Goal: Contribute content: Contribute content

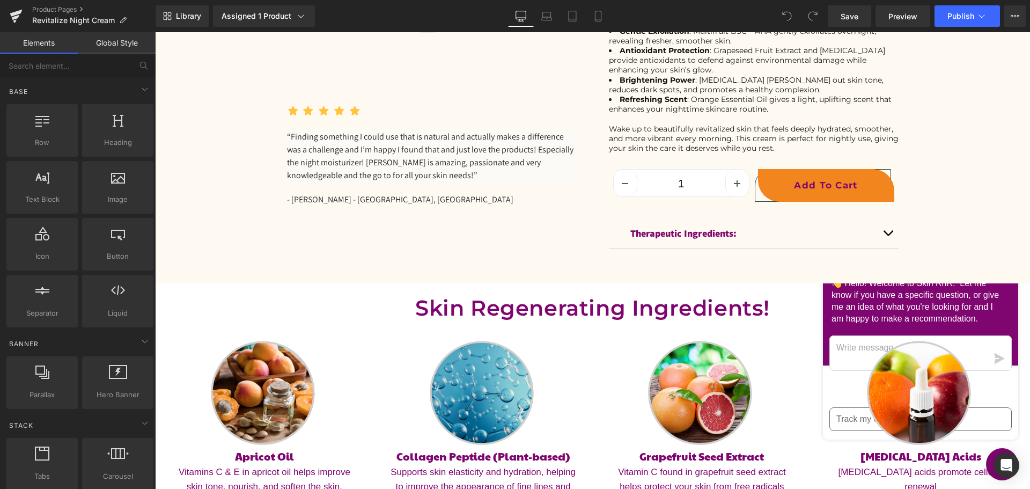
scroll to position [483, 0]
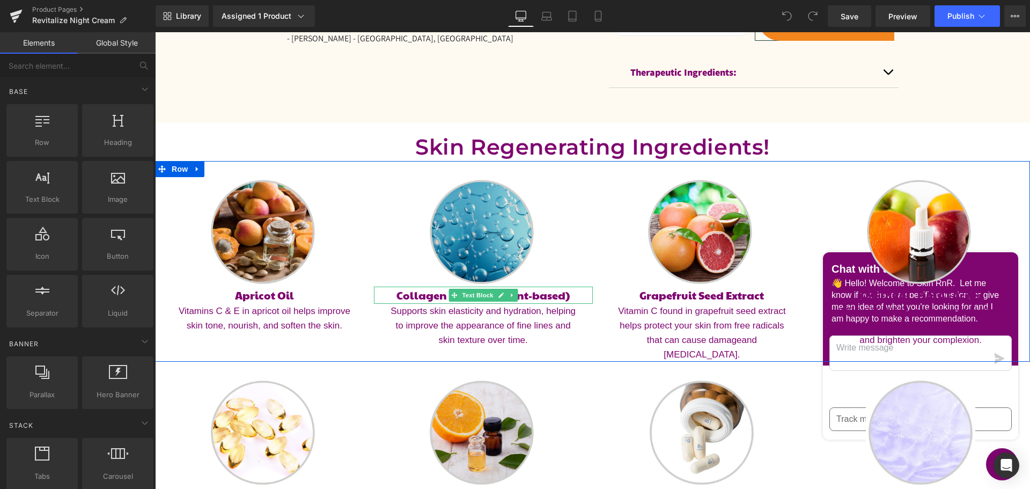
click at [498, 295] on icon at bounding box center [500, 294] width 5 height 5
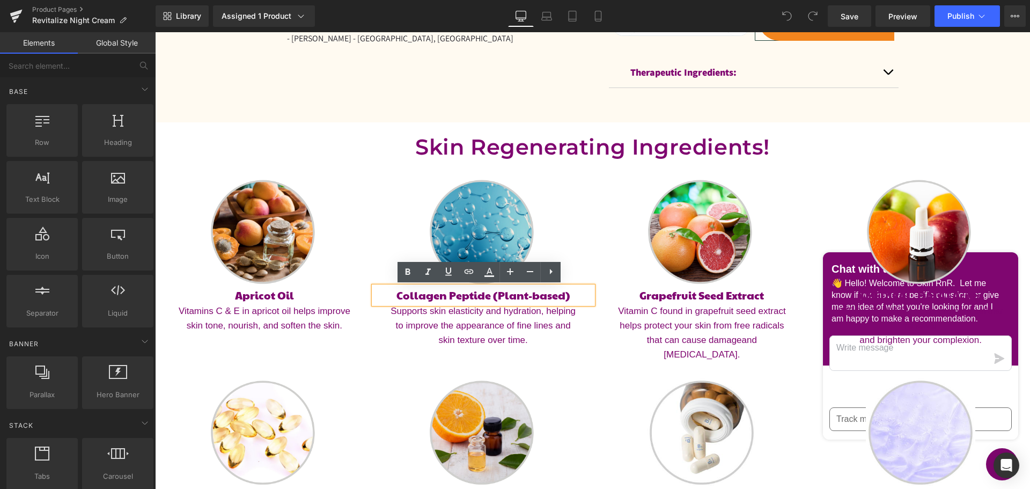
click at [436, 296] on p "Collagen Peptide (Plant-based)" at bounding box center [483, 294] width 219 height 17
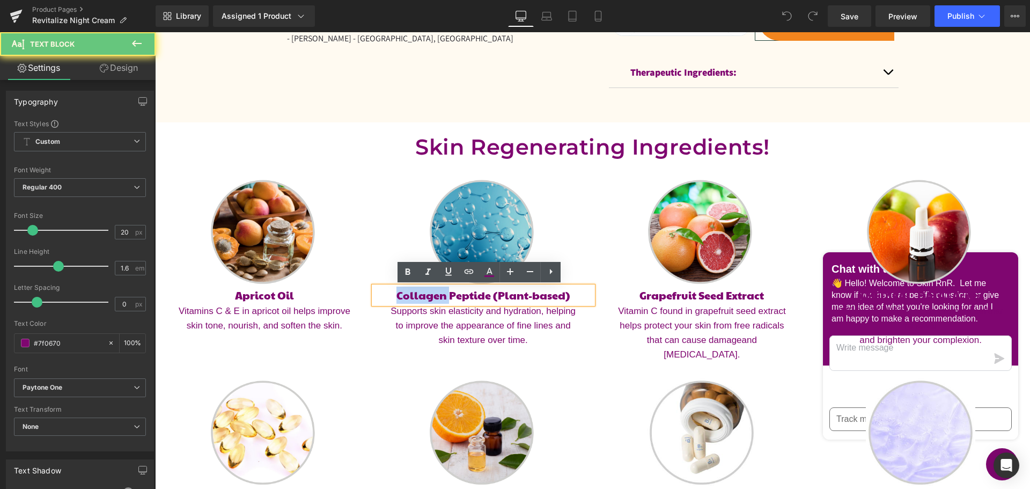
click at [436, 296] on p "Collagen Peptide (Plant-based)" at bounding box center [483, 294] width 219 height 17
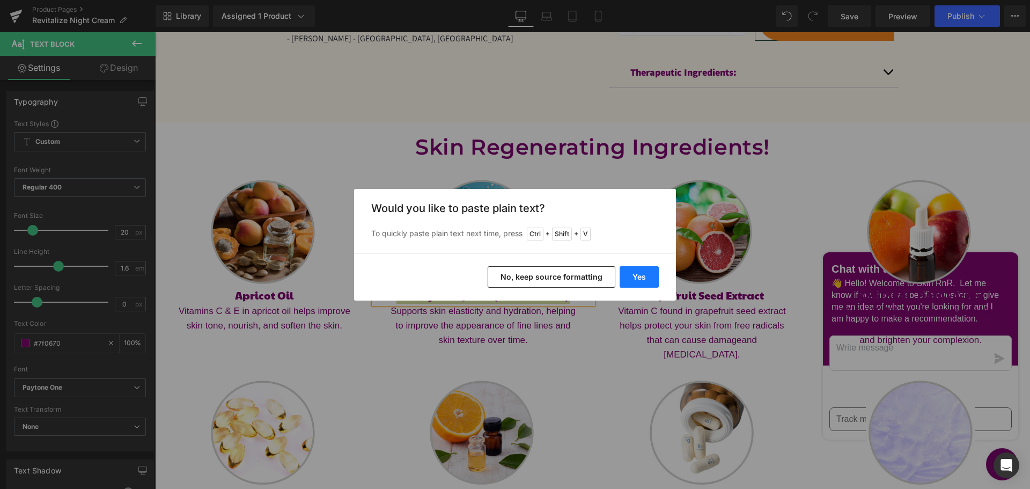
click at [647, 276] on button "Yes" at bounding box center [639, 276] width 39 height 21
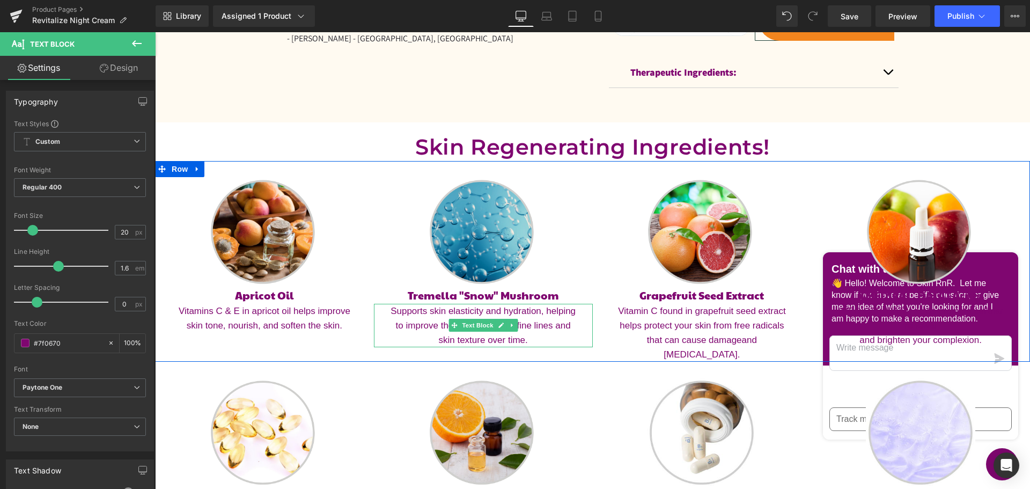
click at [498, 327] on icon at bounding box center [501, 325] width 6 height 6
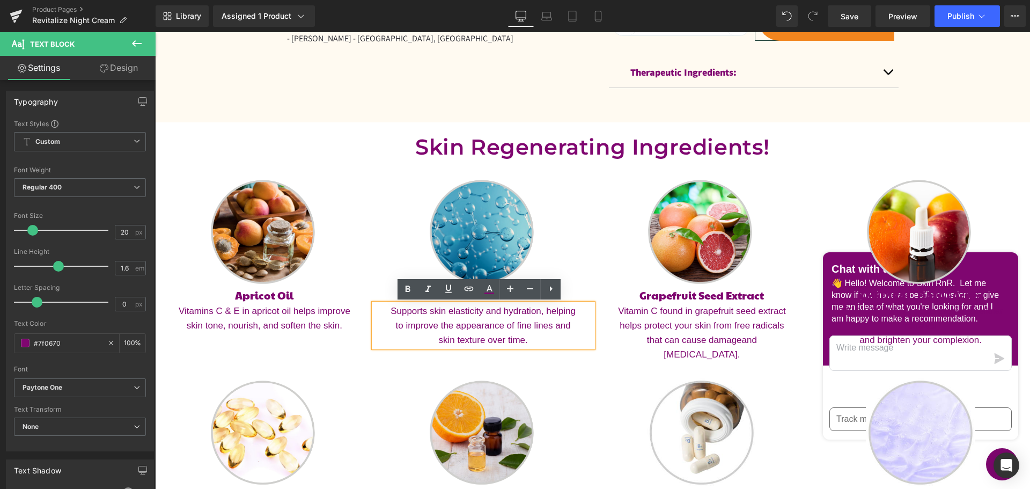
click at [491, 326] on p "Supports skin elasticity and hydration, helping to improve the appearance of fi…" at bounding box center [483, 326] width 187 height 44
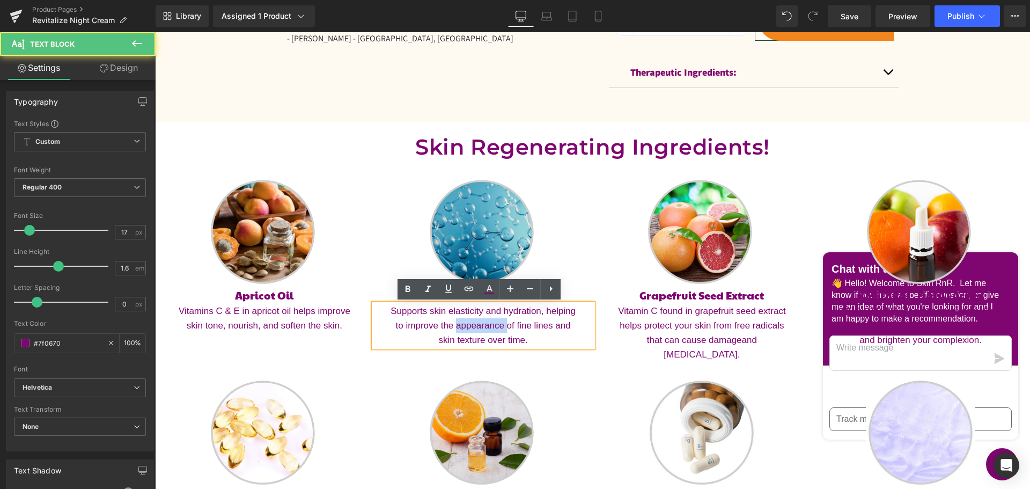
click at [491, 326] on p "Supports skin elasticity and hydration, helping to improve the appearance of fi…" at bounding box center [483, 326] width 187 height 44
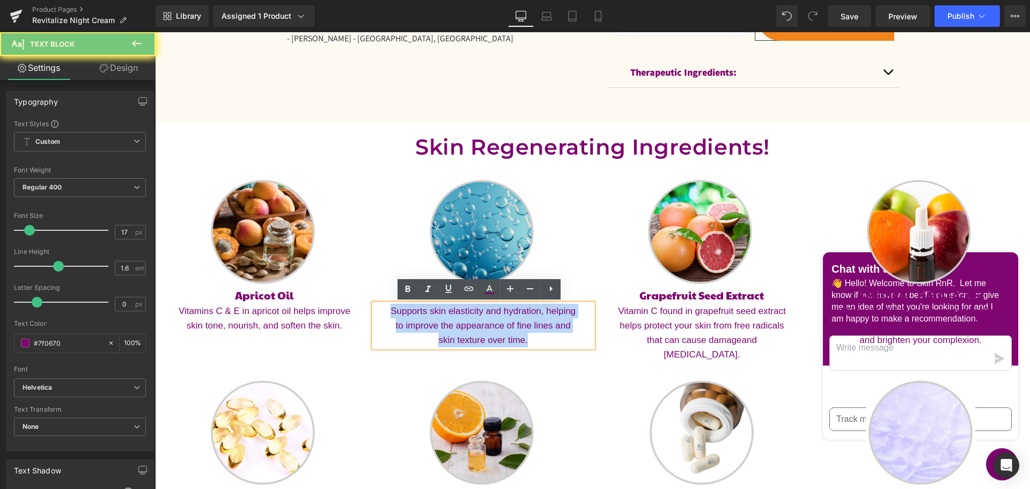
click at [491, 326] on p "Supports skin elasticity and hydration, helping to improve the appearance of fi…" at bounding box center [483, 326] width 187 height 44
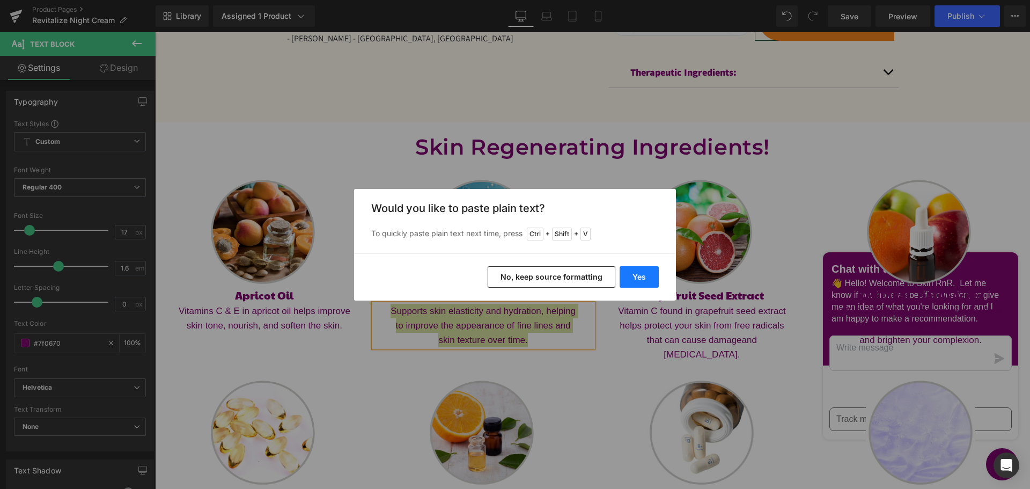
click at [647, 274] on button "Yes" at bounding box center [639, 276] width 39 height 21
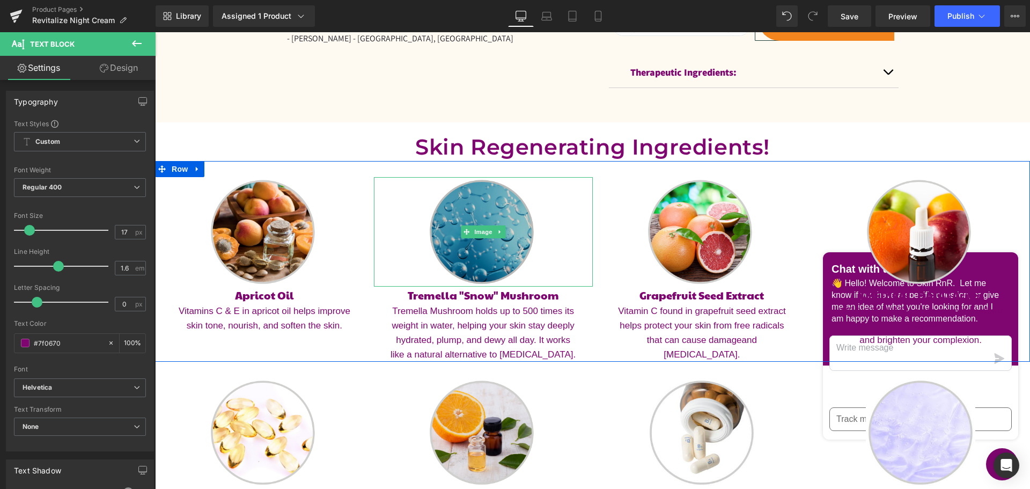
click at [479, 238] on img at bounding box center [483, 231] width 109 height 109
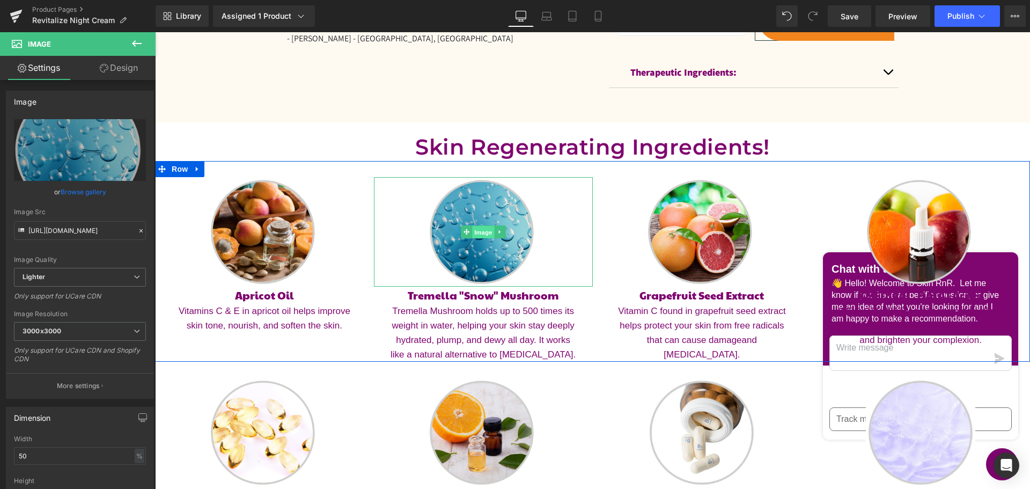
click at [479, 229] on span "Image" at bounding box center [483, 232] width 23 height 13
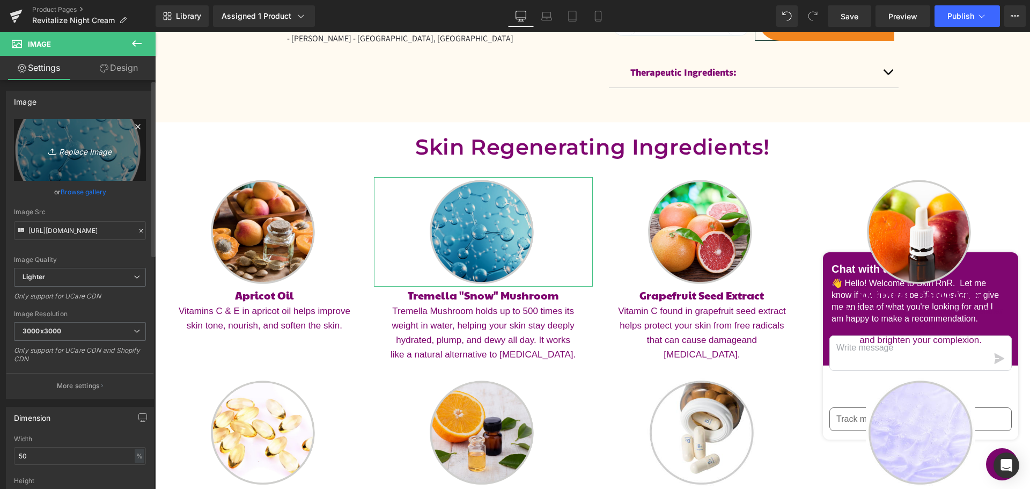
click at [95, 154] on icon "Replace Image" at bounding box center [80, 149] width 86 height 13
type input "C:\fakepath\Snow Mushroom - Tremella.png"
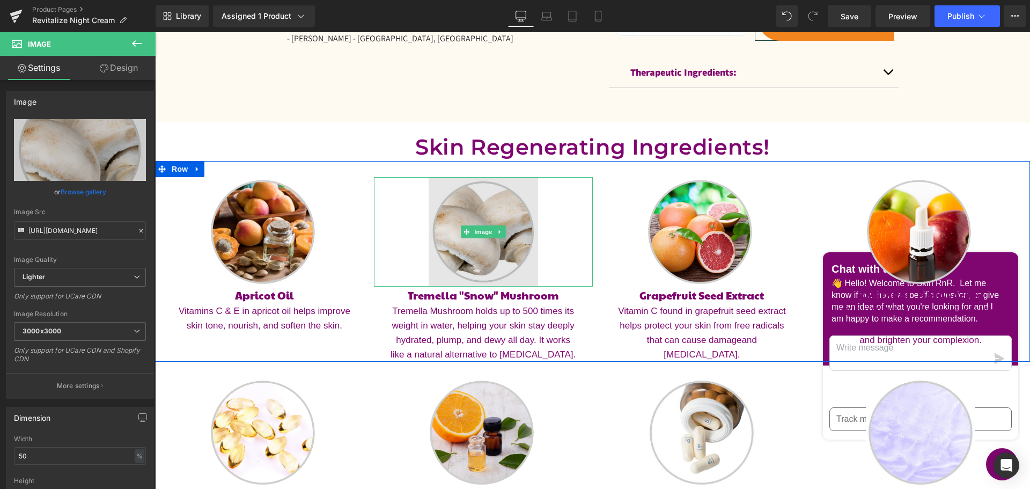
click at [477, 218] on img at bounding box center [483, 231] width 109 height 109
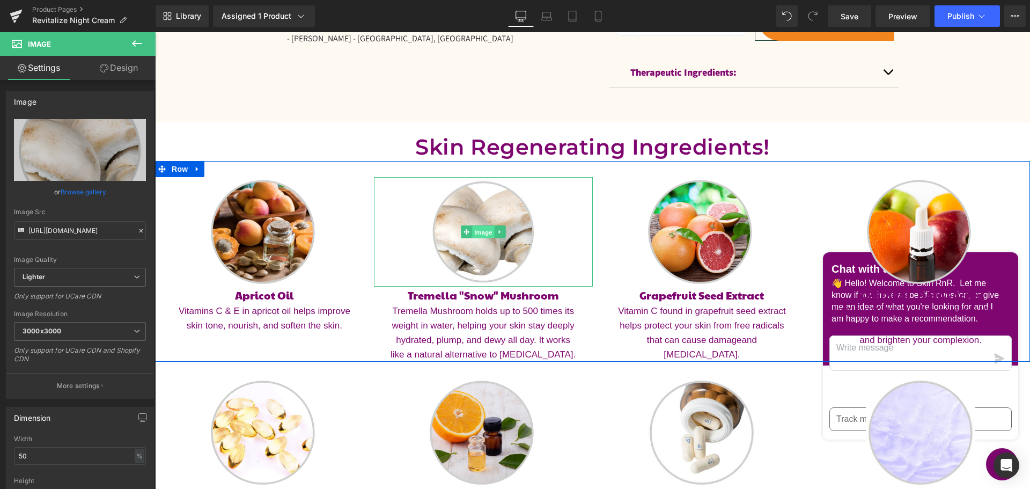
click at [481, 229] on span "Image" at bounding box center [483, 232] width 23 height 13
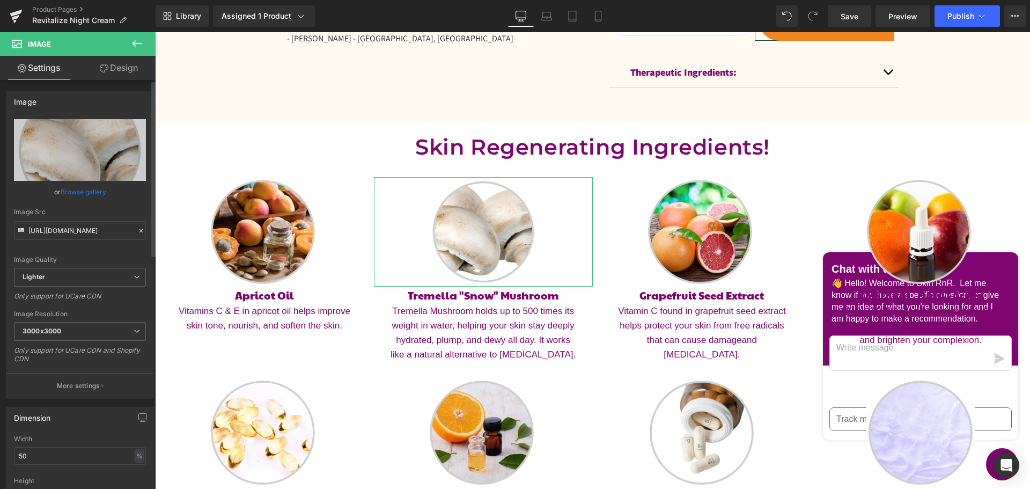
click at [76, 188] on link "Browse gallery" at bounding box center [84, 191] width 46 height 19
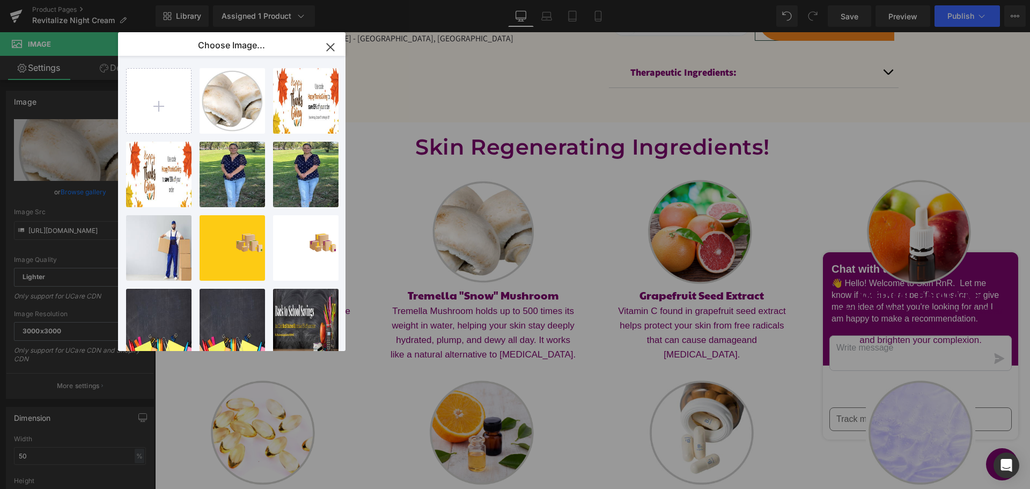
click at [327, 49] on icon "button" at bounding box center [330, 46] width 7 height 7
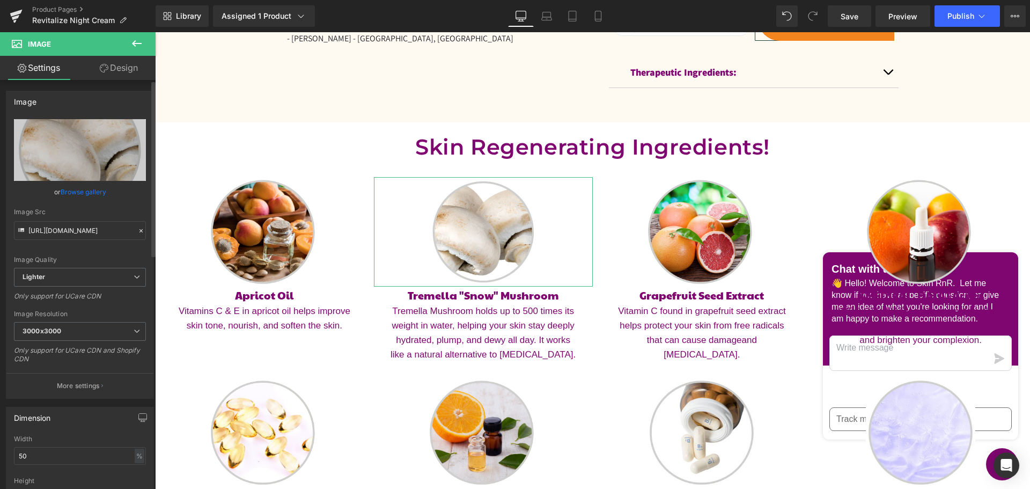
click at [84, 188] on link "Browse gallery" at bounding box center [84, 191] width 46 height 19
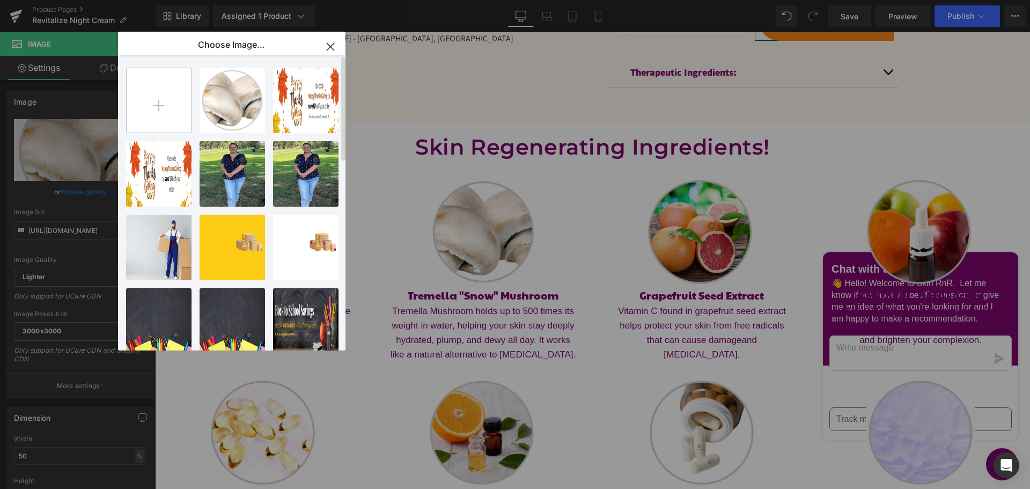
click at [171, 101] on input "file" at bounding box center [159, 100] width 64 height 64
type input "C:\fakepath\Snow Mushroom - Tremella (1).png"
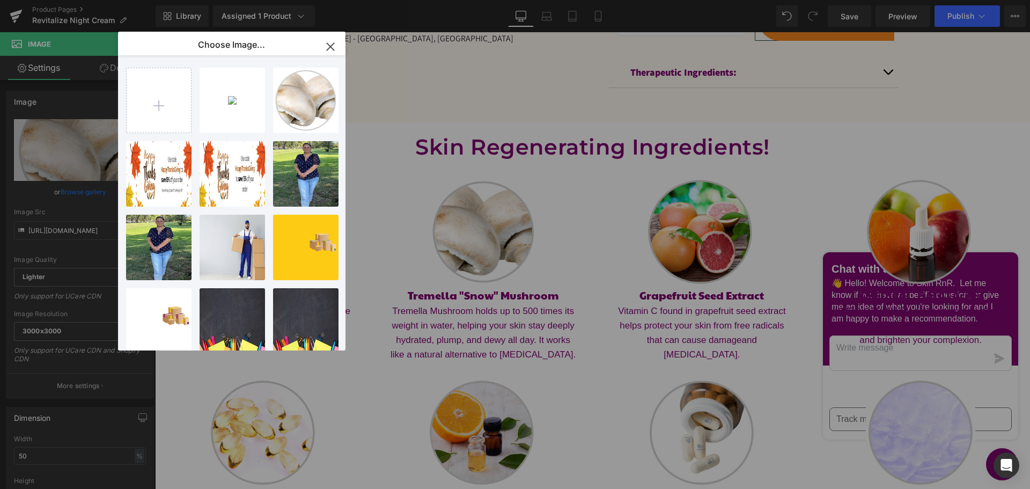
drag, startPoint x: 333, startPoint y: 47, endPoint x: 148, endPoint y: 40, distance: 184.7
click at [333, 47] on icon "button" at bounding box center [330, 46] width 17 height 17
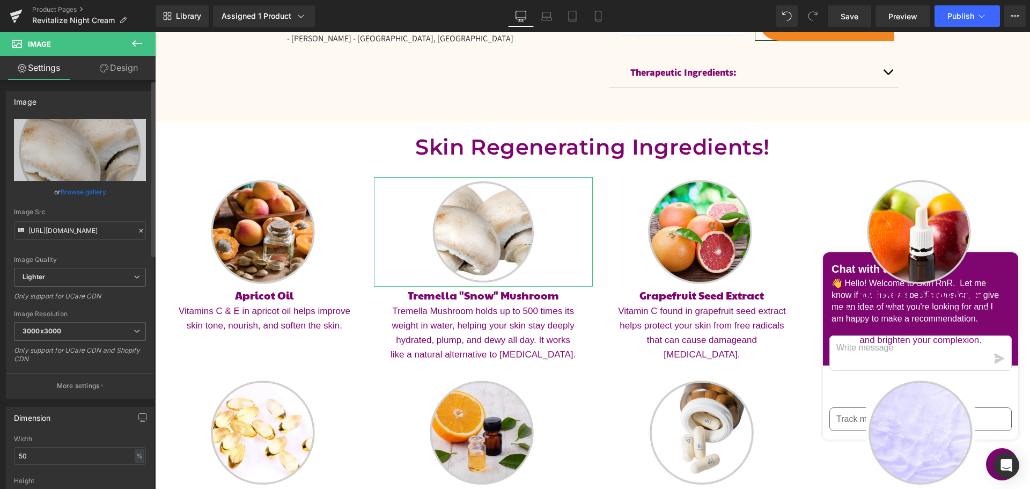
click at [98, 190] on link "Browse gallery" at bounding box center [84, 191] width 46 height 19
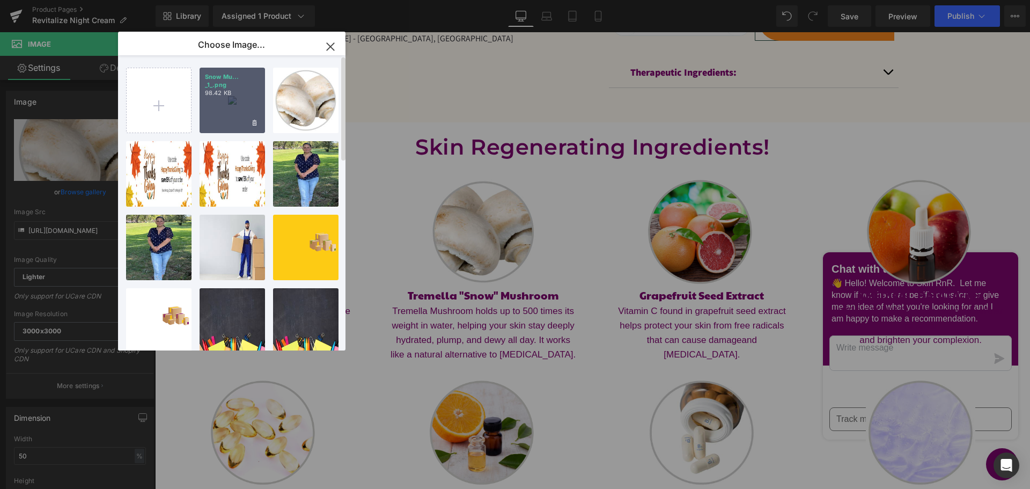
click at [238, 113] on div "Snow Mu... _1_.png 98.42 KB" at bounding box center [232, 100] width 65 height 65
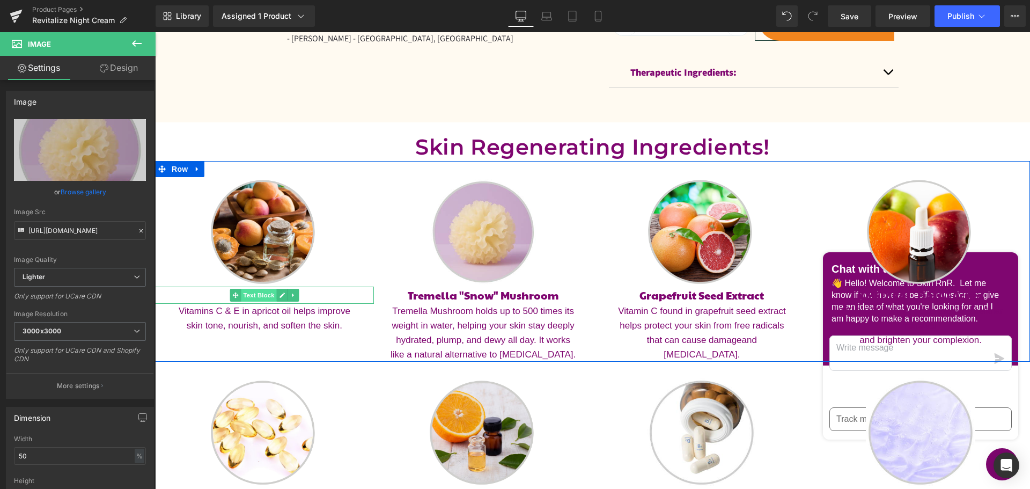
click at [258, 295] on span "Text Block" at bounding box center [258, 295] width 35 height 13
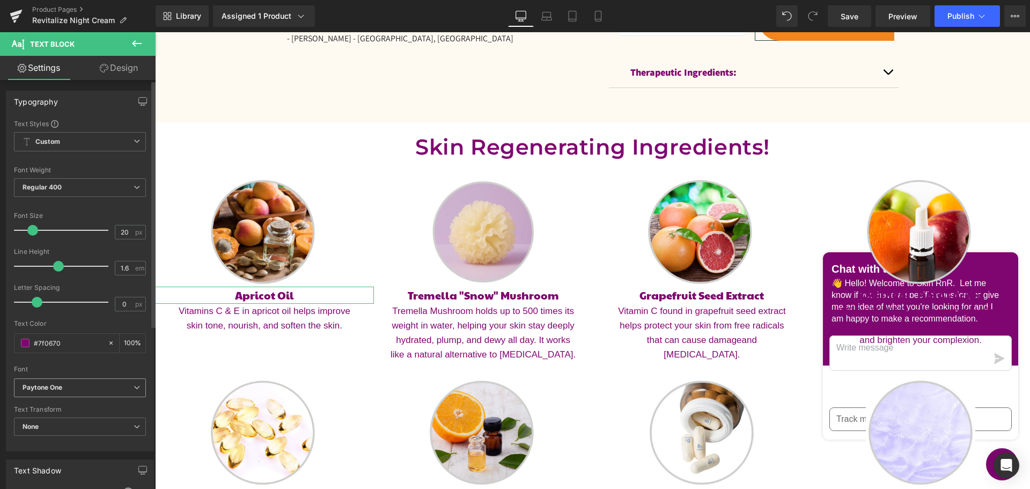
click at [105, 387] on b "Paytone One" at bounding box center [78, 387] width 111 height 9
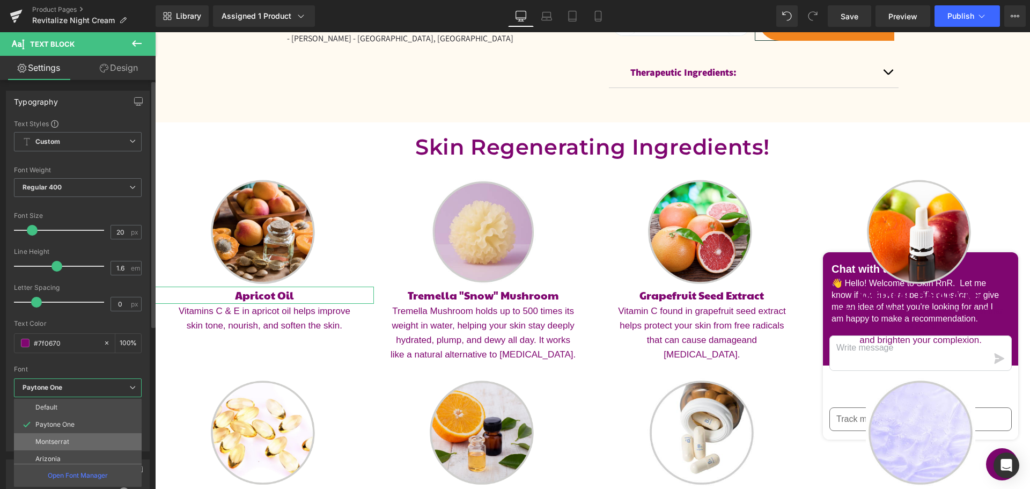
click at [100, 436] on li "Montserrat" at bounding box center [80, 441] width 133 height 17
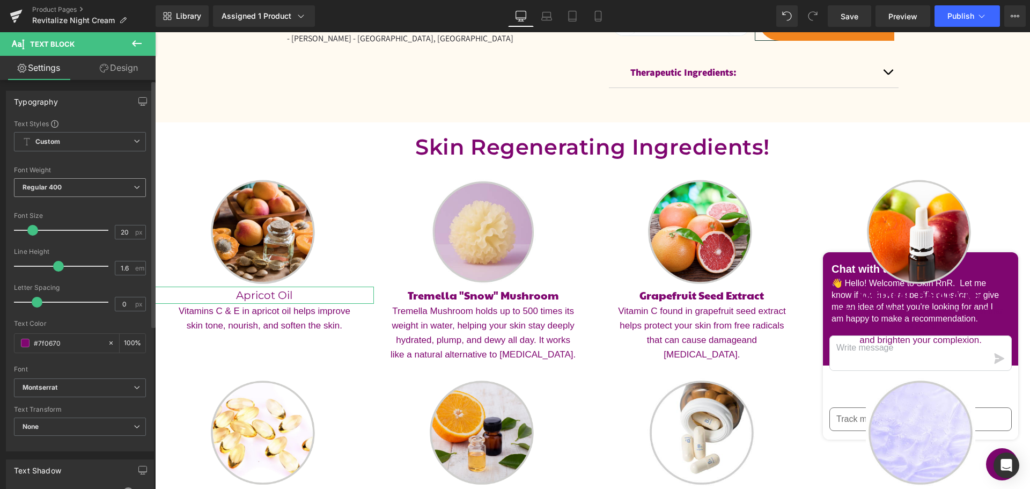
click at [134, 187] on icon at bounding box center [137, 187] width 6 height 6
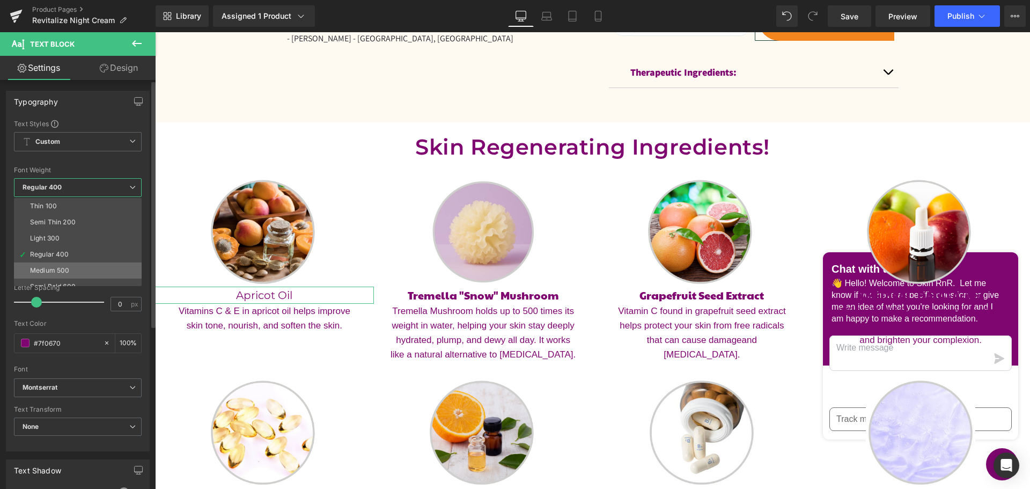
scroll to position [89, 0]
click at [114, 251] on li "Bold 700" at bounding box center [80, 246] width 133 height 16
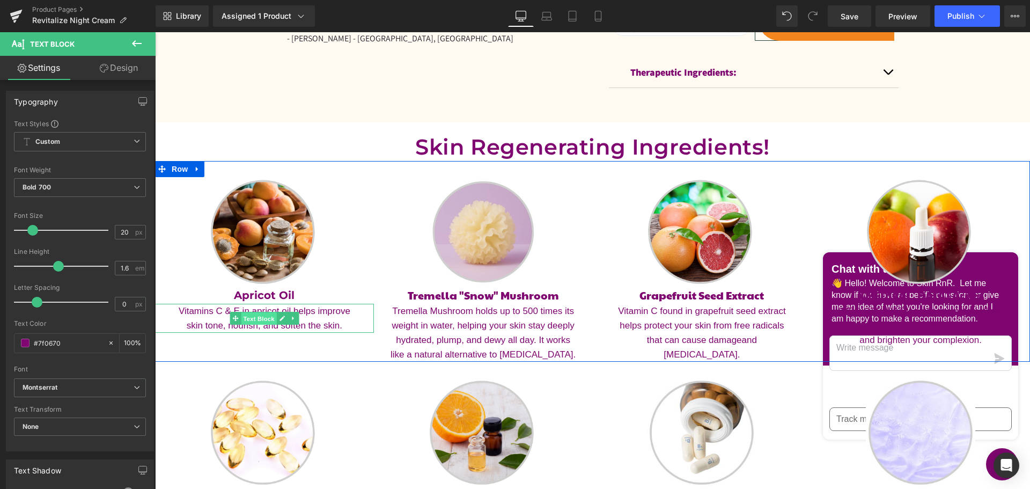
click at [262, 318] on span "Text Block" at bounding box center [258, 318] width 35 height 13
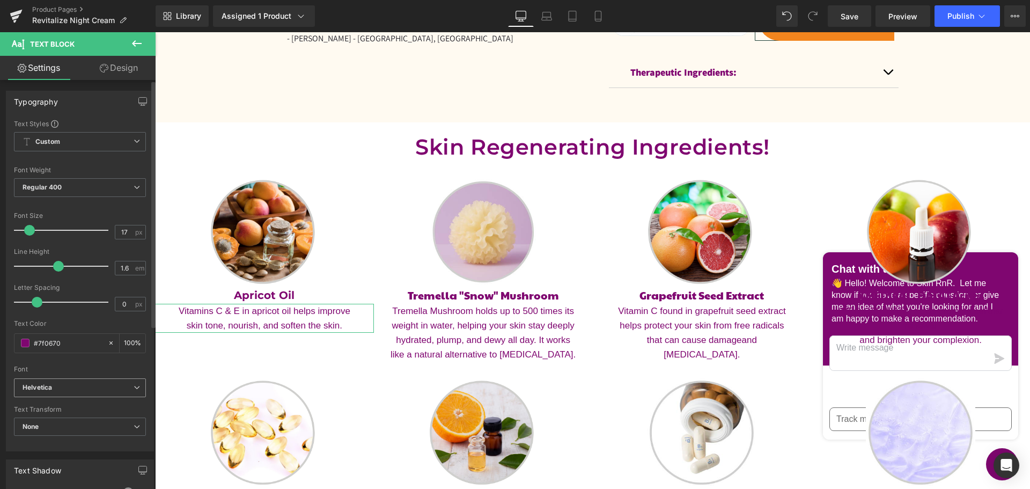
click at [75, 387] on b "Helvetica" at bounding box center [78, 387] width 111 height 9
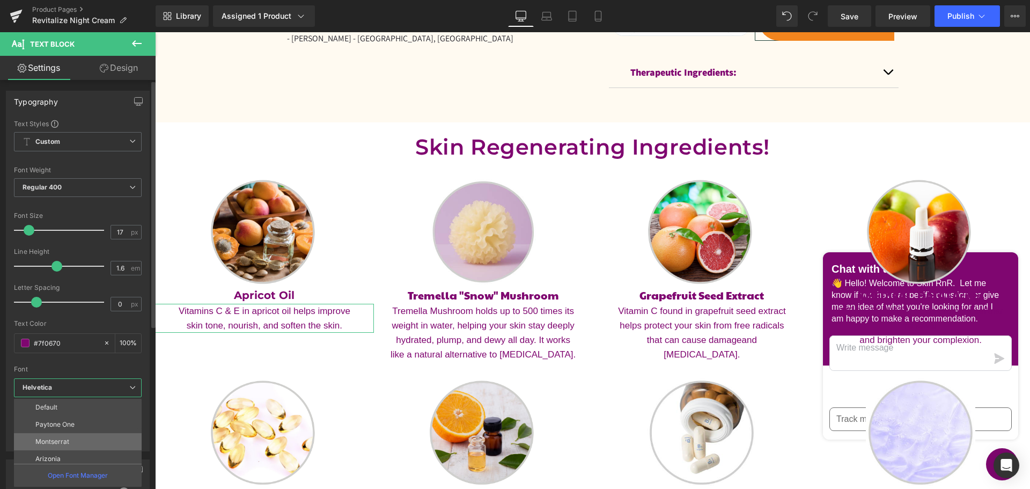
click at [77, 434] on li "Montserrat" at bounding box center [80, 441] width 133 height 17
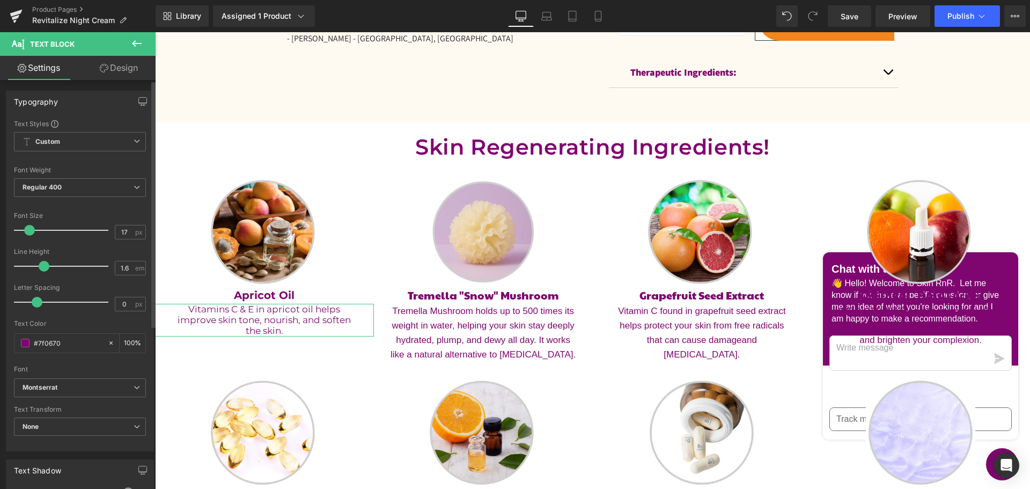
drag, startPoint x: 54, startPoint y: 264, endPoint x: 41, endPoint y: 260, distance: 13.3
click at [41, 260] on div at bounding box center [63, 265] width 89 height 21
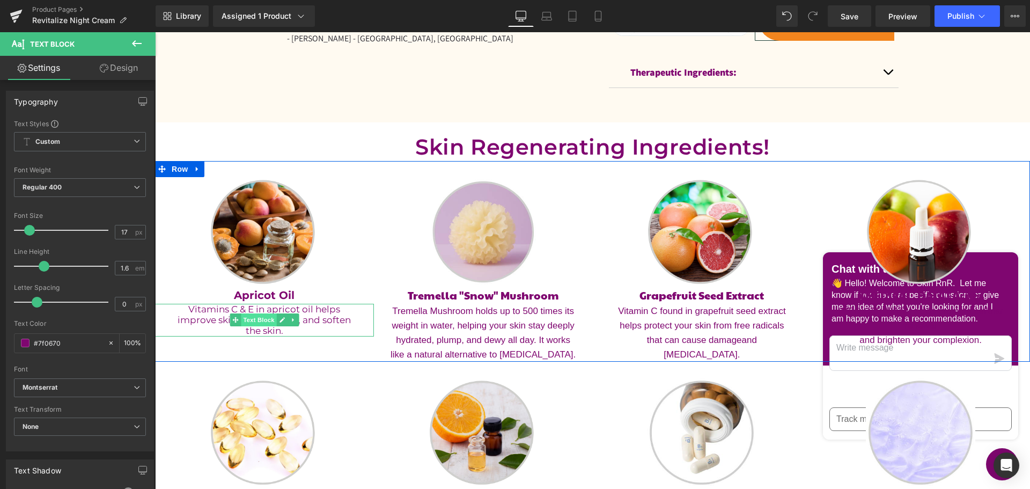
click at [258, 321] on span "Text Block" at bounding box center [258, 319] width 35 height 13
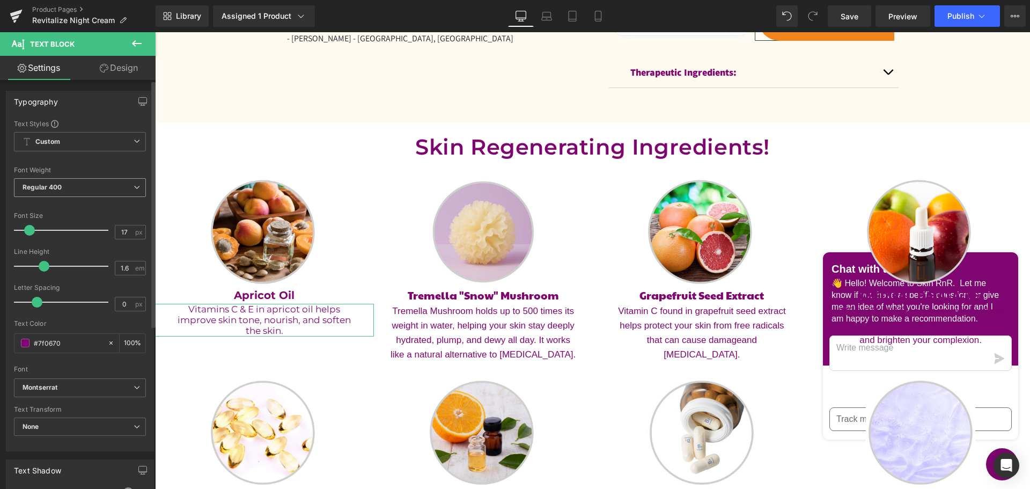
click at [103, 189] on span "Regular 400" at bounding box center [80, 187] width 132 height 19
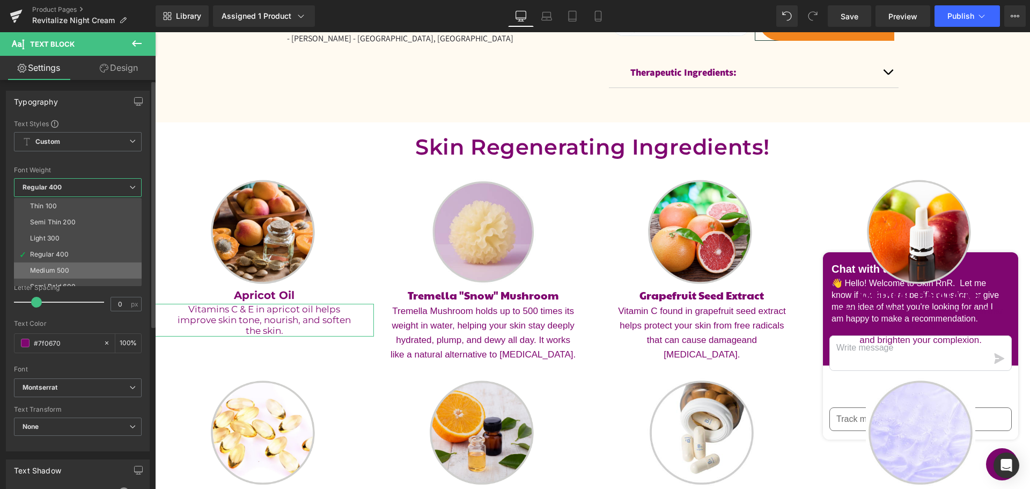
click at [98, 269] on li "Medium 500" at bounding box center [80, 270] width 133 height 16
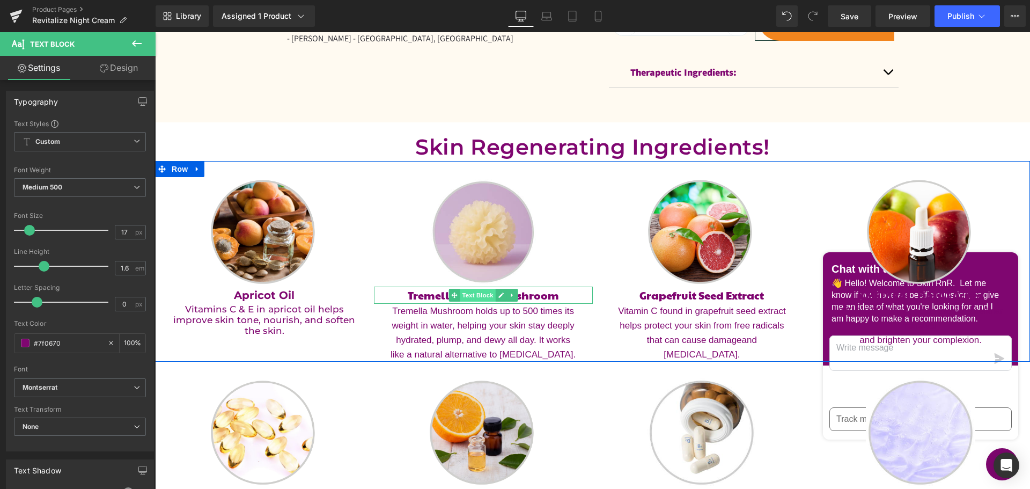
click at [476, 296] on span "Text Block" at bounding box center [477, 295] width 35 height 13
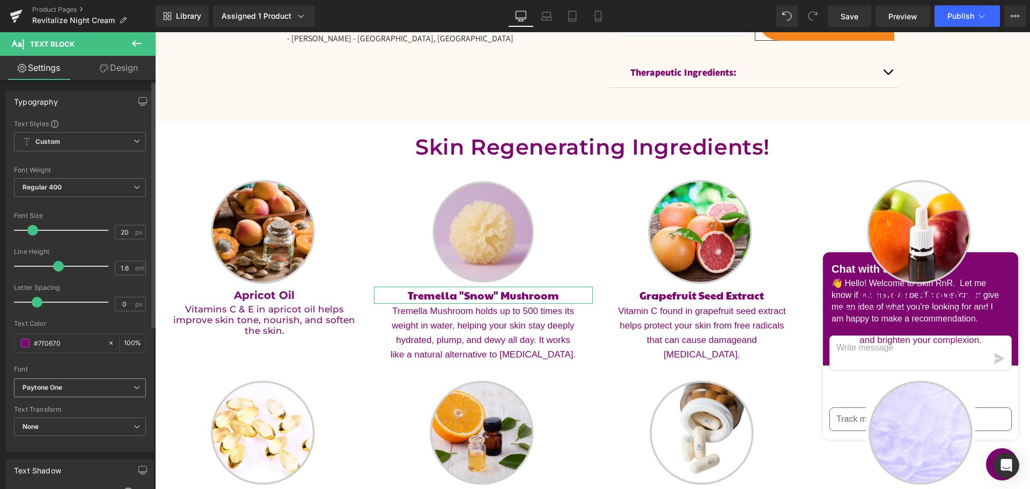
click at [70, 386] on b "Paytone One" at bounding box center [78, 387] width 111 height 9
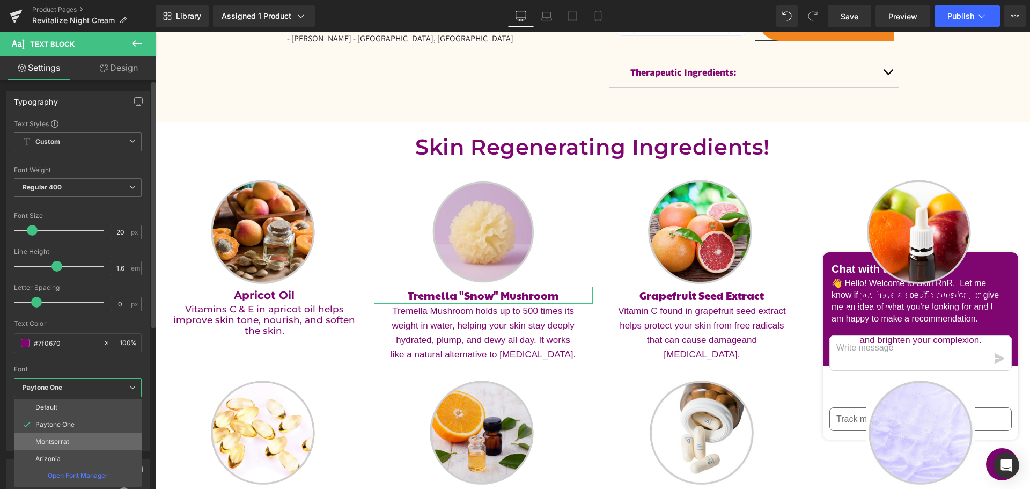
click at [71, 438] on li "Montserrat" at bounding box center [80, 441] width 133 height 17
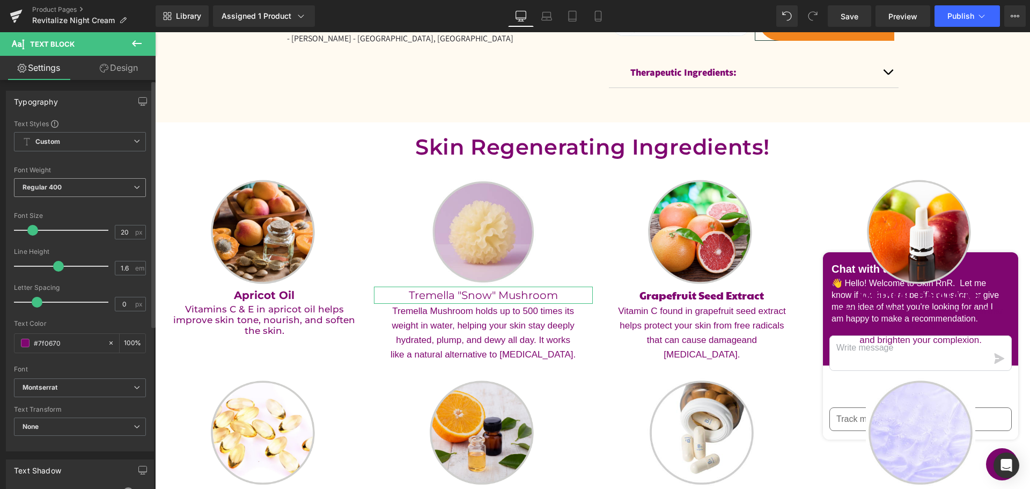
click at [60, 182] on span "Regular 400" at bounding box center [80, 187] width 132 height 19
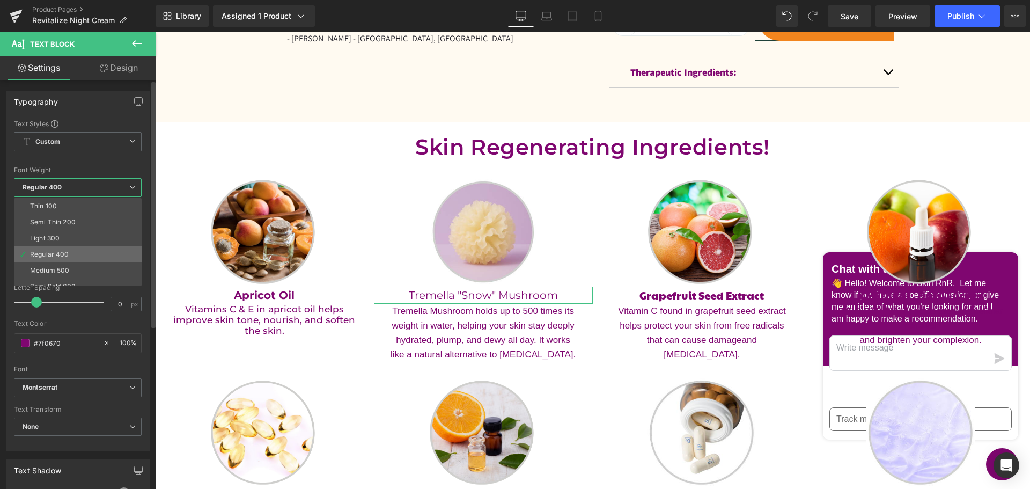
scroll to position [54, 0]
click at [71, 277] on li "Bold 700" at bounding box center [80, 281] width 133 height 16
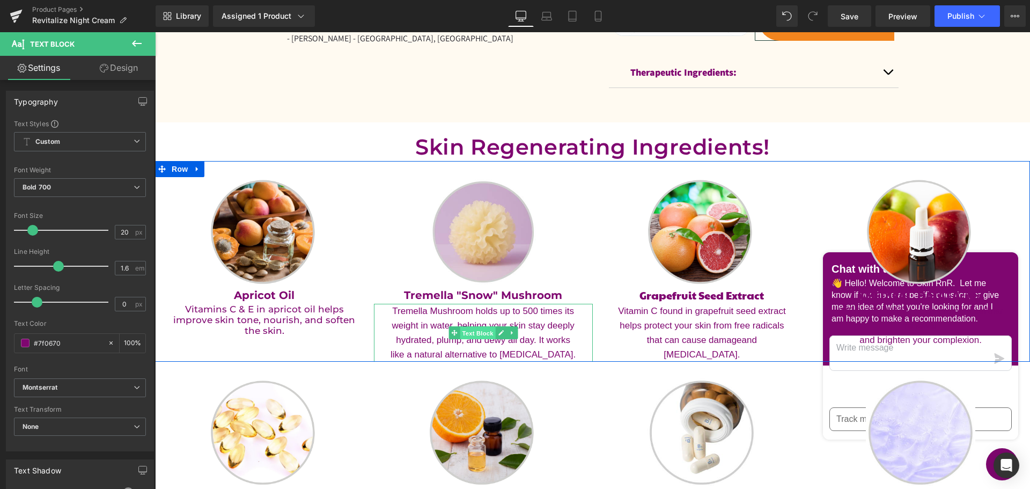
click at [476, 334] on span "Text Block" at bounding box center [477, 333] width 35 height 13
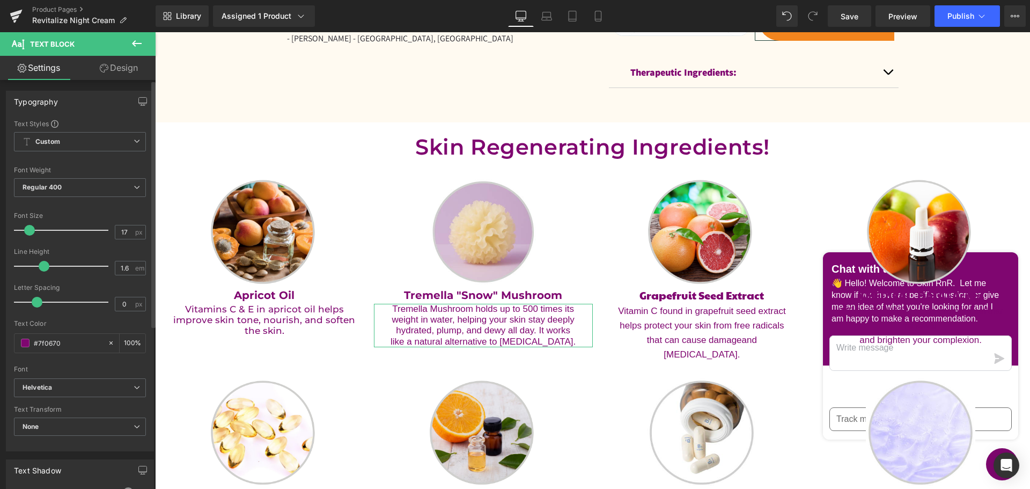
drag, startPoint x: 56, startPoint y: 264, endPoint x: 43, endPoint y: 263, distance: 12.9
click at [43, 263] on span at bounding box center [44, 266] width 11 height 11
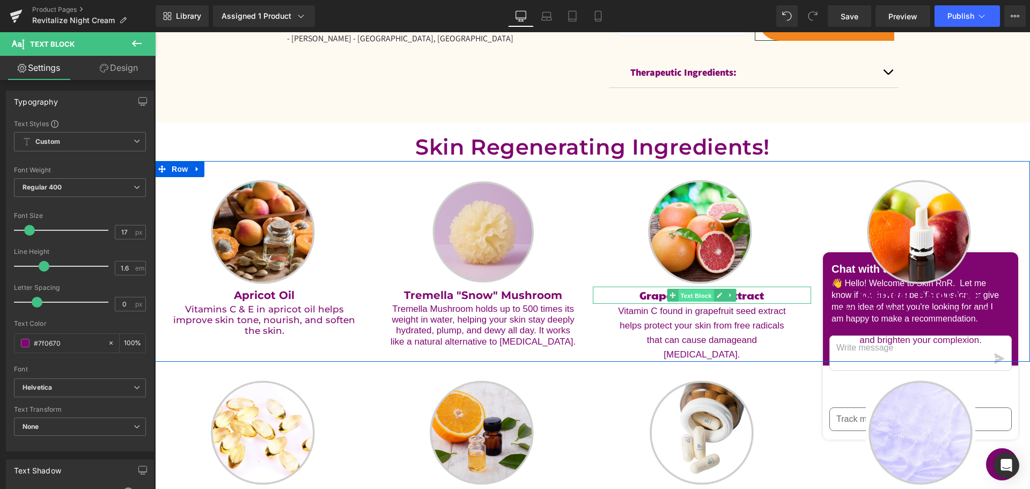
click at [681, 297] on span "Text Block" at bounding box center [696, 295] width 35 height 13
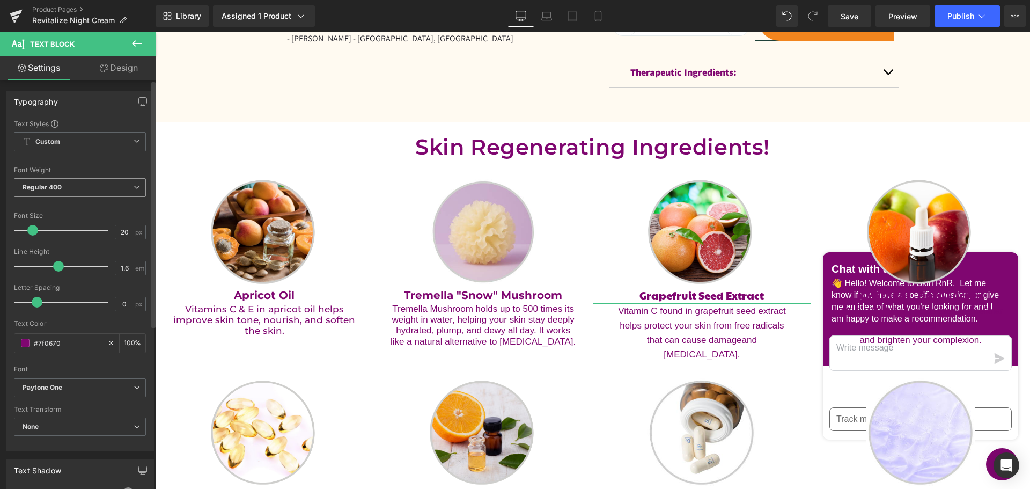
click at [75, 191] on span "Regular 400" at bounding box center [80, 187] width 132 height 19
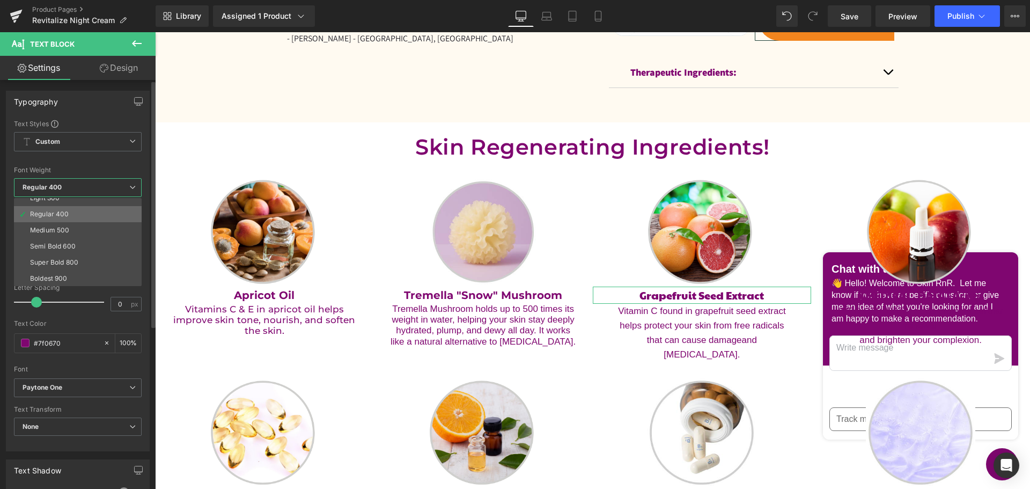
scroll to position [89, 0]
click at [86, 239] on li "Bold 700" at bounding box center [80, 246] width 133 height 16
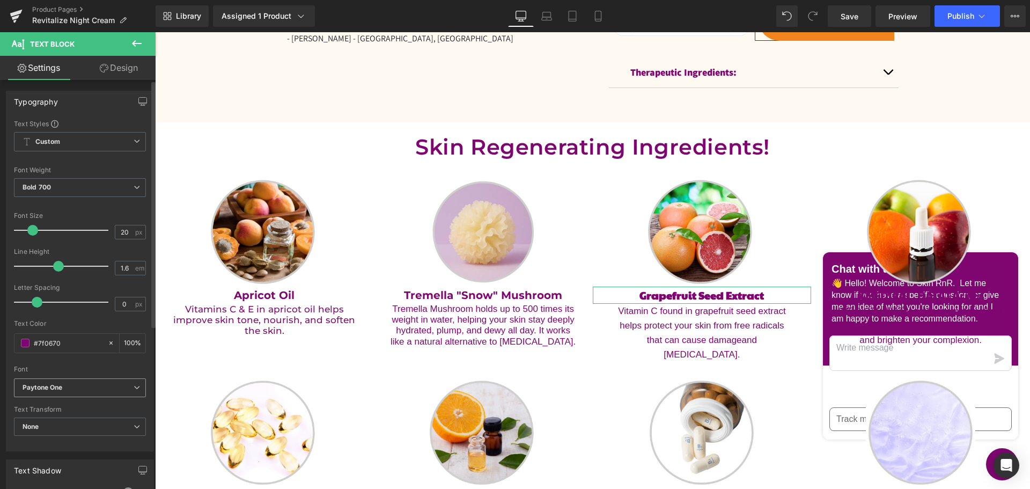
click at [67, 389] on b "Paytone One" at bounding box center [78, 387] width 111 height 9
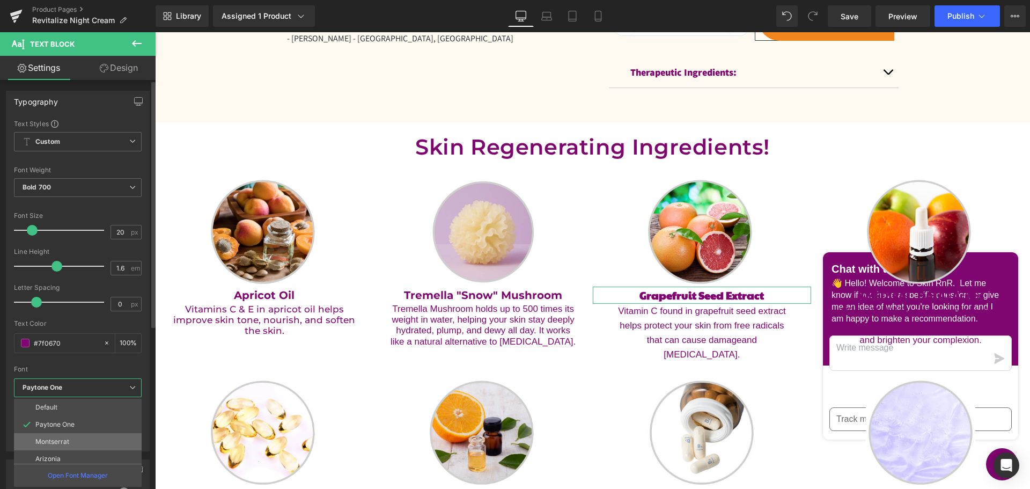
click at [72, 437] on li "Montserrat" at bounding box center [80, 441] width 133 height 17
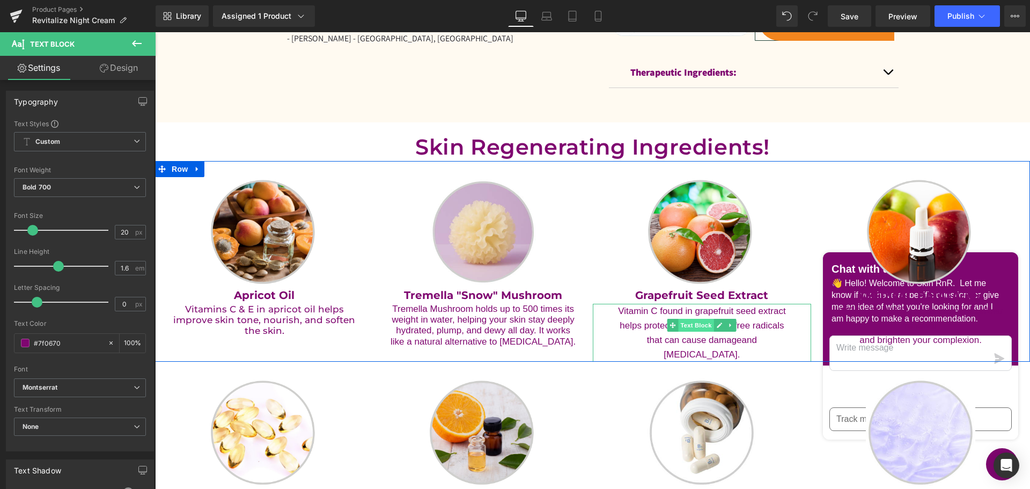
click at [684, 322] on span "Text Block" at bounding box center [696, 325] width 35 height 13
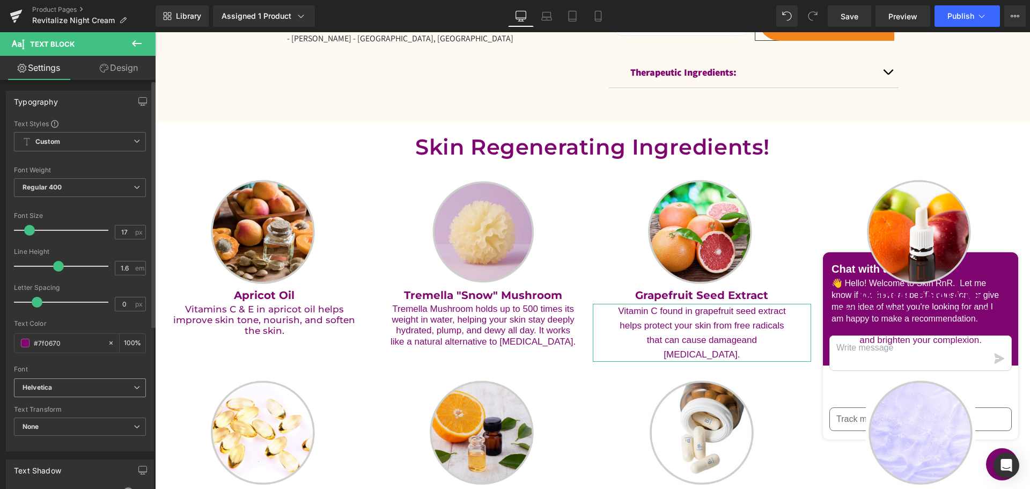
click at [67, 386] on b "Helvetica" at bounding box center [78, 387] width 111 height 9
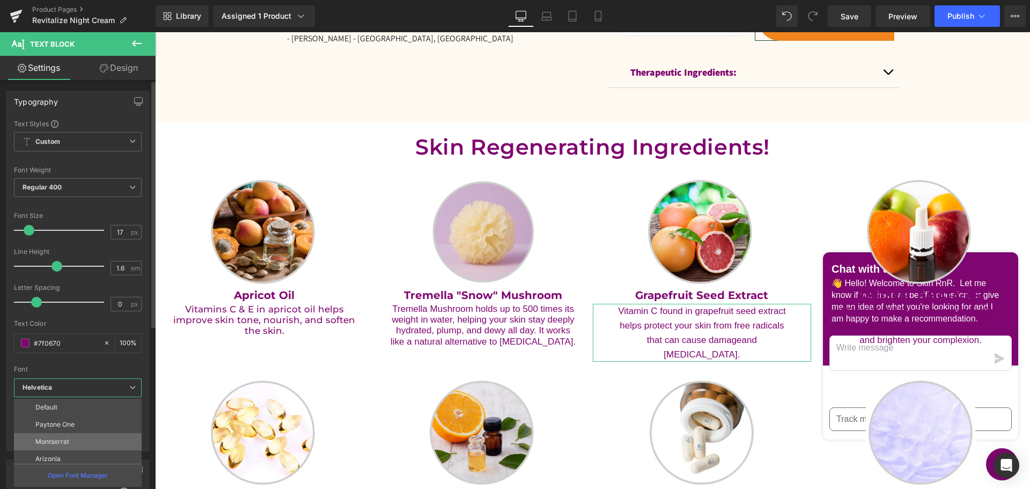
click at [63, 438] on p "Montserrat" at bounding box center [52, 442] width 34 height 8
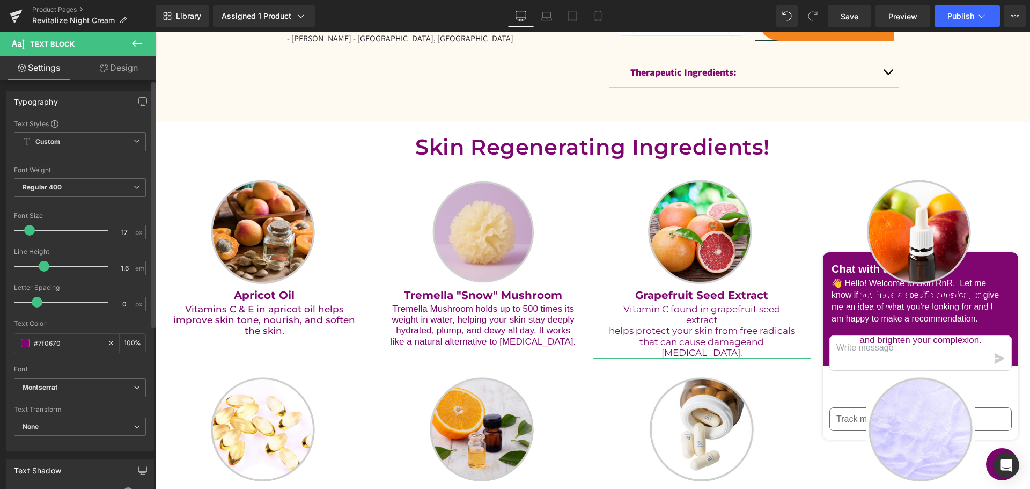
drag, startPoint x: 52, startPoint y: 266, endPoint x: 37, endPoint y: 262, distance: 15.0
click at [37, 262] on div at bounding box center [63, 265] width 89 height 21
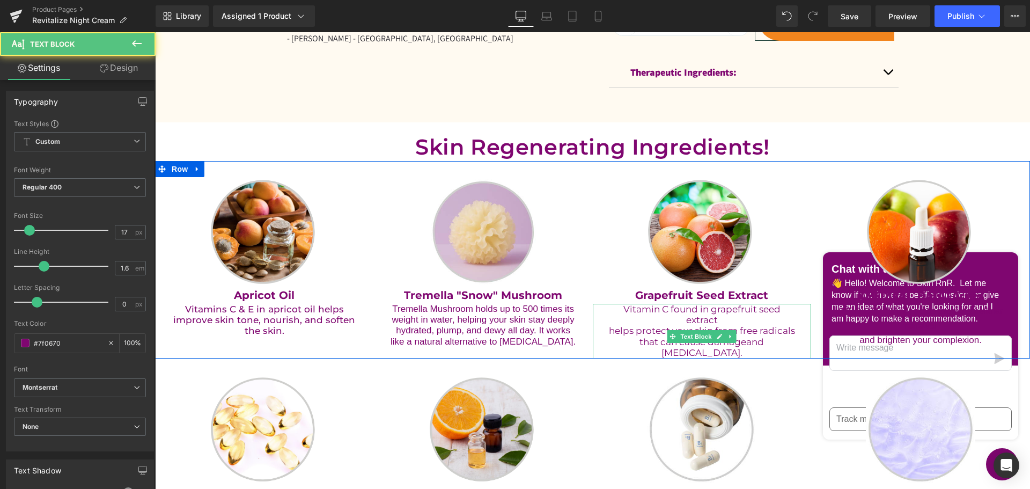
click at [743, 316] on p "Vitamin C found in grapefruit seed extract" at bounding box center [702, 315] width 187 height 22
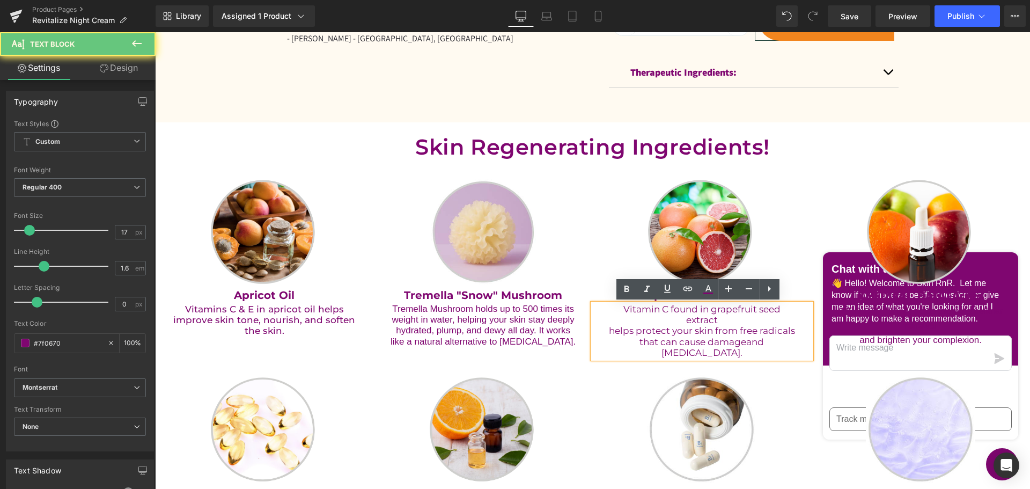
click at [727, 321] on p "Vitamin C found in grapefruit seed extract" at bounding box center [702, 315] width 187 height 22
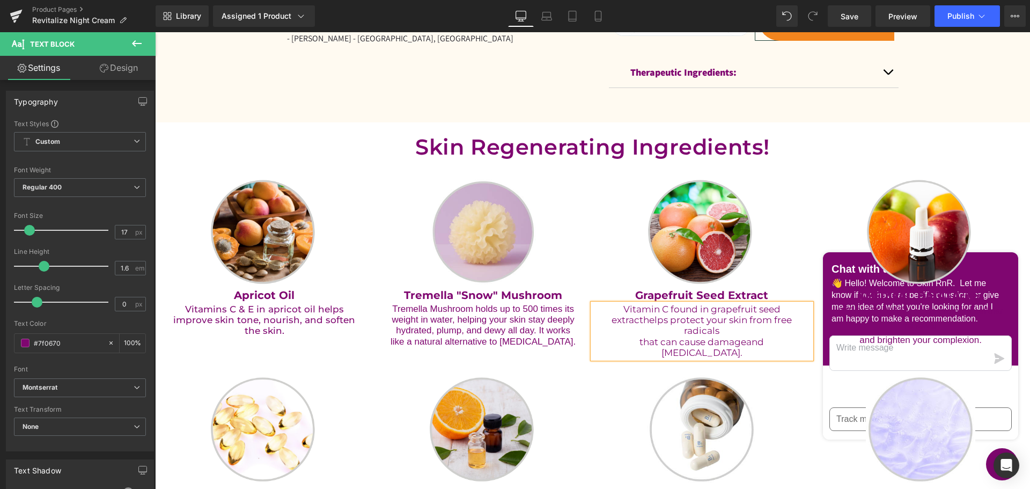
click at [723, 332] on p "Vitamin C found in grapefruit seed extract helps protect your skin from free ra…" at bounding box center [702, 320] width 187 height 33
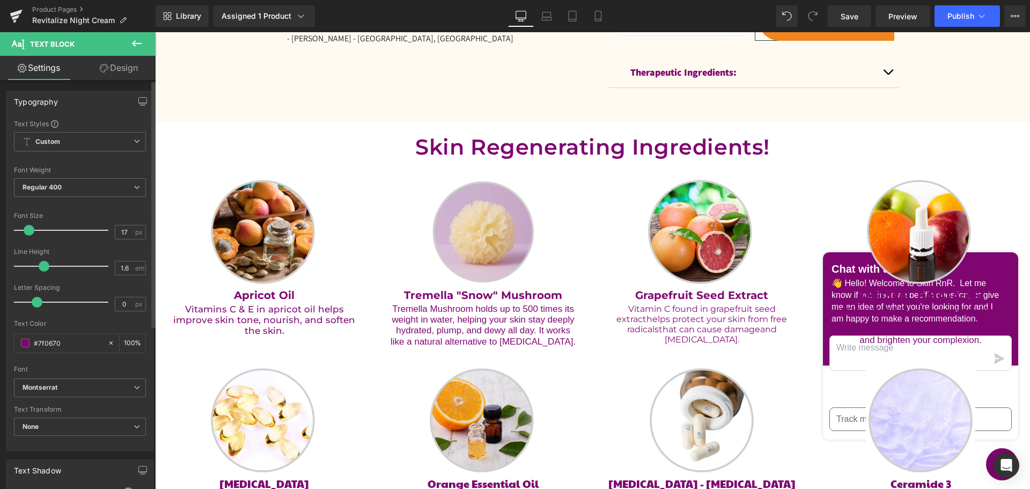
drag, startPoint x: 30, startPoint y: 232, endPoint x: 108, endPoint y: 257, distance: 81.8
click at [30, 233] on span at bounding box center [29, 230] width 11 height 11
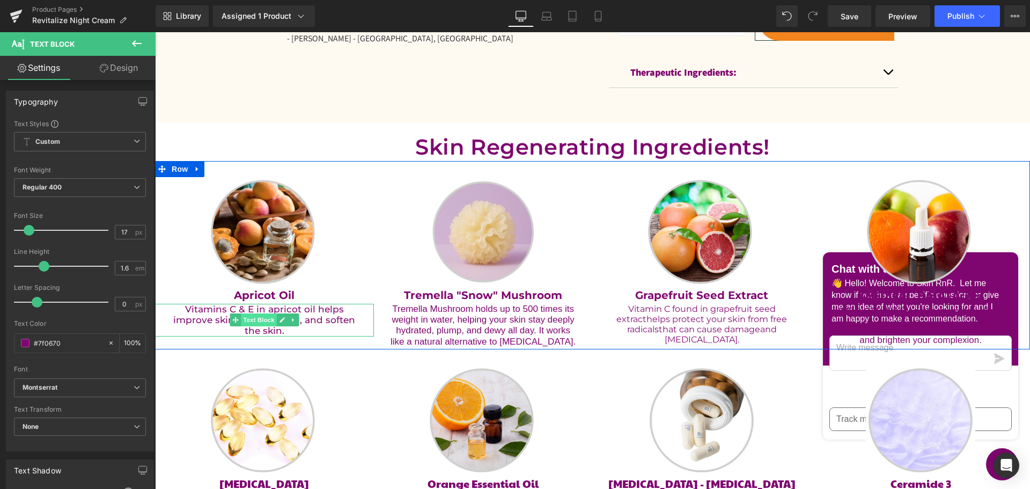
click at [254, 321] on span "Text Block" at bounding box center [258, 319] width 35 height 13
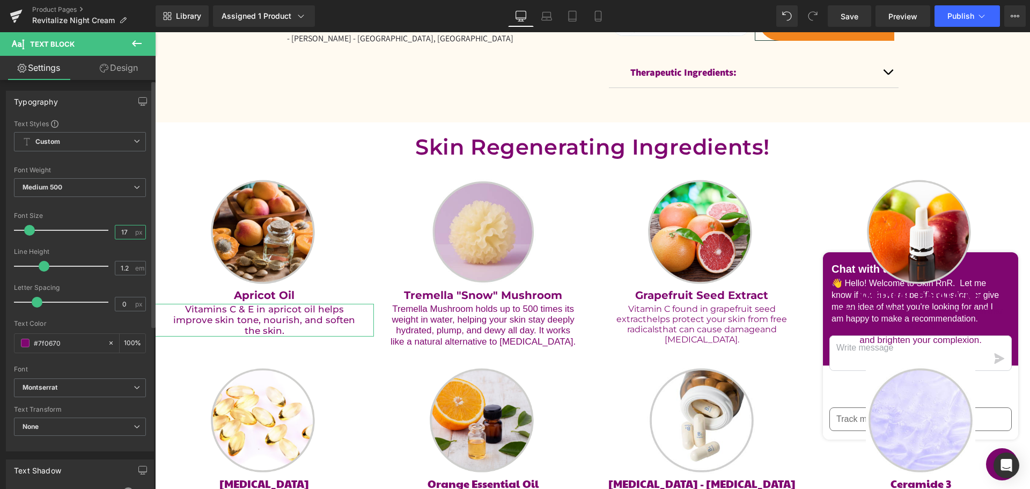
click at [117, 231] on input "17" at bounding box center [124, 231] width 19 height 13
type input "16"
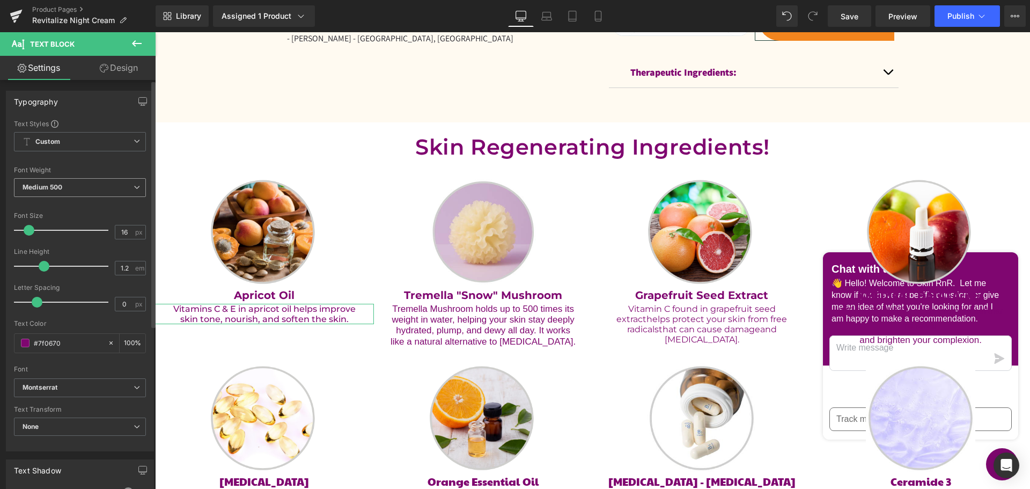
click at [83, 190] on span "Medium 500" at bounding box center [80, 187] width 132 height 19
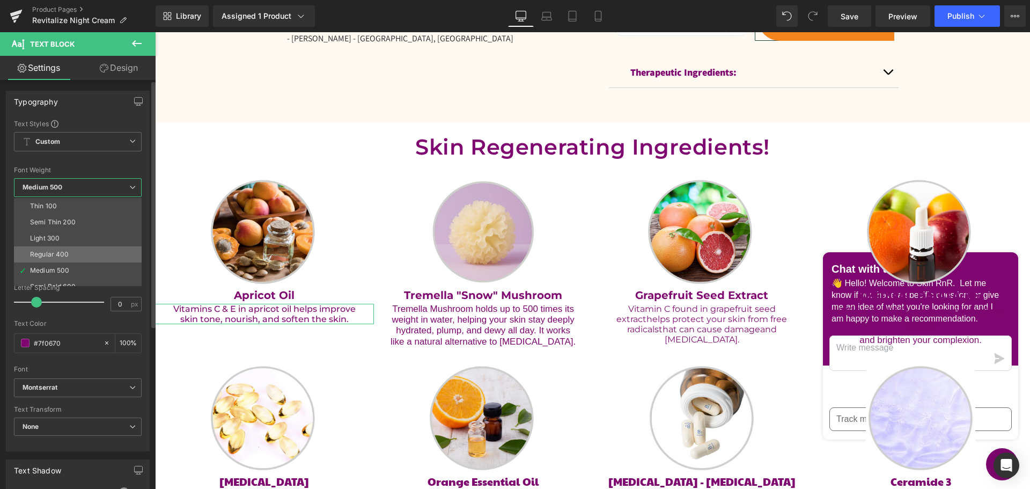
click at [82, 250] on li "Regular 400" at bounding box center [80, 254] width 133 height 16
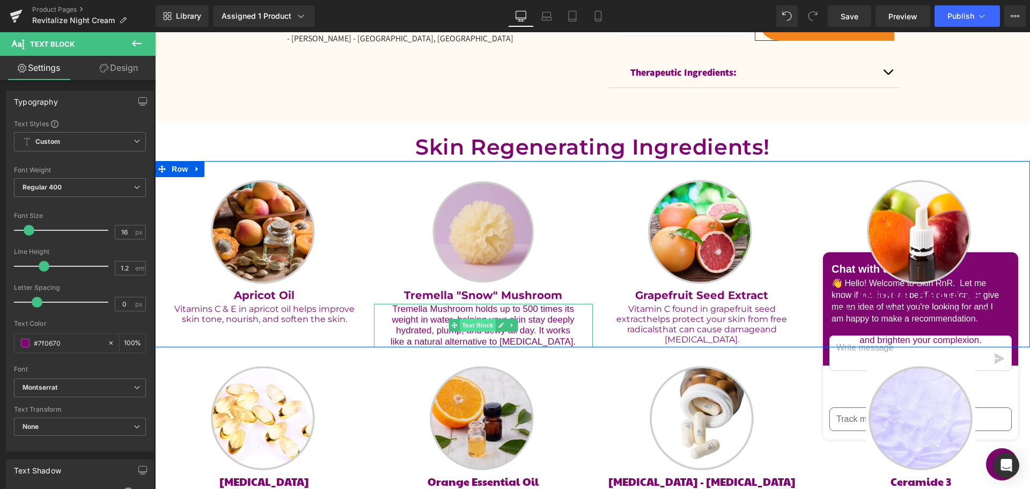
click at [477, 326] on span "Text Block" at bounding box center [477, 325] width 35 height 13
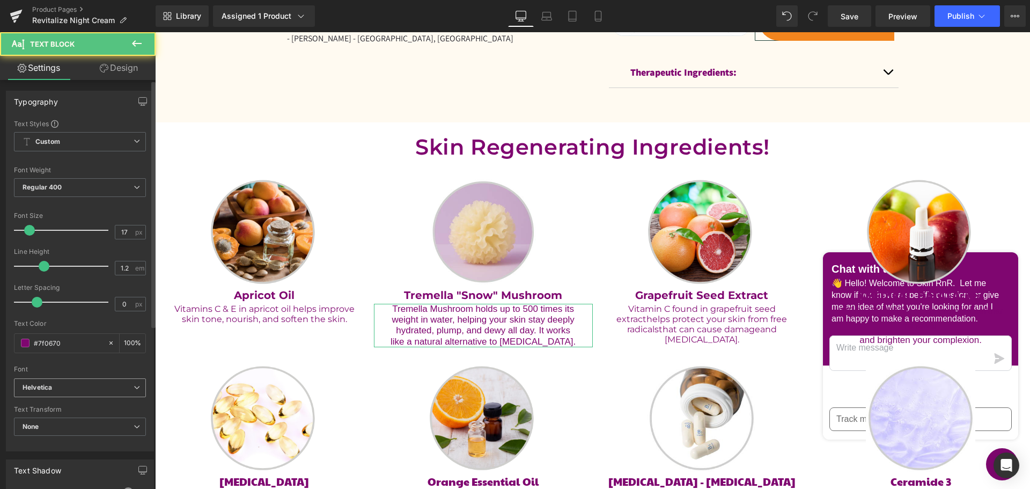
click at [76, 394] on span "Helvetica" at bounding box center [80, 387] width 132 height 19
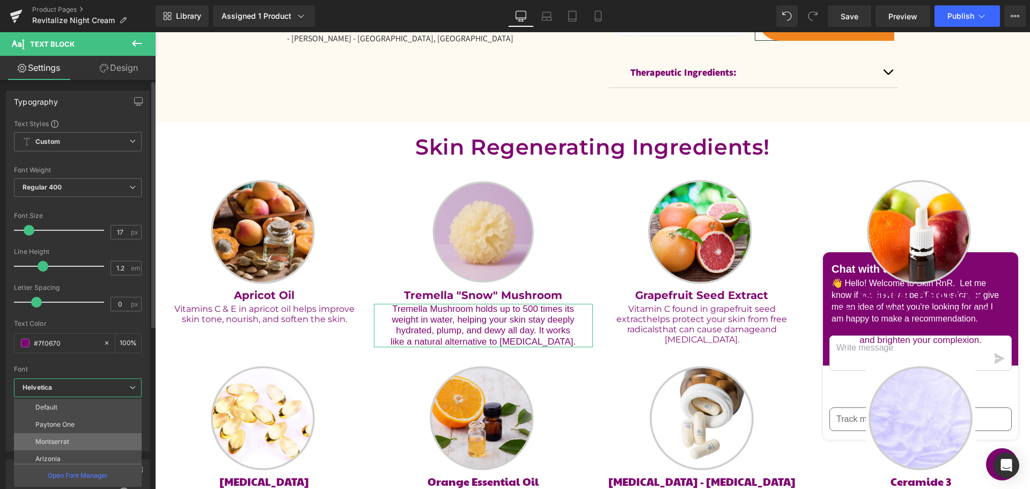
click at [78, 439] on li "Montserrat" at bounding box center [80, 441] width 133 height 17
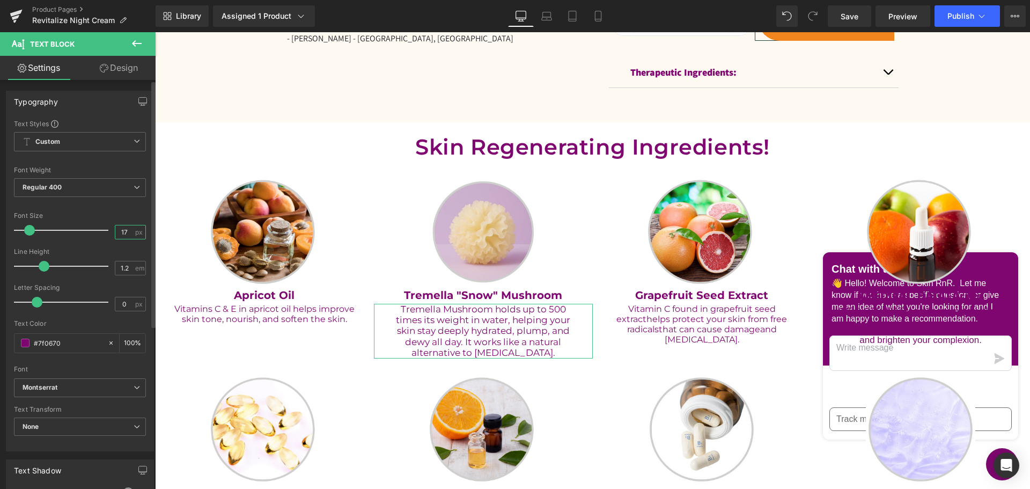
click at [115, 228] on input "17" at bounding box center [124, 231] width 19 height 13
click at [115, 229] on input "17" at bounding box center [124, 231] width 19 height 13
type input "16"
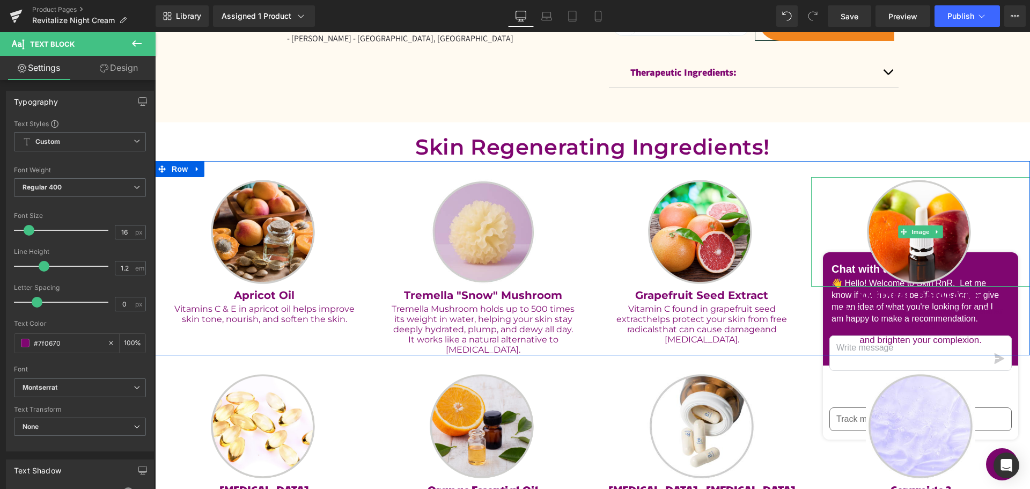
click at [829, 182] on div at bounding box center [920, 231] width 219 height 109
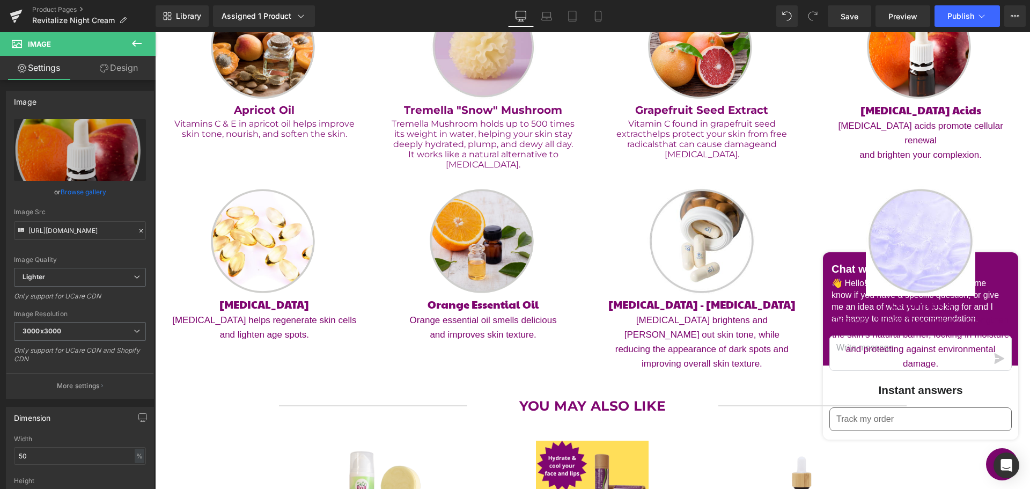
scroll to position [644, 0]
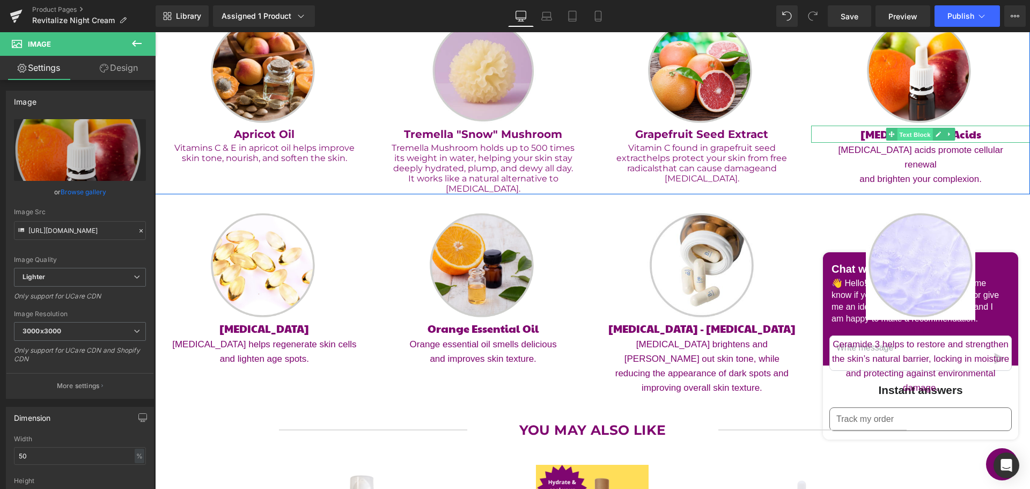
click at [904, 134] on span "Text Block" at bounding box center [915, 134] width 35 height 13
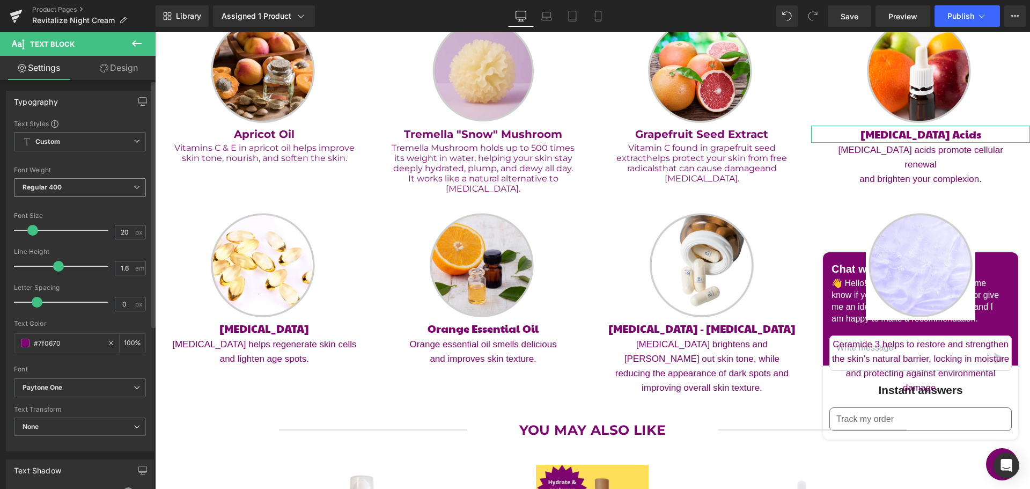
click at [74, 188] on span "Regular 400" at bounding box center [80, 187] width 132 height 19
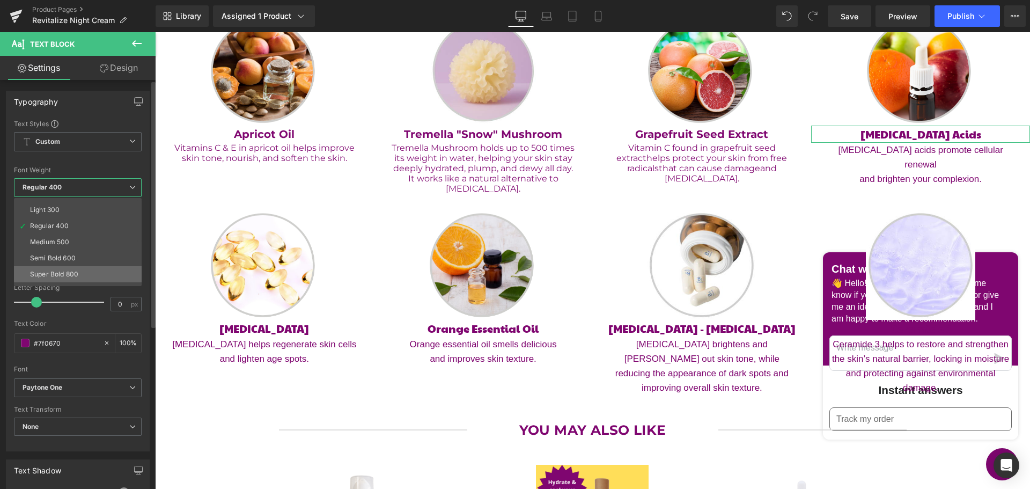
scroll to position [54, 0]
click at [79, 277] on li "Bold 700" at bounding box center [80, 281] width 133 height 16
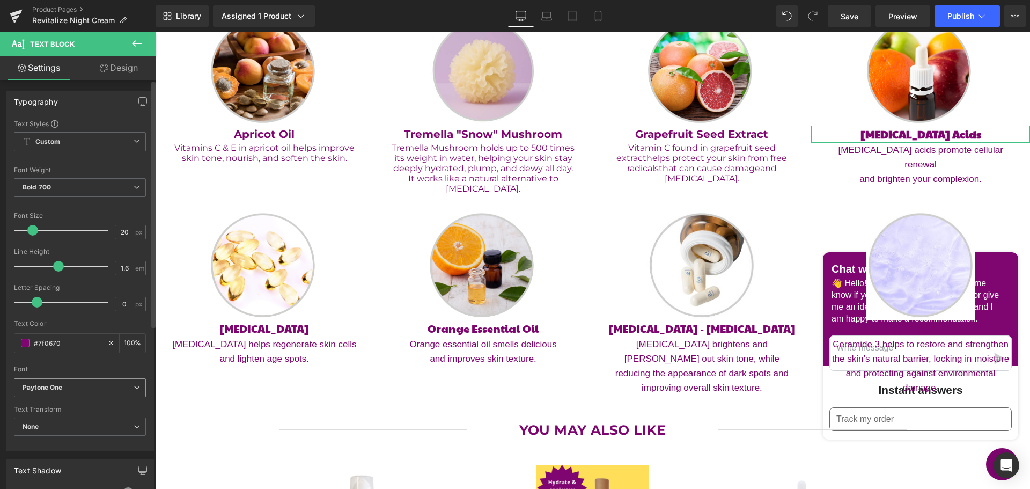
click at [89, 383] on b "Paytone One" at bounding box center [78, 387] width 111 height 9
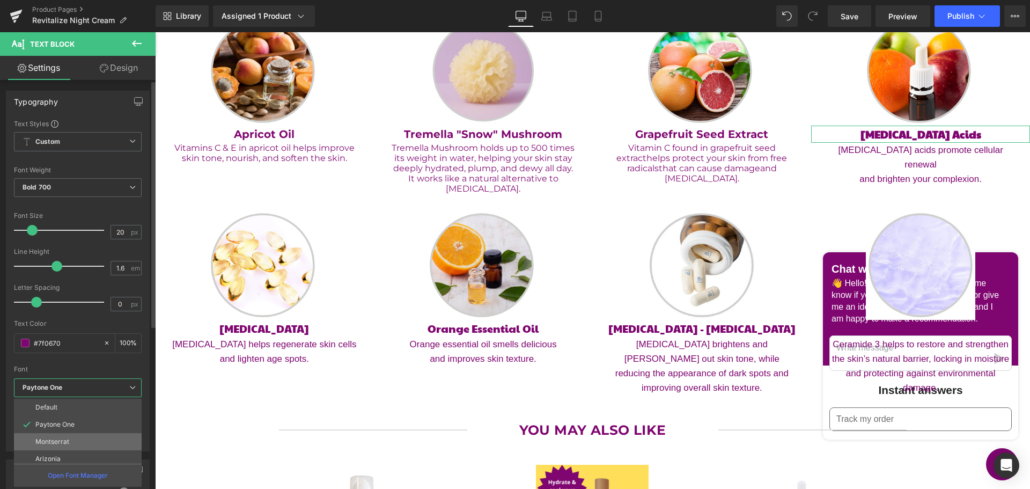
click at [85, 437] on li "Montserrat" at bounding box center [80, 441] width 133 height 17
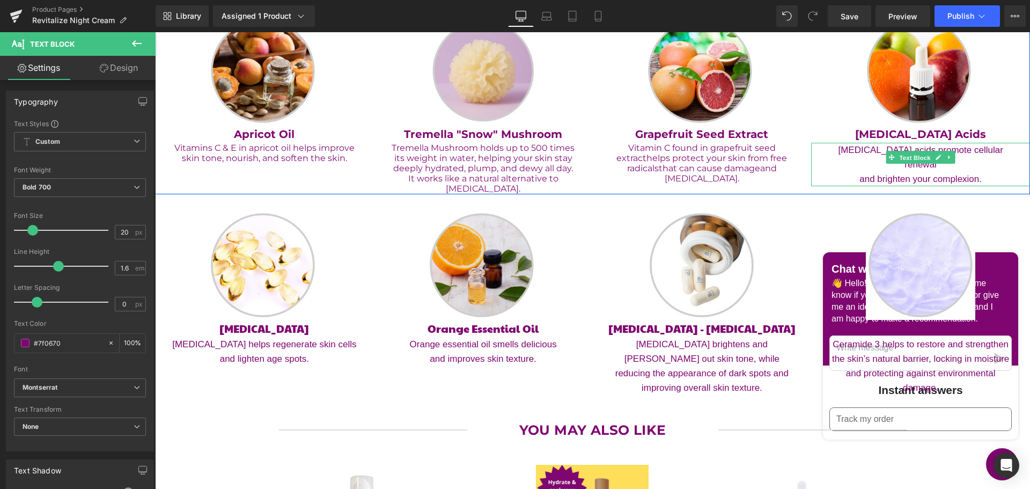
click at [904, 157] on span "Text Block" at bounding box center [915, 157] width 35 height 13
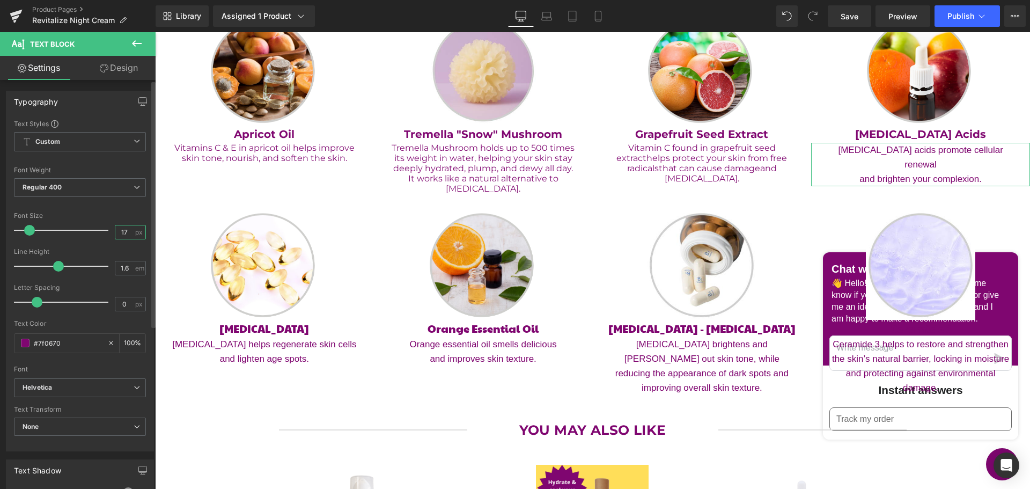
click at [120, 229] on input "17" at bounding box center [124, 231] width 19 height 13
type input "16"
click at [122, 267] on input "1.6" at bounding box center [124, 267] width 19 height 13
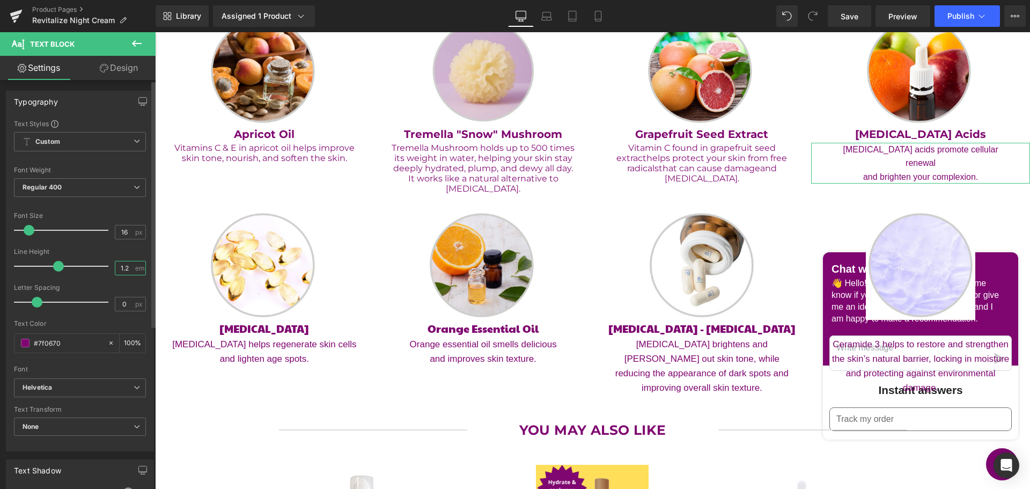
type input "1.2"
click at [89, 385] on b "Helvetica" at bounding box center [78, 387] width 111 height 9
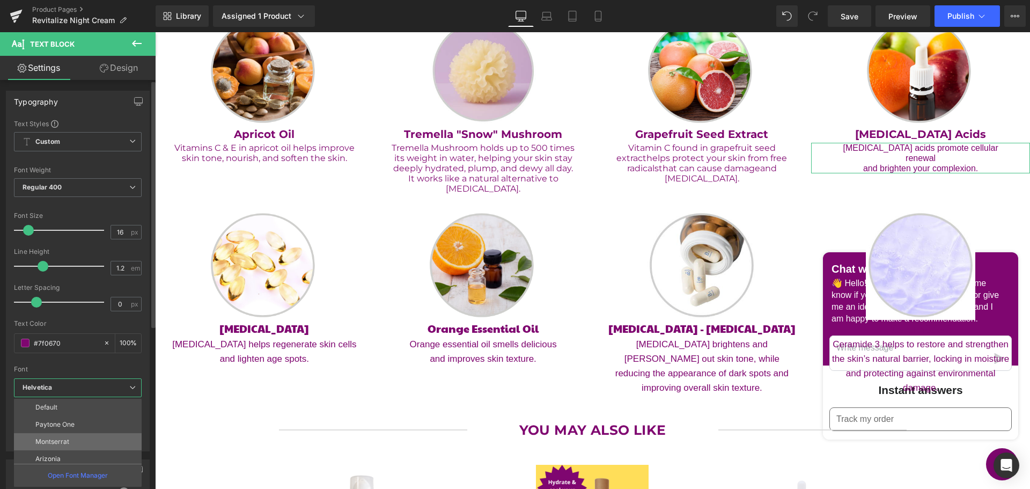
click at [84, 437] on li "Montserrat" at bounding box center [80, 441] width 133 height 17
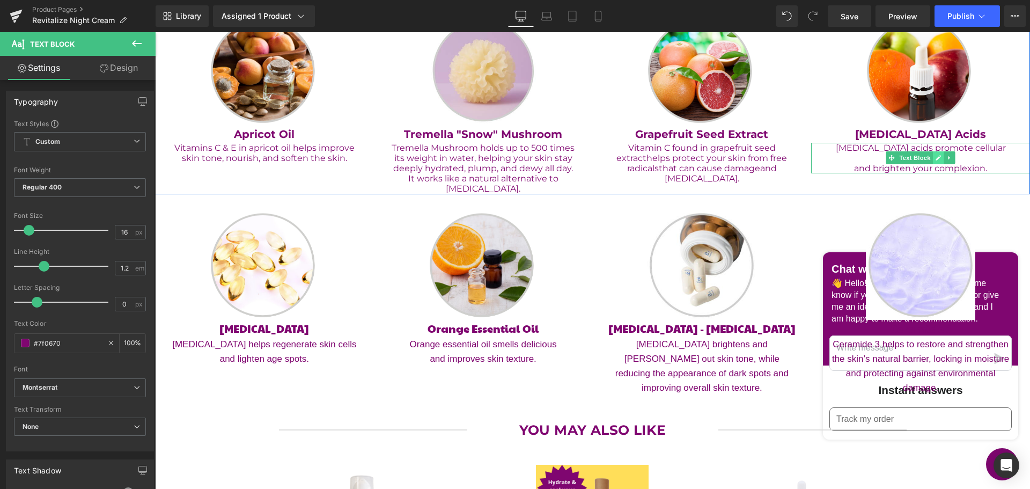
click at [936, 155] on icon at bounding box center [939, 158] width 6 height 6
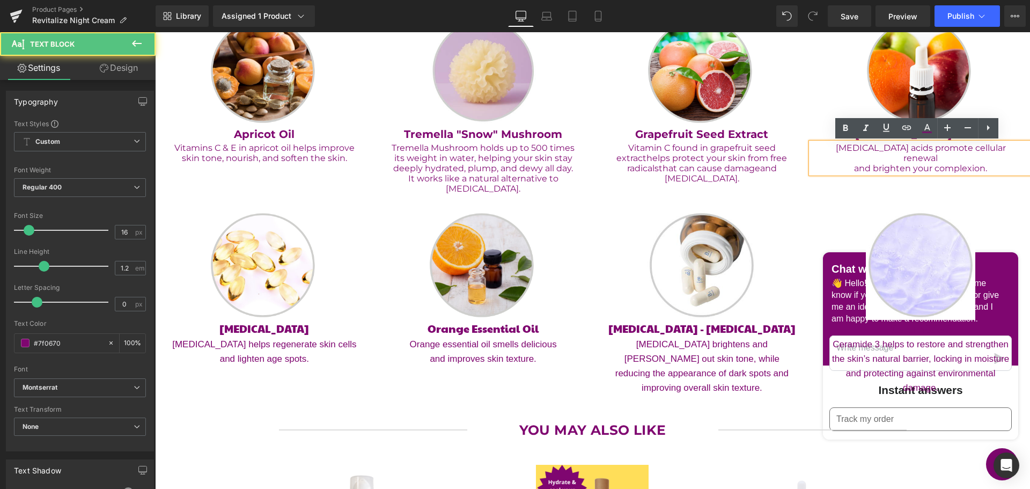
click at [939, 156] on p "[MEDICAL_DATA] acids promote cellular renewal" at bounding box center [920, 153] width 187 height 20
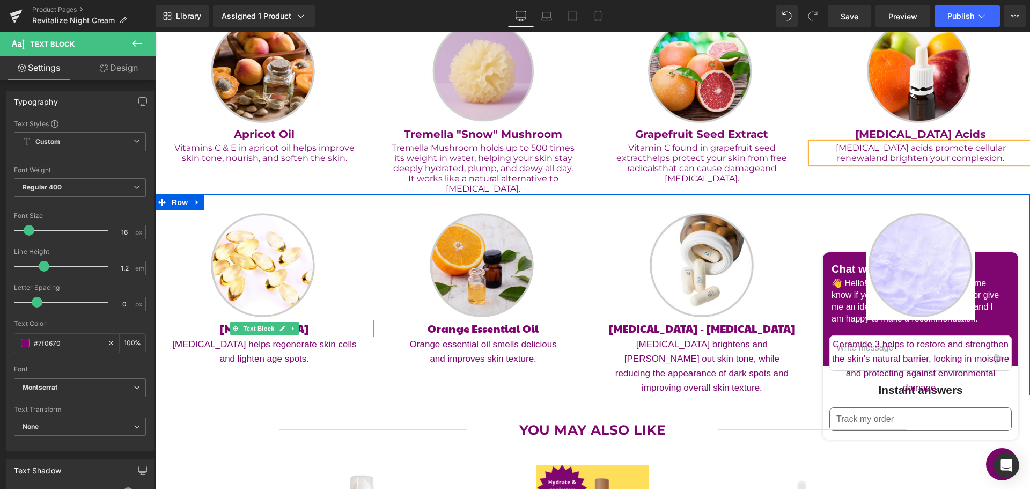
click at [277, 328] on link at bounding box center [282, 328] width 11 height 13
click at [260, 333] on span "Text Block" at bounding box center [258, 328] width 35 height 13
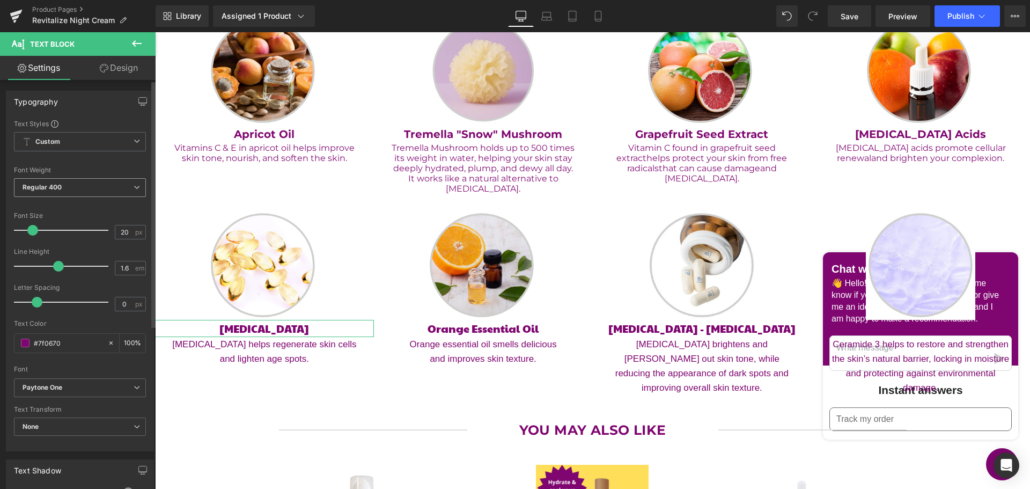
click at [57, 193] on span "Regular 400" at bounding box center [80, 187] width 132 height 19
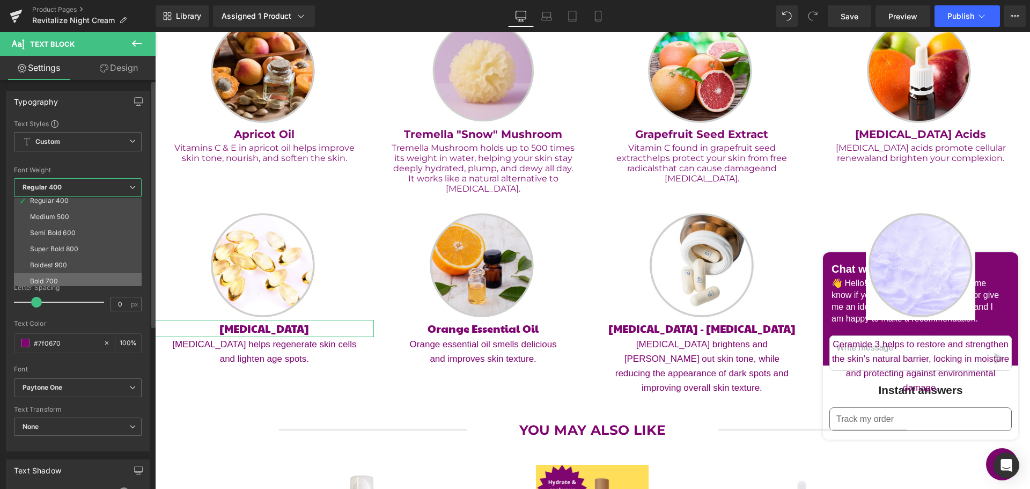
click at [90, 275] on li "Bold 700" at bounding box center [80, 281] width 133 height 16
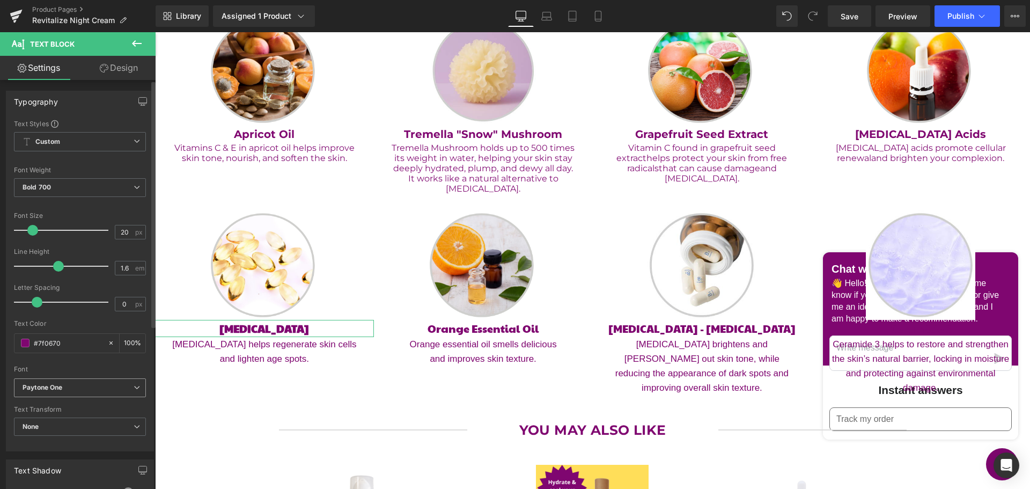
click at [74, 386] on b "Paytone One" at bounding box center [78, 387] width 111 height 9
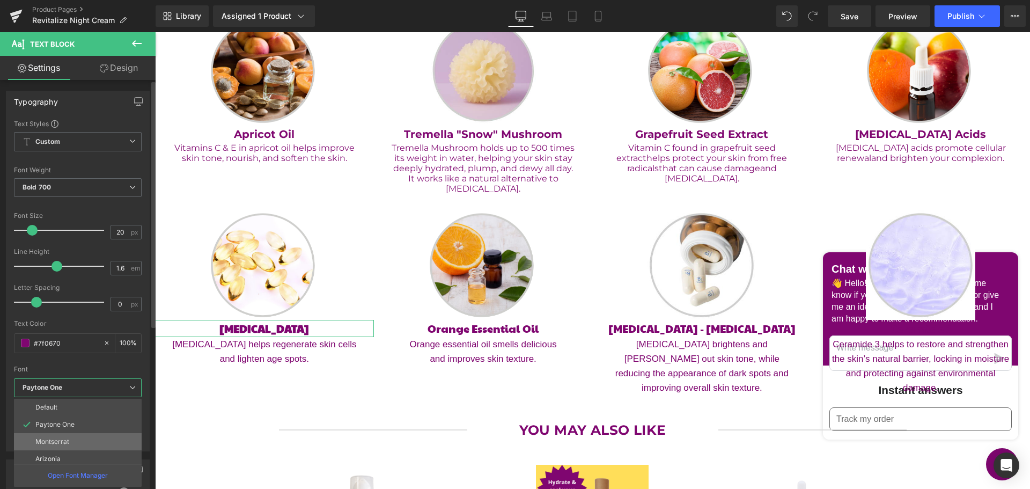
click at [80, 435] on li "Montserrat" at bounding box center [80, 441] width 133 height 17
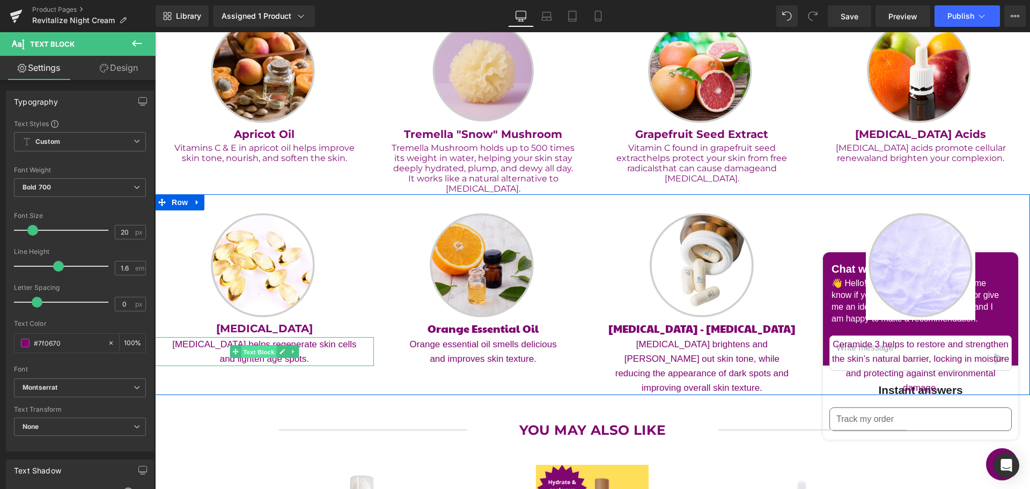
click at [261, 353] on span "Text Block" at bounding box center [258, 352] width 35 height 13
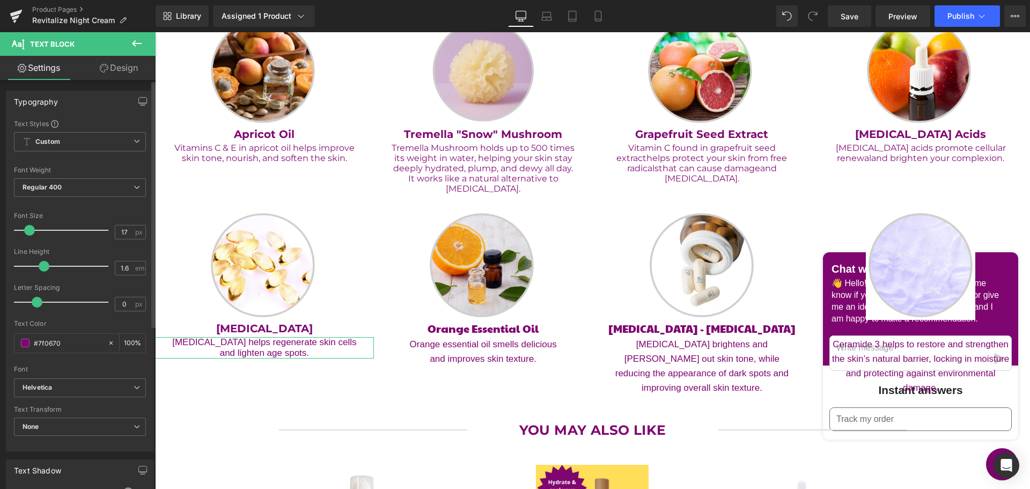
drag, startPoint x: 53, startPoint y: 267, endPoint x: 41, endPoint y: 265, distance: 12.4
click at [41, 265] on span at bounding box center [44, 266] width 11 height 11
click at [74, 388] on b "Helvetica" at bounding box center [78, 387] width 111 height 9
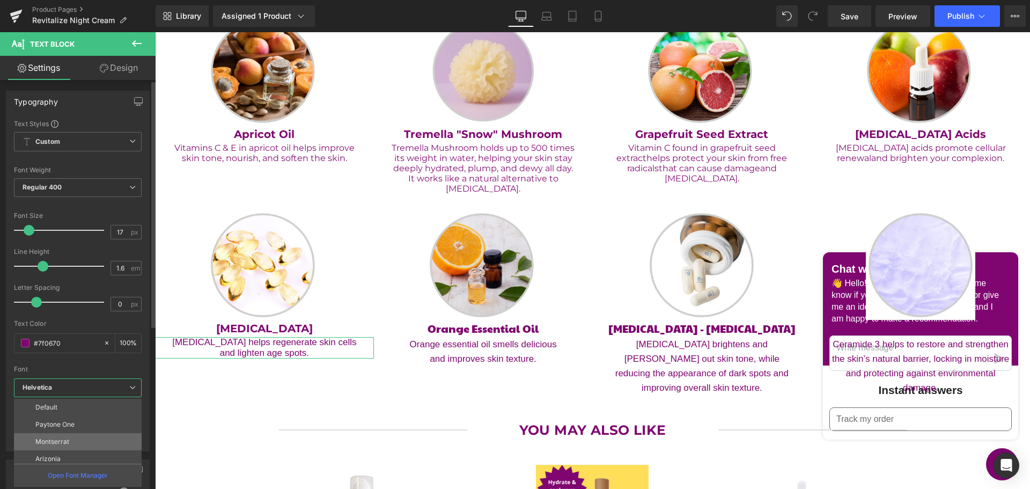
click at [79, 436] on li "Montserrat" at bounding box center [80, 441] width 133 height 17
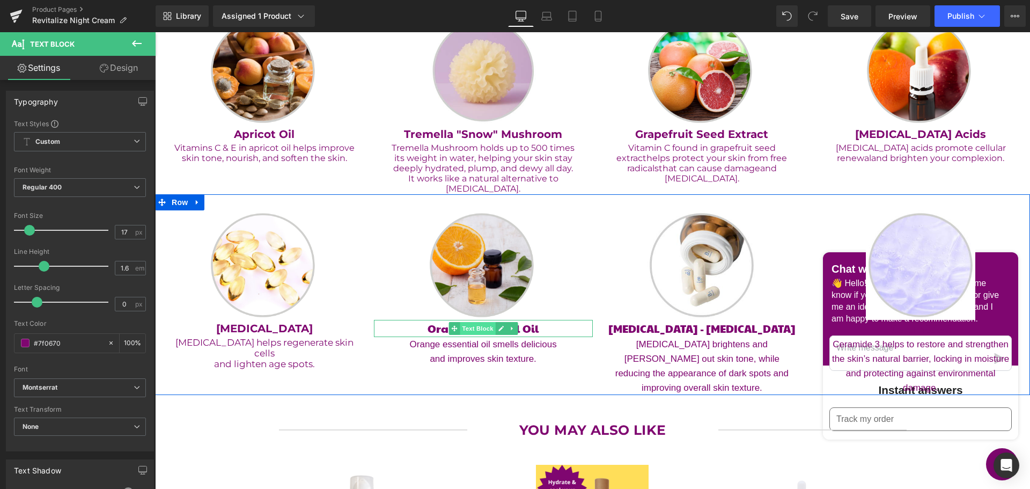
click at [469, 327] on span "Text Block" at bounding box center [477, 328] width 35 height 13
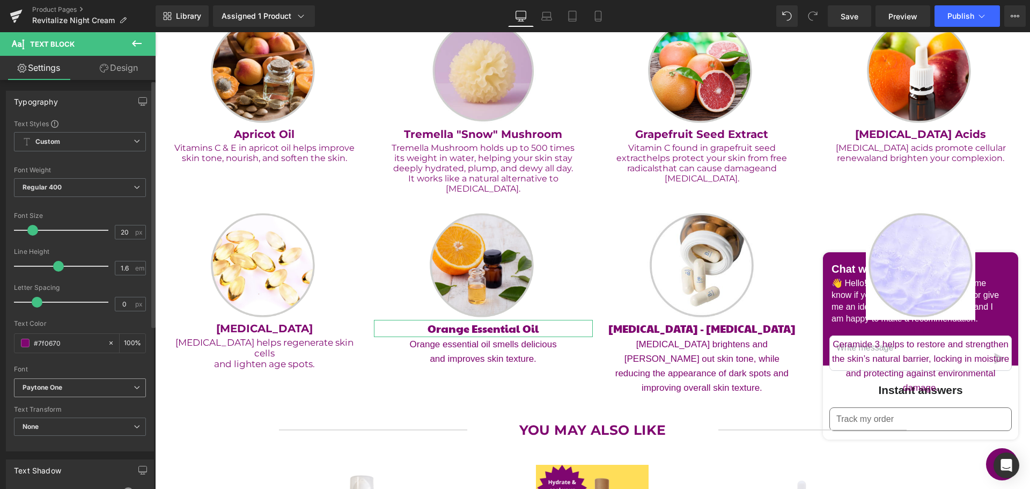
click at [67, 385] on b "Paytone One" at bounding box center [78, 387] width 111 height 9
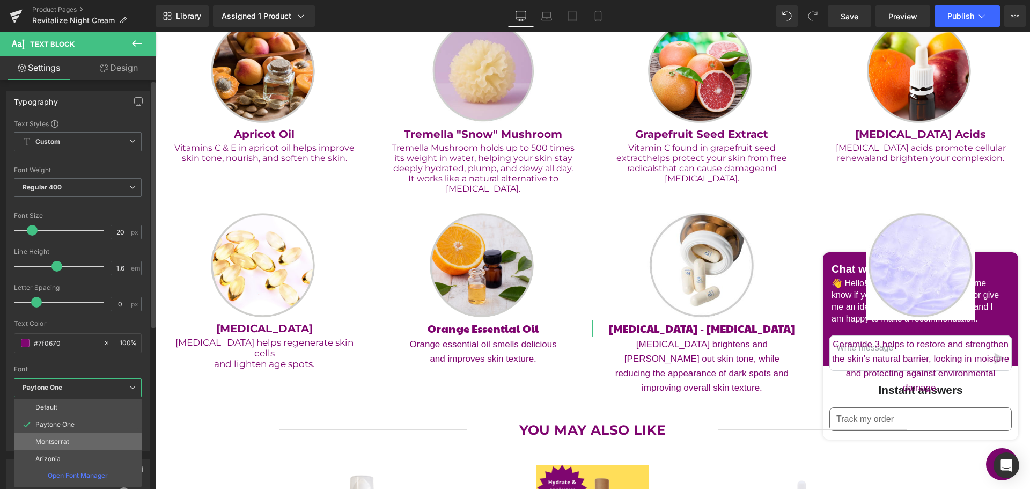
click at [76, 439] on li "Montserrat" at bounding box center [80, 441] width 133 height 17
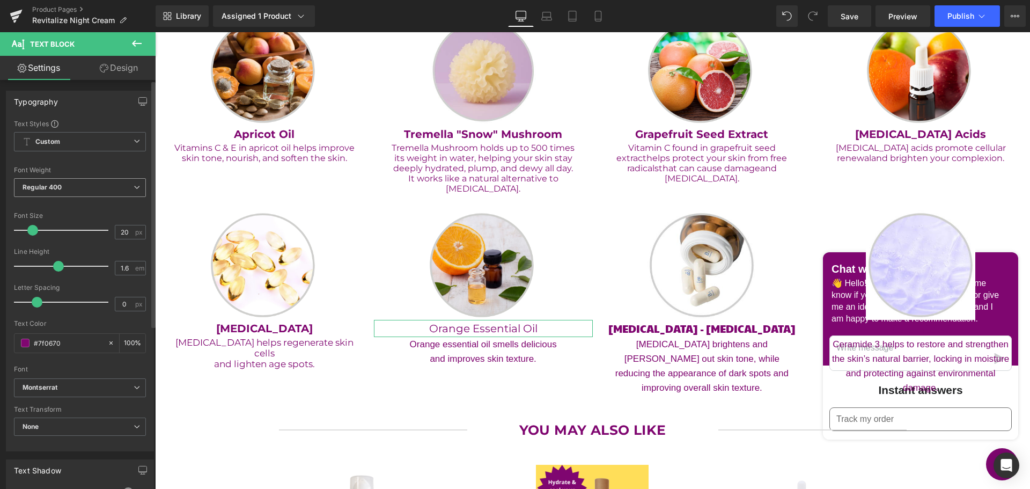
click at [64, 190] on span "Regular 400" at bounding box center [80, 187] width 132 height 19
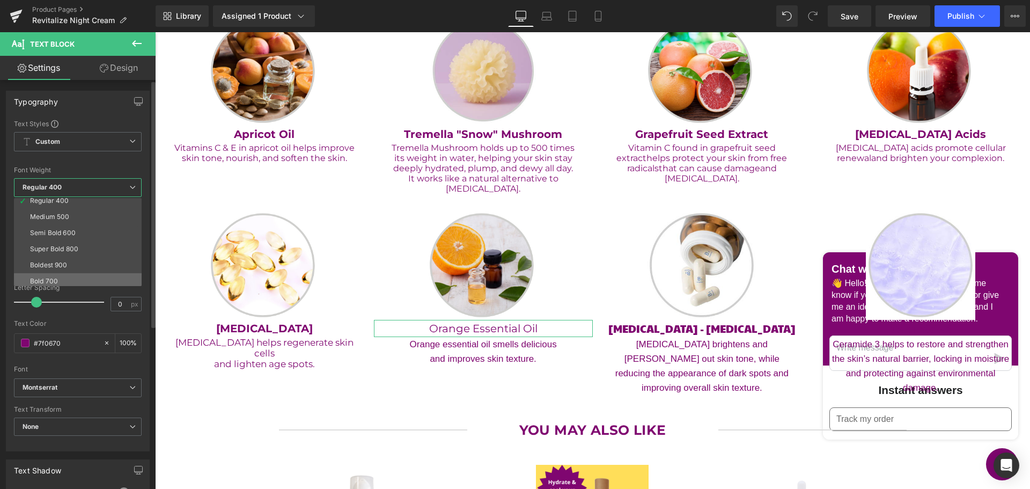
click at [75, 278] on li "Bold 700" at bounding box center [80, 281] width 133 height 16
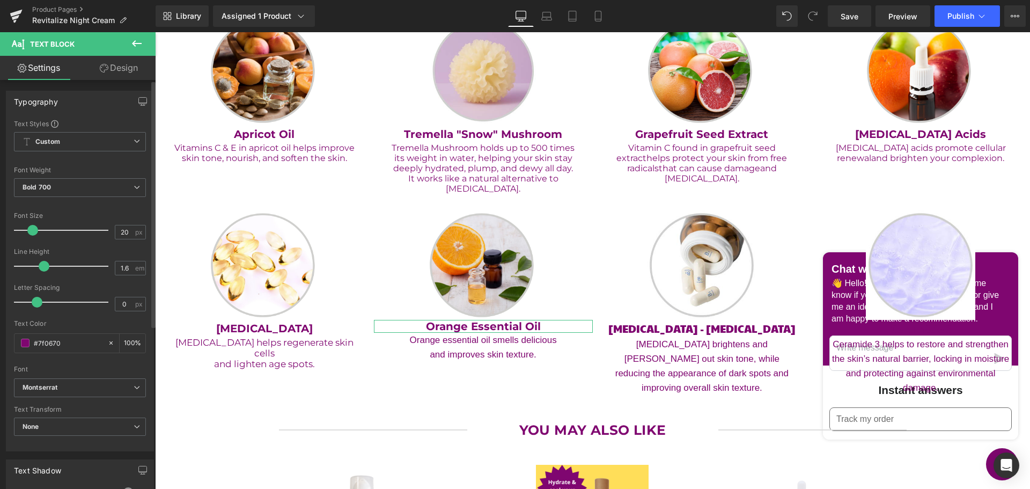
drag, startPoint x: 57, startPoint y: 260, endPoint x: 44, endPoint y: 260, distance: 13.4
click at [44, 260] on div at bounding box center [63, 265] width 89 height 21
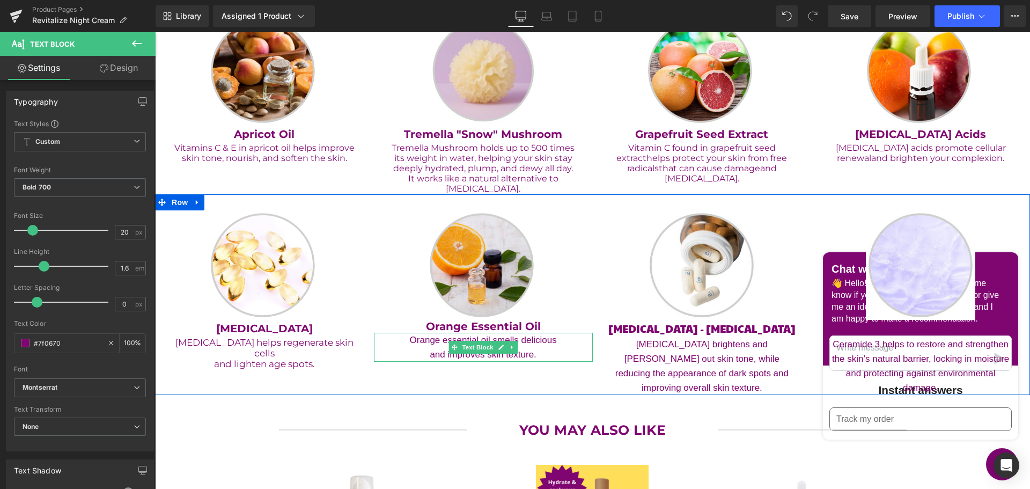
click at [482, 343] on span "Text Block" at bounding box center [477, 347] width 35 height 13
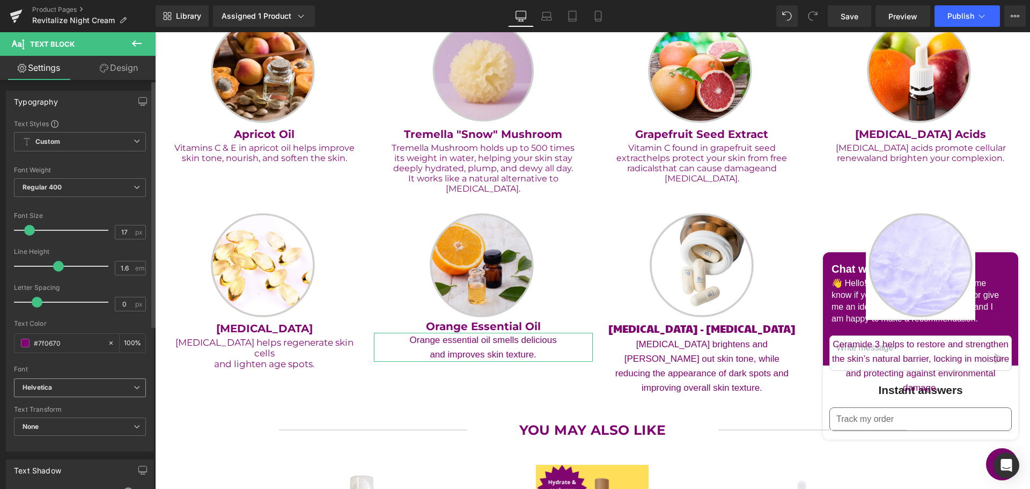
click at [70, 381] on span "Helvetica" at bounding box center [80, 387] width 132 height 19
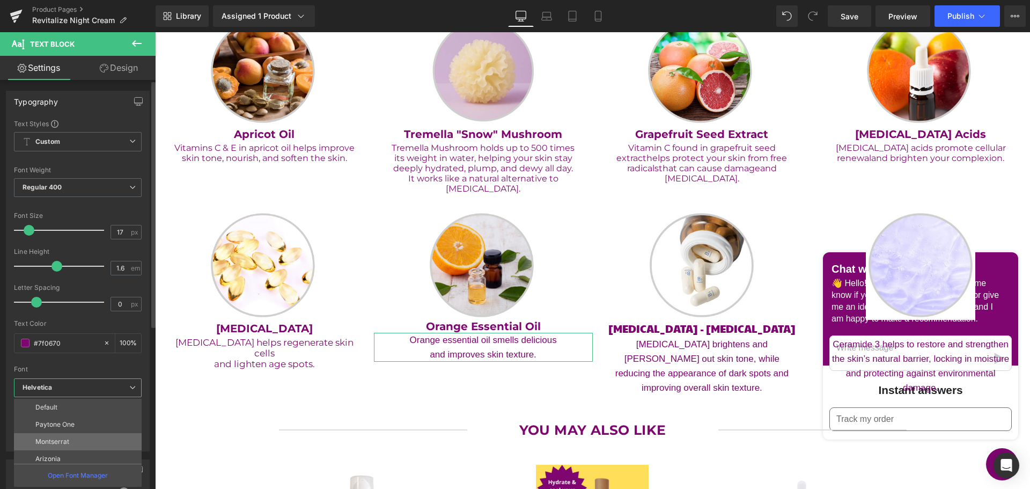
click at [74, 438] on li "Montserrat" at bounding box center [80, 441] width 133 height 17
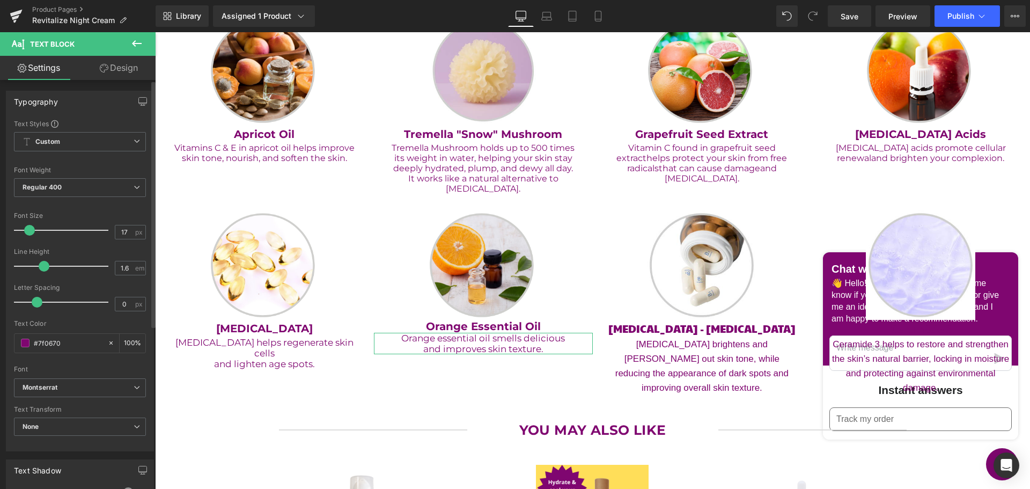
drag, startPoint x: 54, startPoint y: 267, endPoint x: 40, endPoint y: 262, distance: 14.8
click at [40, 262] on span at bounding box center [44, 266] width 11 height 11
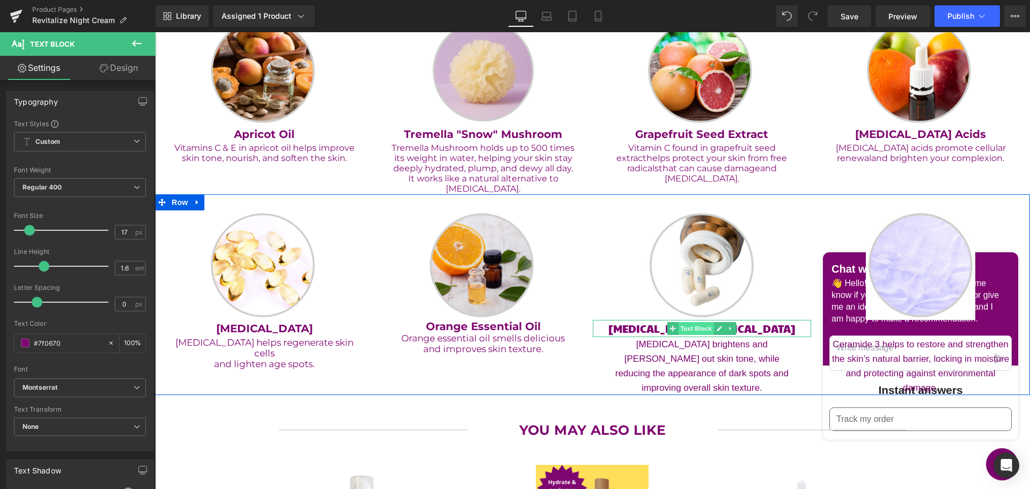
click at [695, 329] on span "Text Block" at bounding box center [696, 328] width 35 height 13
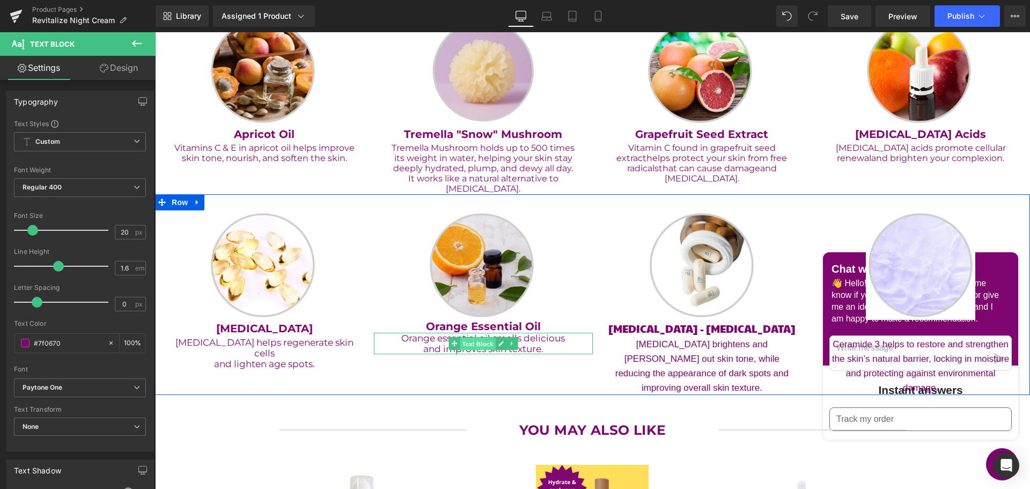
click at [465, 347] on span "Text Block" at bounding box center [477, 343] width 35 height 13
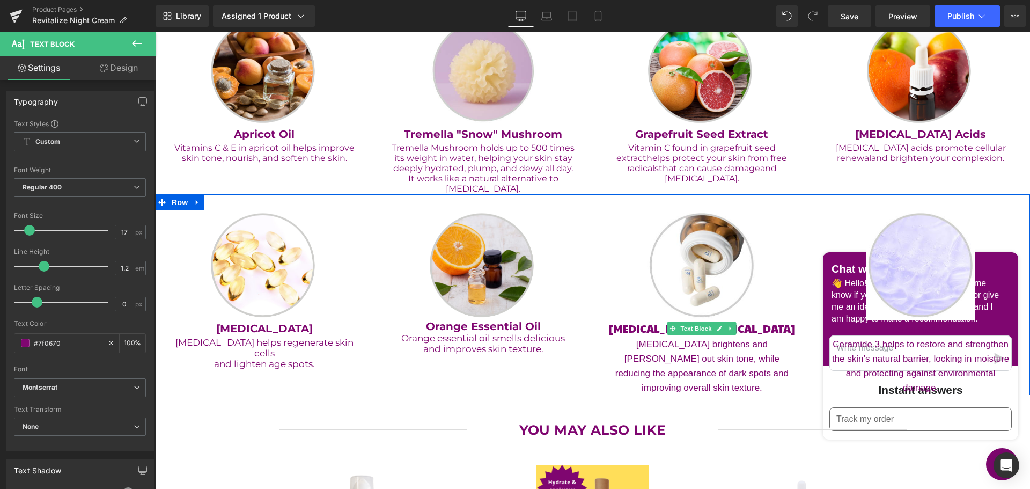
click at [693, 330] on span "Text Block" at bounding box center [696, 328] width 35 height 13
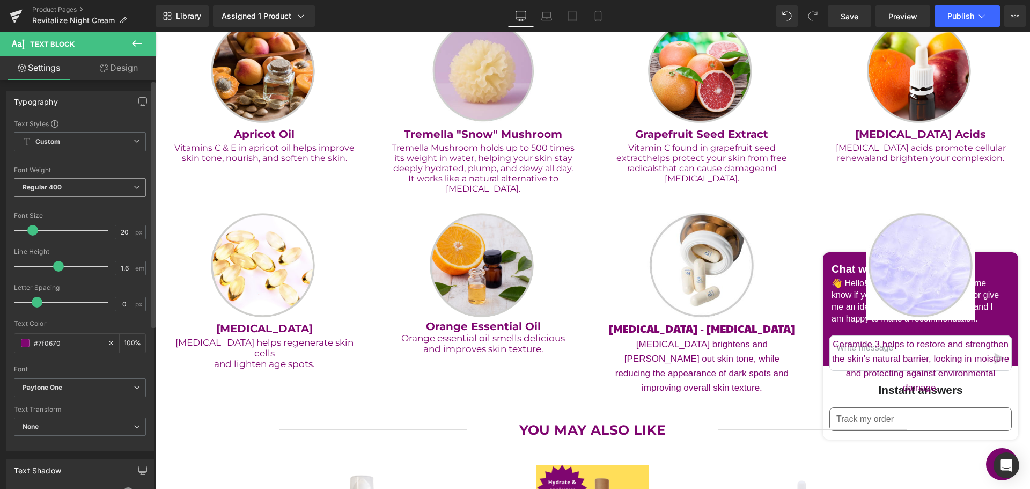
click at [95, 185] on span "Regular 400" at bounding box center [80, 187] width 132 height 19
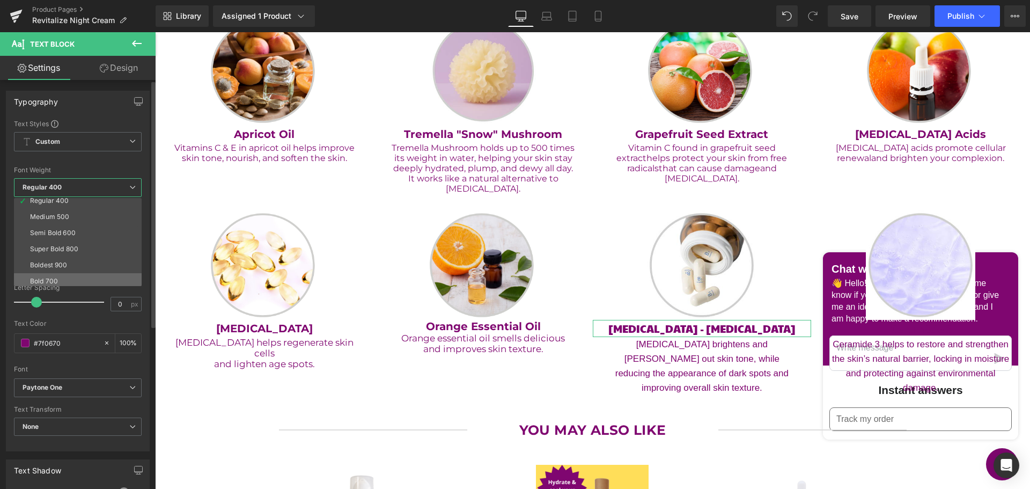
click at [99, 275] on li "Bold 700" at bounding box center [80, 281] width 133 height 16
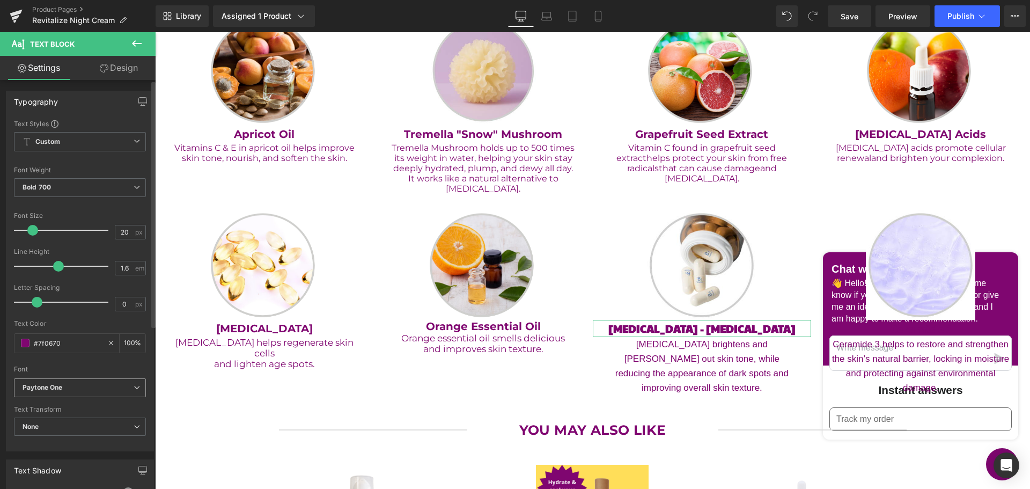
click at [72, 387] on b "Paytone One" at bounding box center [78, 387] width 111 height 9
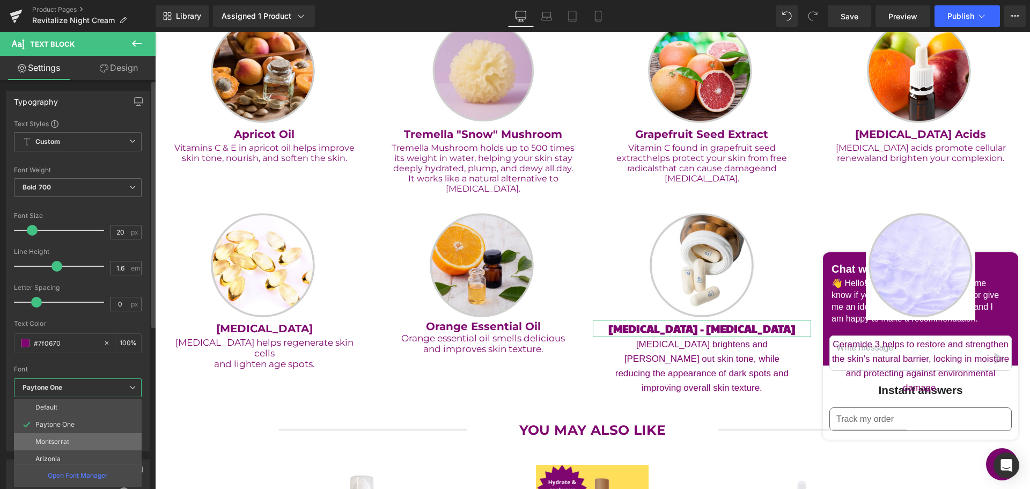
click at [76, 438] on li "Montserrat" at bounding box center [80, 441] width 133 height 17
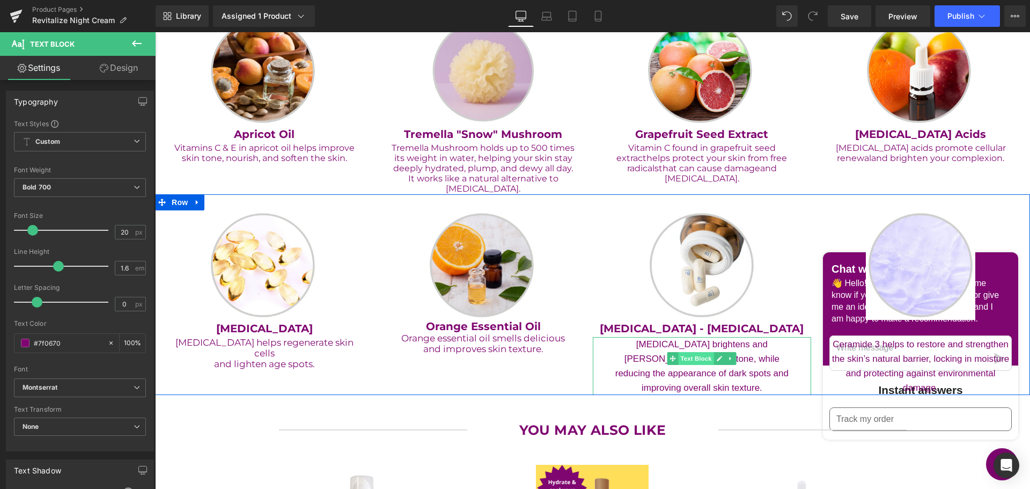
click at [685, 361] on span "Text Block" at bounding box center [696, 358] width 35 height 13
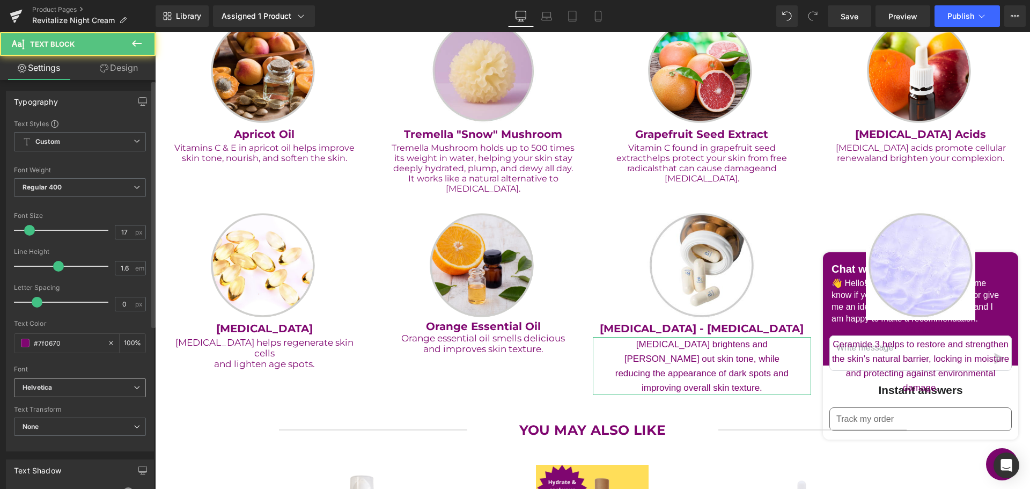
click at [67, 387] on b "Helvetica" at bounding box center [78, 387] width 111 height 9
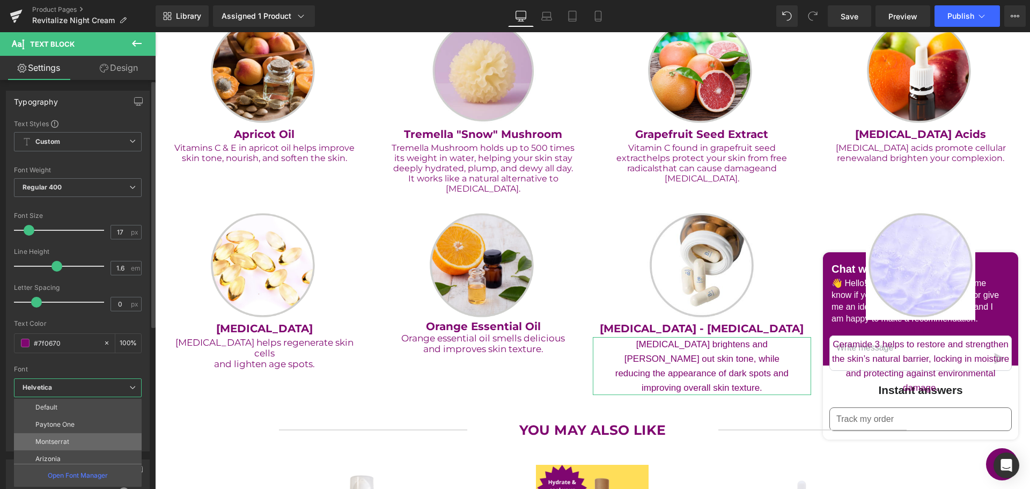
click at [71, 436] on li "Montserrat" at bounding box center [80, 441] width 133 height 17
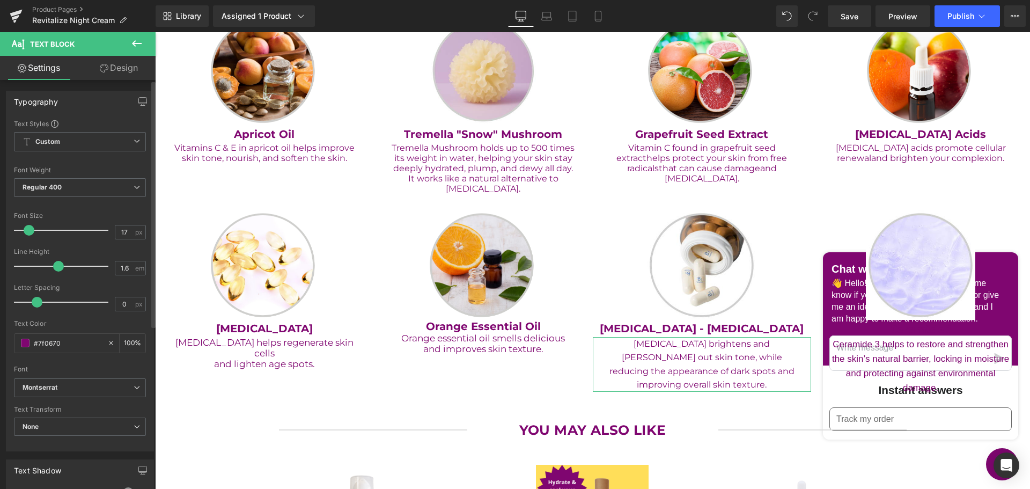
click at [27, 231] on span at bounding box center [29, 230] width 11 height 11
drag, startPoint x: 56, startPoint y: 266, endPoint x: 43, endPoint y: 263, distance: 12.6
click at [43, 263] on span at bounding box center [44, 266] width 11 height 11
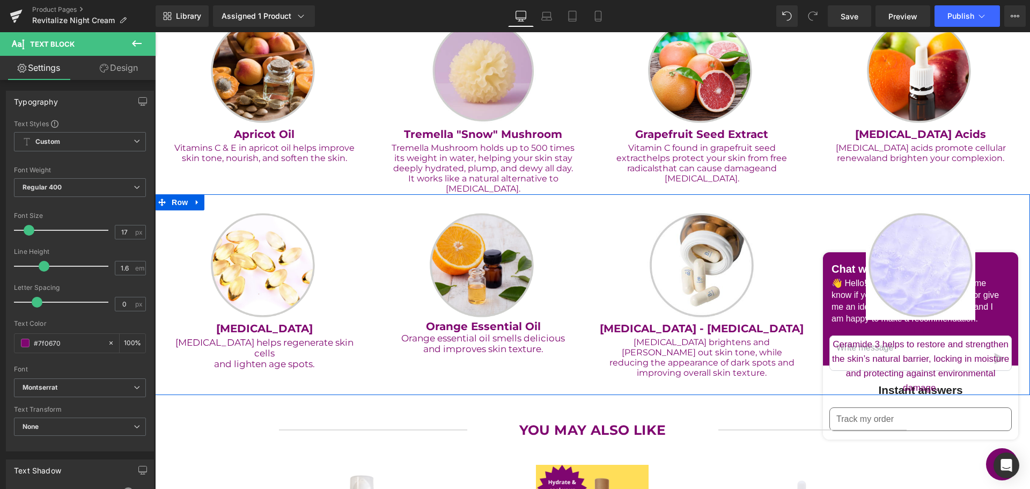
scroll to position [805, 0]
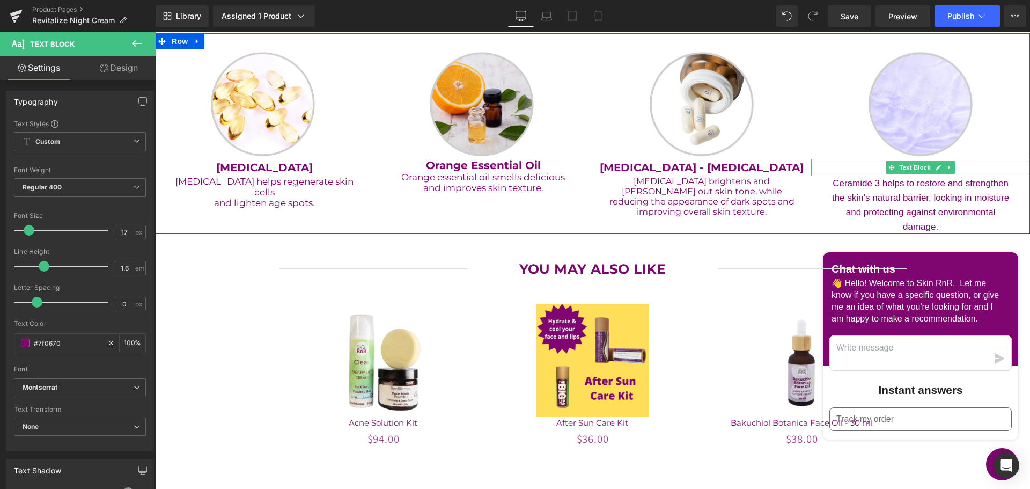
click at [909, 170] on span "Text Block" at bounding box center [915, 167] width 35 height 13
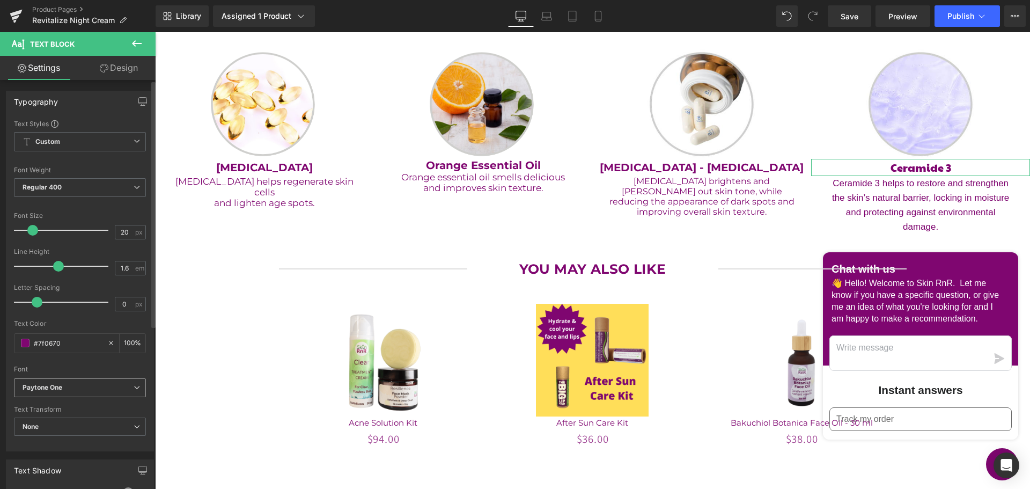
click at [75, 388] on b "Paytone One" at bounding box center [78, 387] width 111 height 9
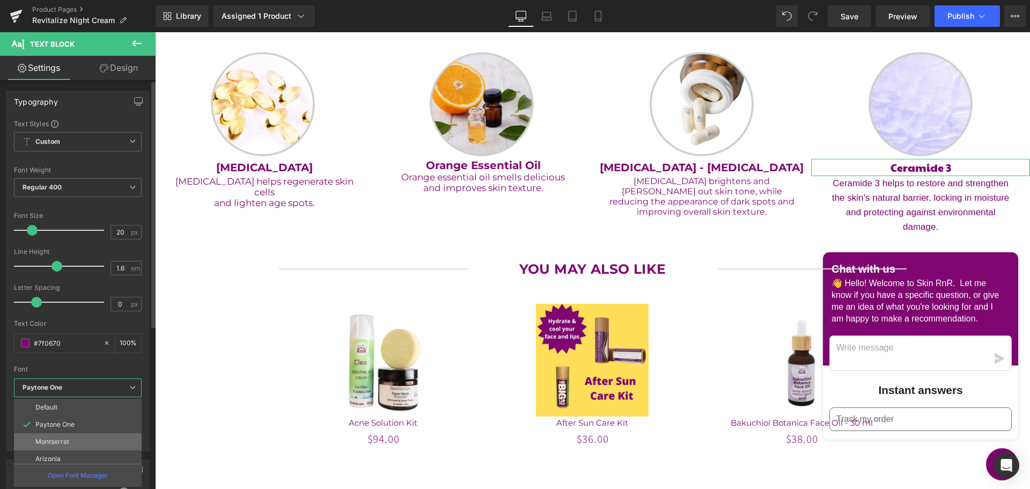
click at [69, 440] on li "Montserrat" at bounding box center [80, 441] width 133 height 17
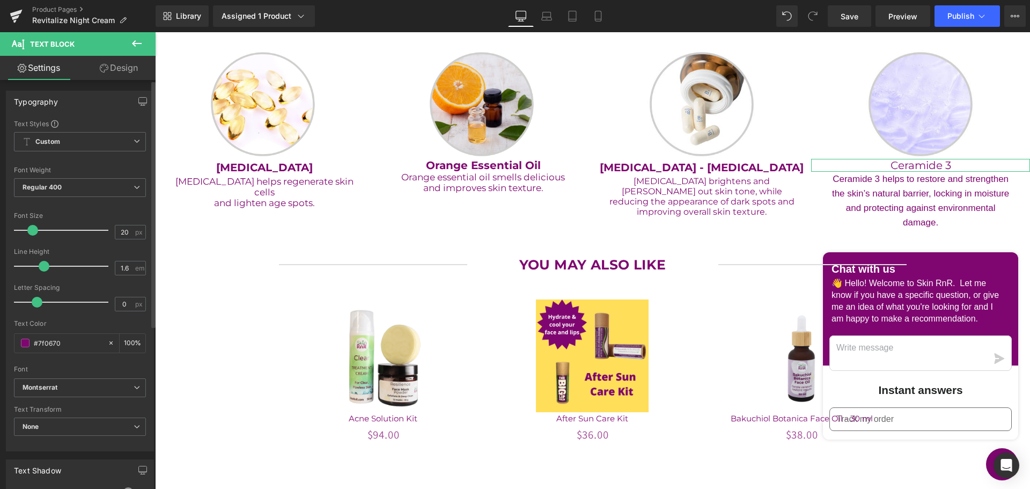
drag, startPoint x: 57, startPoint y: 266, endPoint x: 44, endPoint y: 264, distance: 13.5
click at [44, 264] on span at bounding box center [44, 266] width 11 height 11
click at [90, 185] on span "Regular 400" at bounding box center [80, 187] width 132 height 19
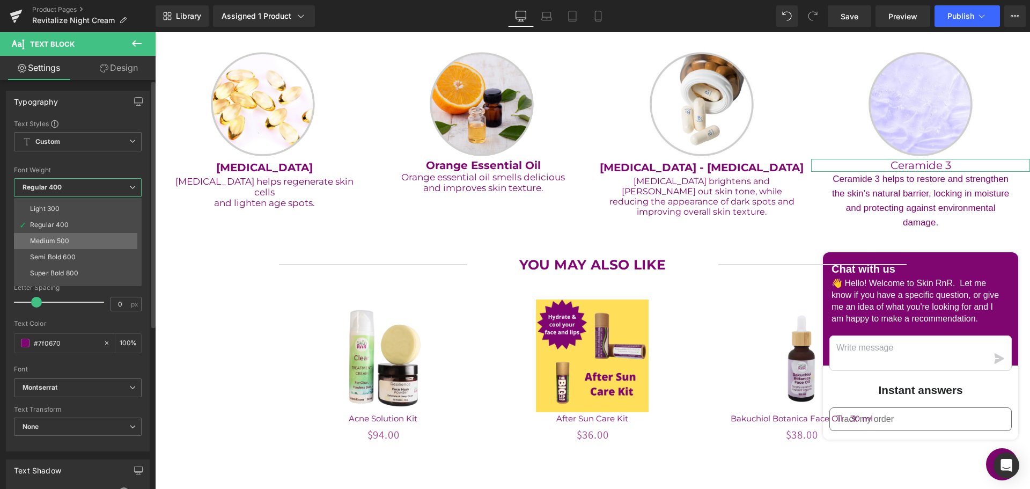
scroll to position [54, 0]
drag, startPoint x: 92, startPoint y: 276, endPoint x: 56, endPoint y: 244, distance: 48.3
click at [92, 276] on li "Bold 700" at bounding box center [80, 281] width 133 height 16
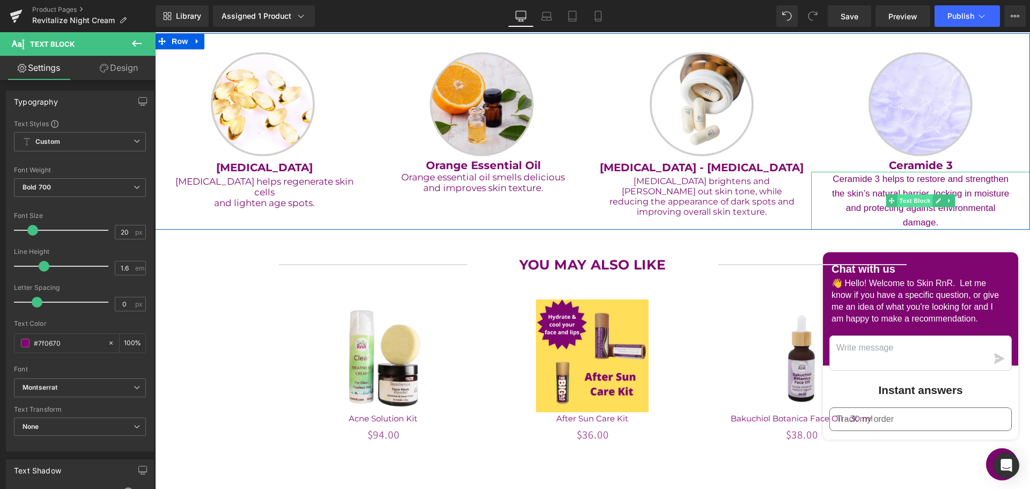
click at [913, 200] on span "Text Block" at bounding box center [915, 200] width 35 height 13
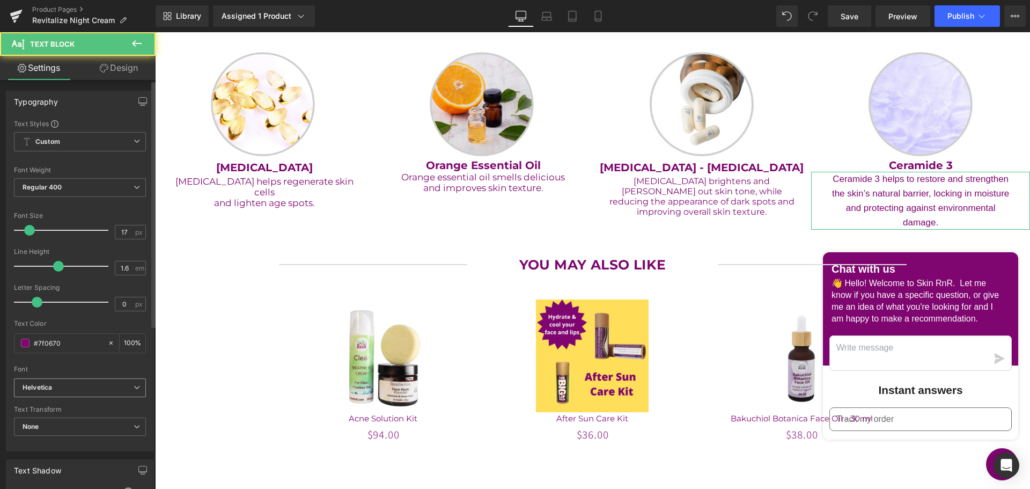
click at [66, 381] on span "Helvetica" at bounding box center [80, 387] width 132 height 19
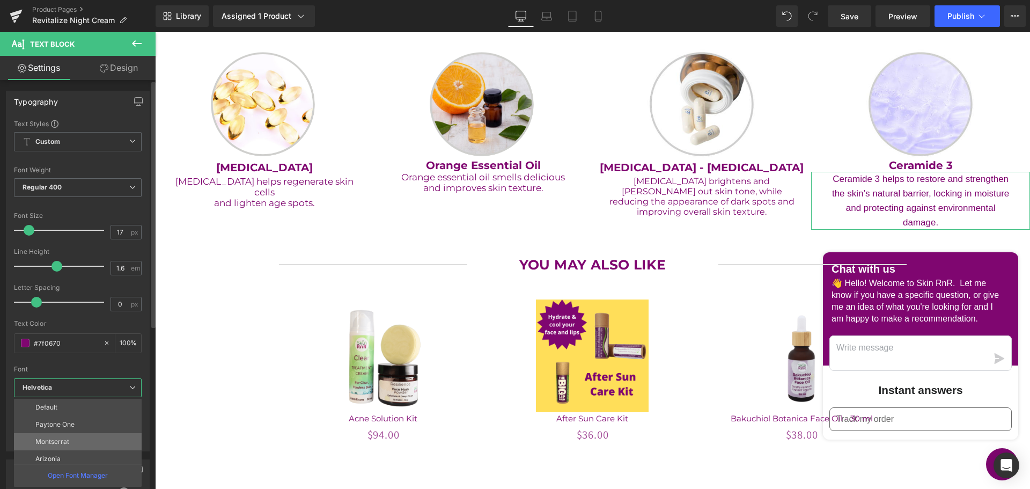
click at [76, 436] on li "Montserrat" at bounding box center [80, 441] width 133 height 17
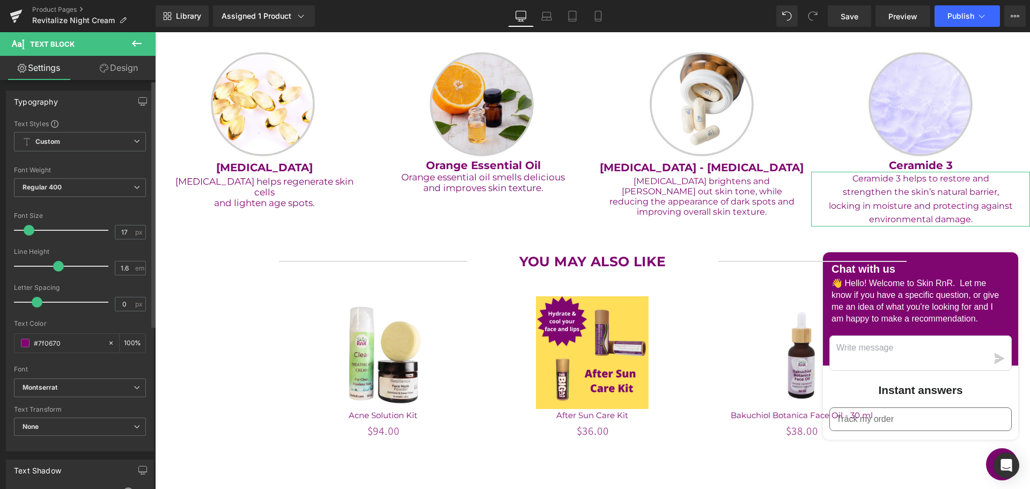
drag, startPoint x: 27, startPoint y: 231, endPoint x: 5, endPoint y: 198, distance: 39.9
click at [26, 231] on span at bounding box center [29, 230] width 11 height 11
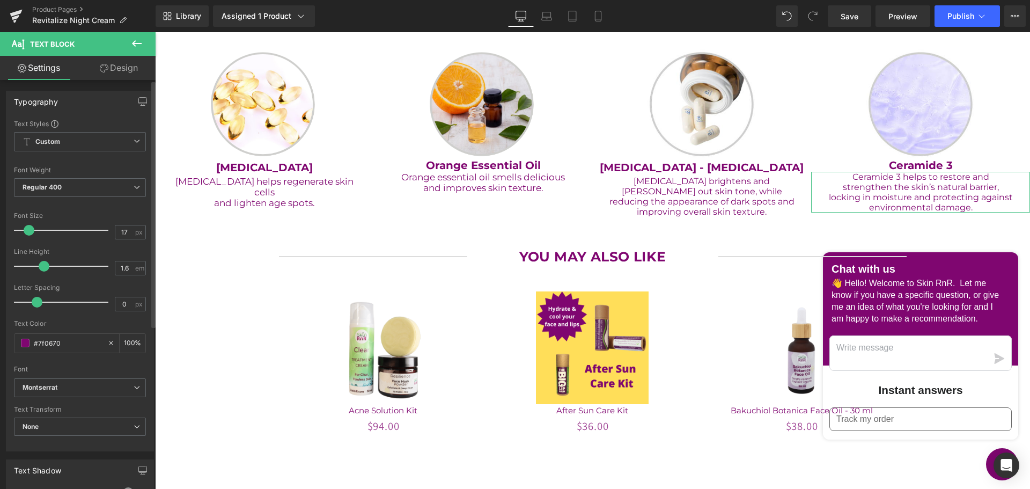
drag, startPoint x: 54, startPoint y: 265, endPoint x: 41, endPoint y: 261, distance: 12.9
click at [41, 261] on span at bounding box center [44, 266] width 11 height 11
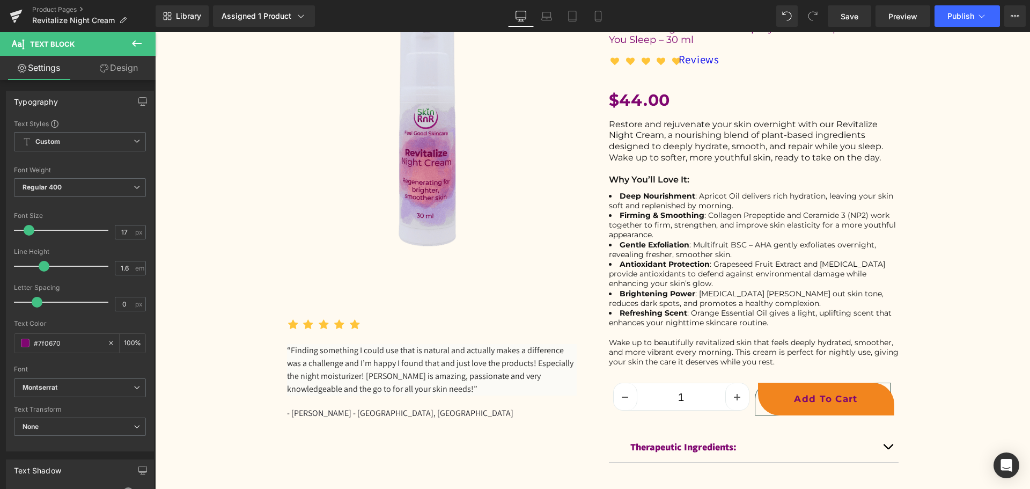
scroll to position [107, 0]
click at [951, 23] on button "Publish" at bounding box center [967, 15] width 65 height 21
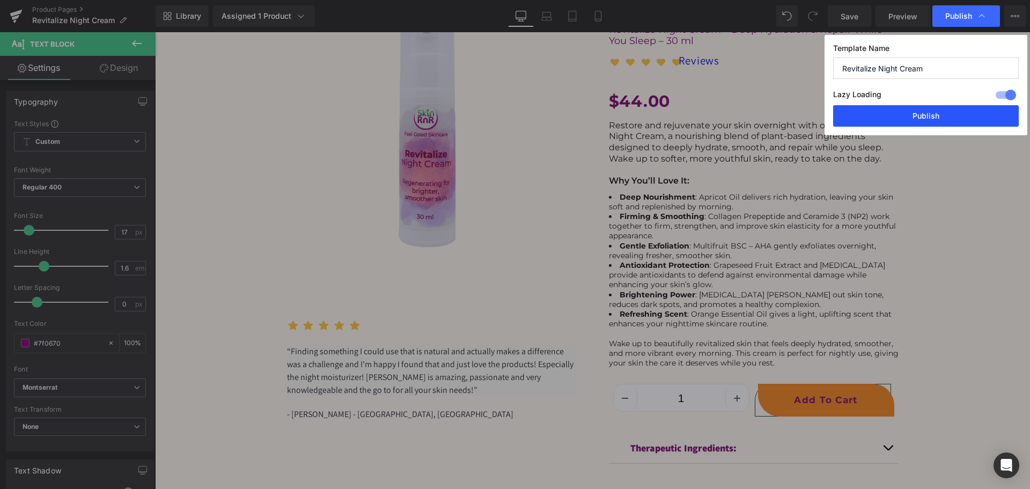
click at [956, 116] on button "Publish" at bounding box center [926, 115] width 186 height 21
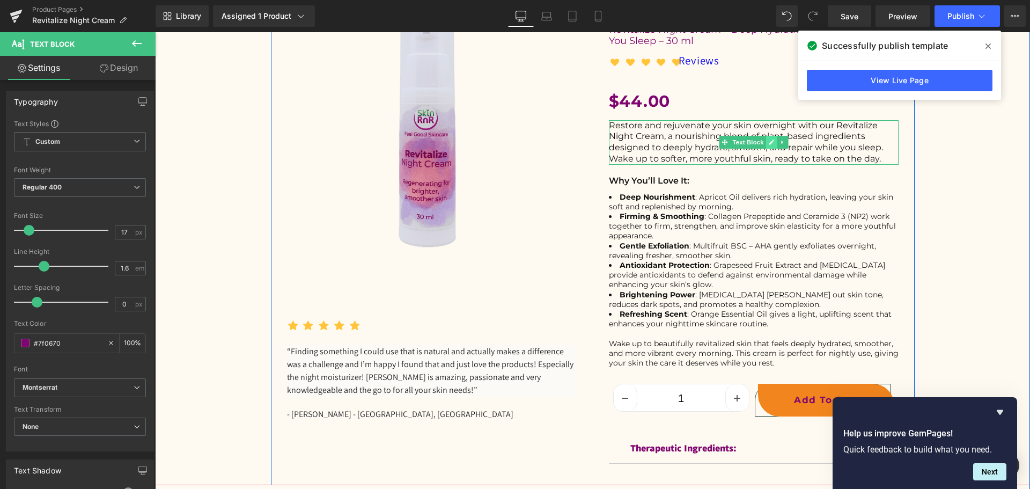
click at [766, 140] on link at bounding box center [771, 142] width 11 height 13
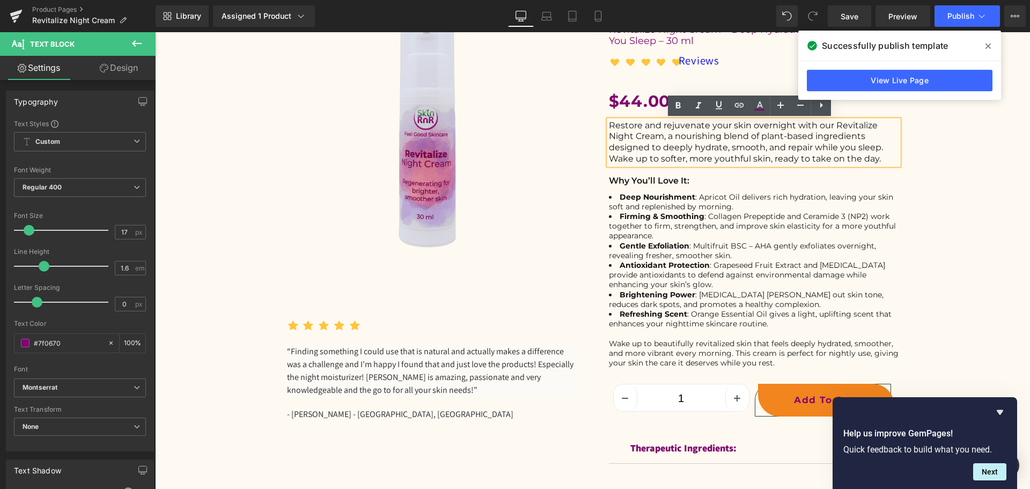
click at [732, 142] on p "Restore and rejuvenate your skin overnight with our Revitalize Night Cream, a n…" at bounding box center [754, 142] width 290 height 45
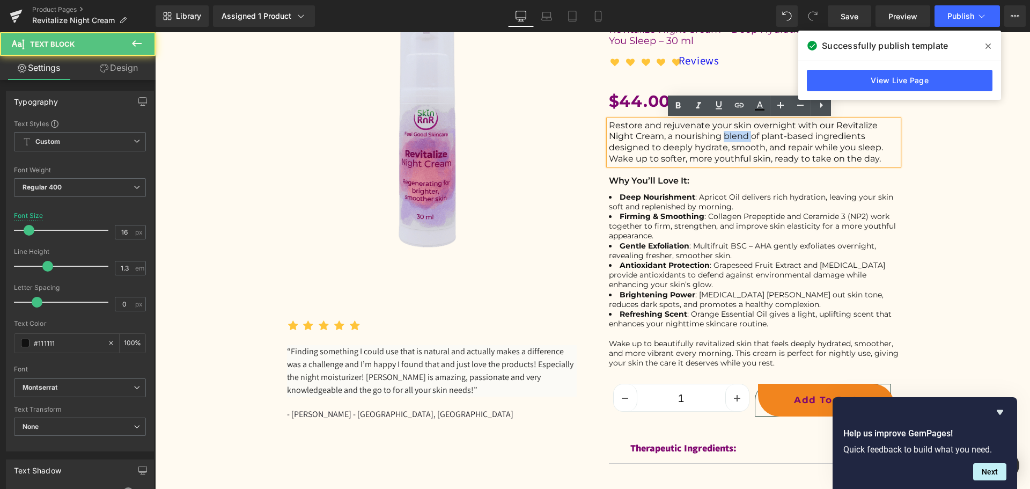
click at [732, 142] on p "Restore and rejuvenate your skin overnight with our Revitalize Night Cream, a n…" at bounding box center [754, 142] width 290 height 45
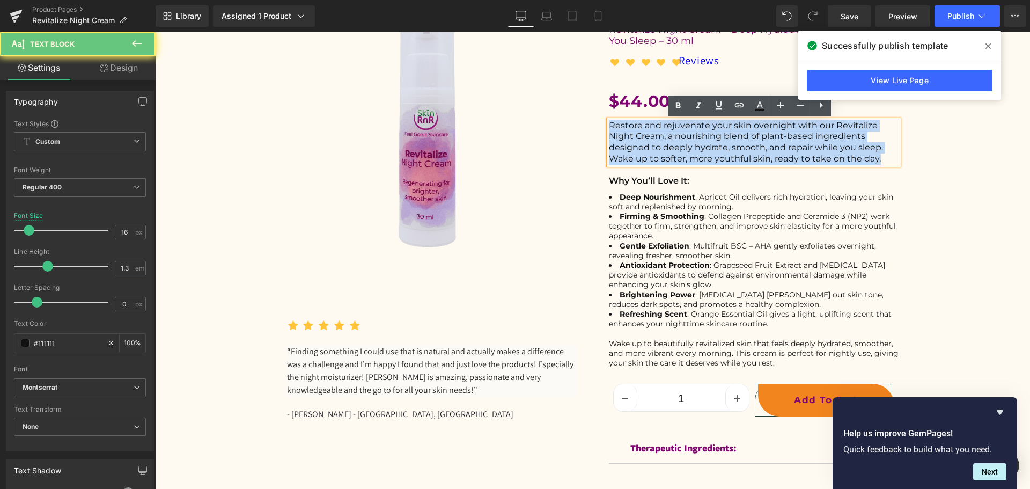
click at [732, 142] on p "Restore and rejuvenate your skin overnight with our Revitalize Night Cream, a n…" at bounding box center [754, 142] width 290 height 45
copy p "Restore and rejuvenate your skin overnight with our Revitalize Night Cream, a n…"
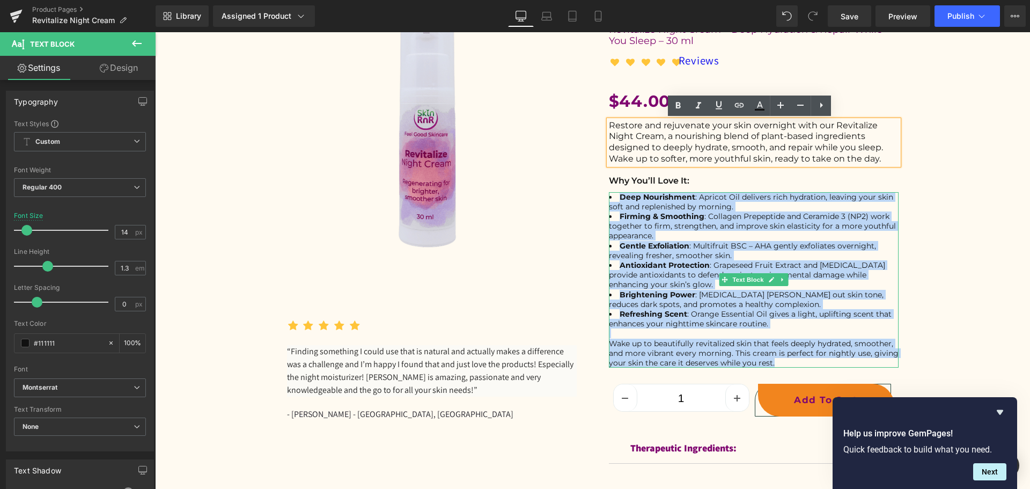
drag, startPoint x: 615, startPoint y: 199, endPoint x: 801, endPoint y: 362, distance: 247.5
click at [801, 362] on div "Deep Nourishment : Apricot Oil delivers rich hydration, leaving your skin soft …" at bounding box center [754, 280] width 290 height 176
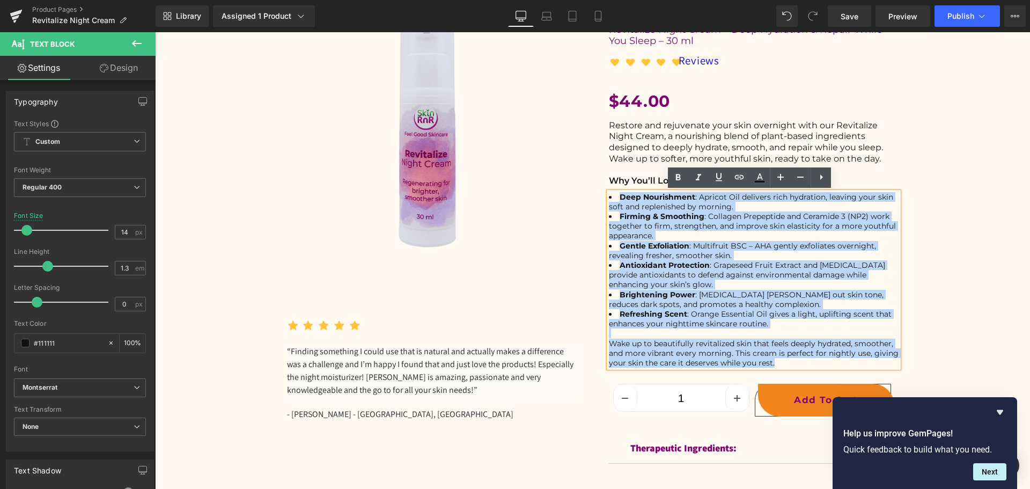
copy div "Deep Nourishment : Apricot Oil delivers rich hydration, leaving your skin soft …"
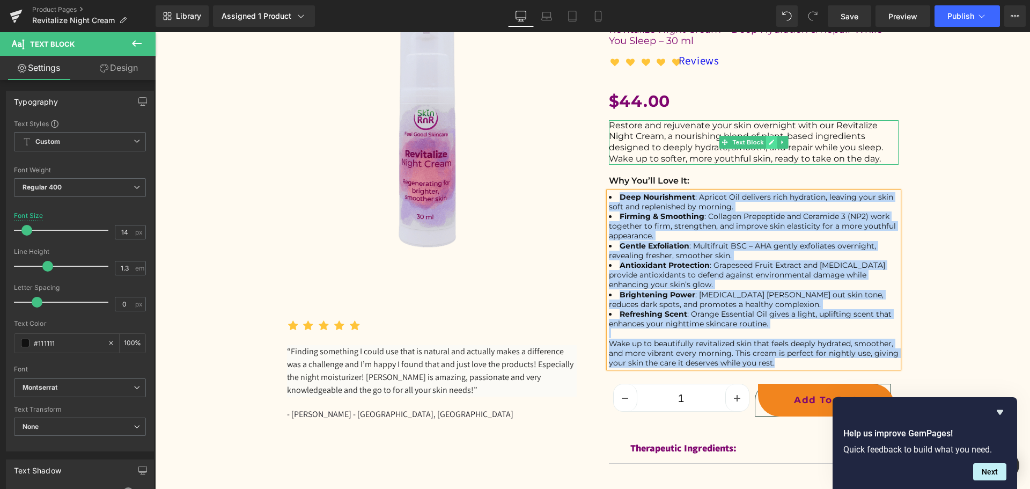
click at [768, 142] on icon at bounding box center [771, 142] width 6 height 6
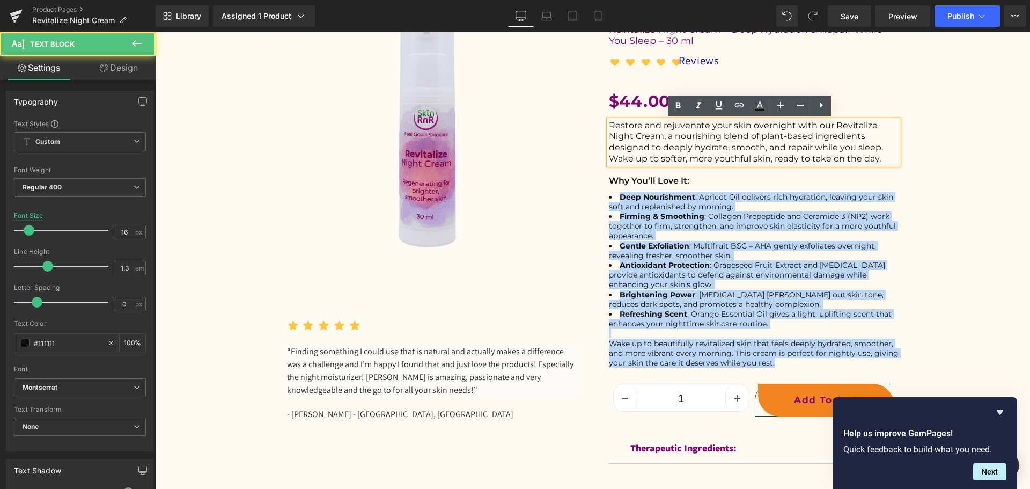
click at [739, 143] on p "Restore and rejuvenate your skin overnight with our Revitalize Night Cream, a n…" at bounding box center [754, 142] width 290 height 45
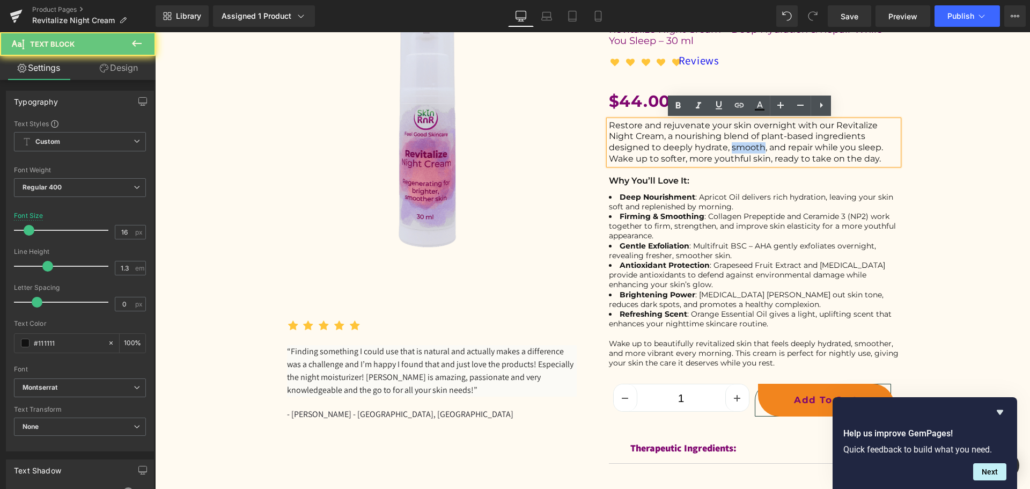
click at [739, 143] on p "Restore and rejuvenate your skin overnight with our Revitalize Night Cream, a n…" at bounding box center [754, 142] width 290 height 45
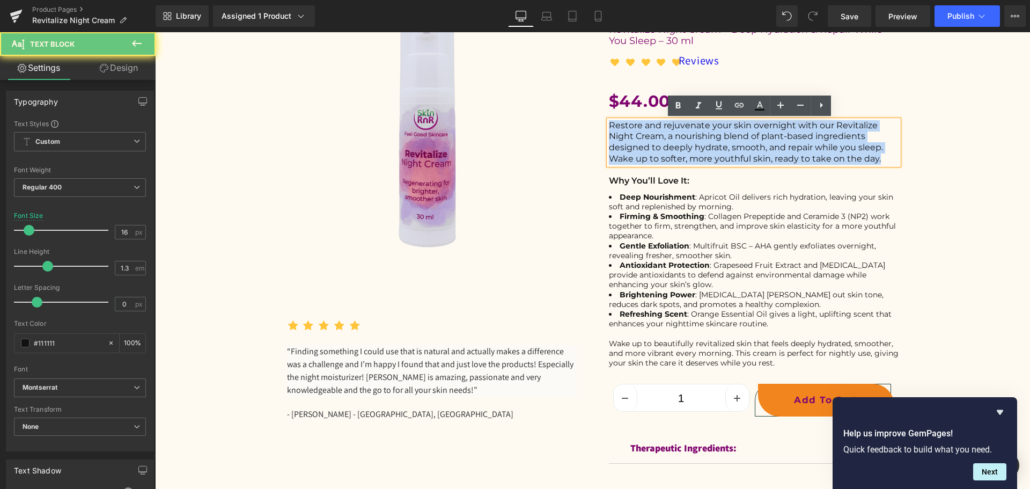
click at [739, 143] on p "Restore and rejuvenate your skin overnight with our Revitalize Night Cream, a n…" at bounding box center [754, 142] width 290 height 45
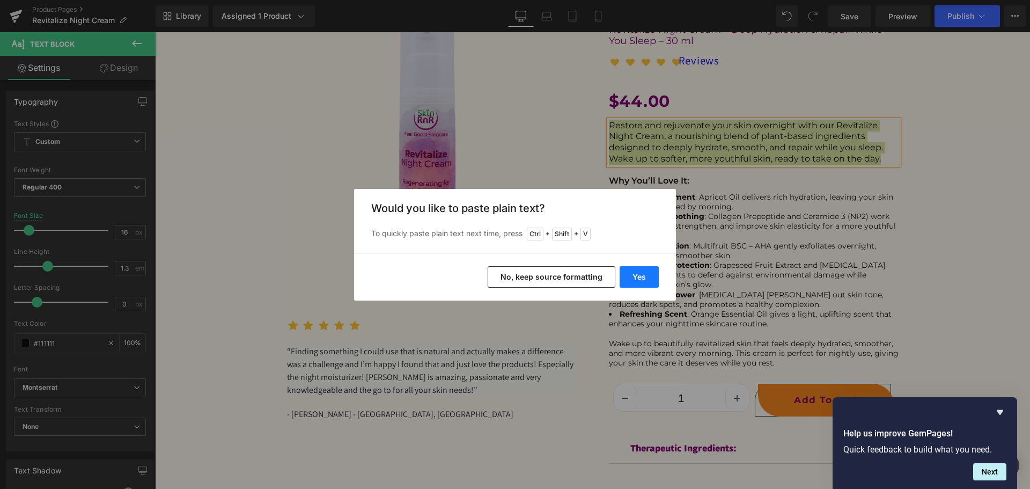
click at [649, 274] on button "Yes" at bounding box center [639, 276] width 39 height 21
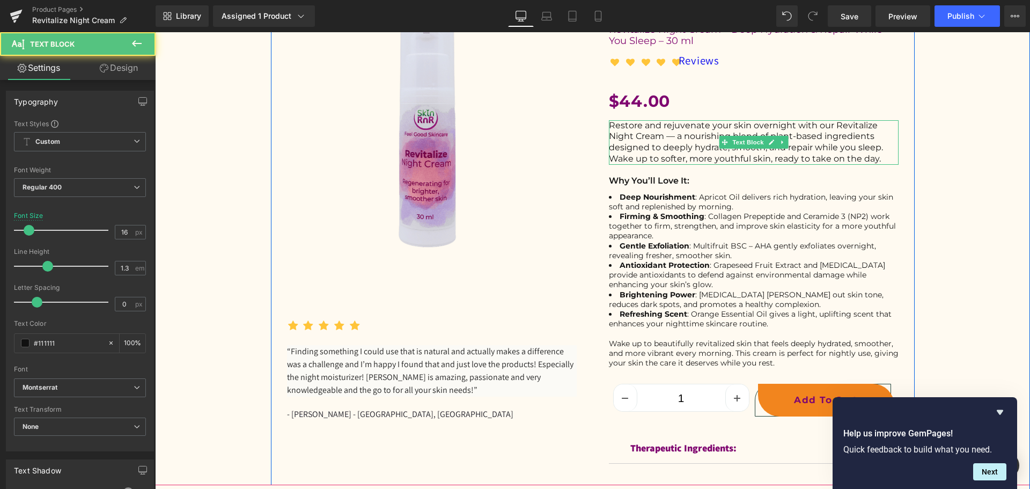
click at [674, 135] on p "Restore and rejuvenate your skin overnight with our Revitalize Night Cream — a …" at bounding box center [754, 142] width 290 height 45
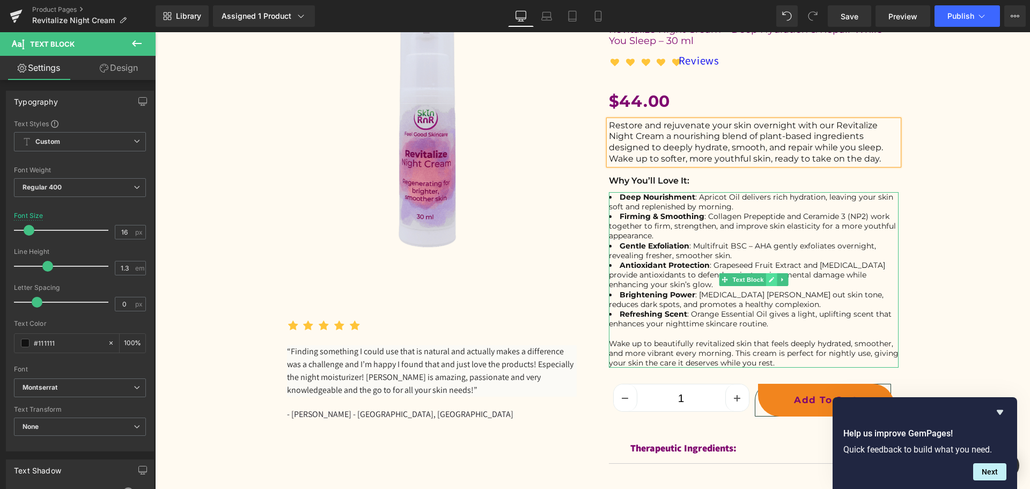
click at [769, 280] on icon at bounding box center [771, 279] width 5 height 5
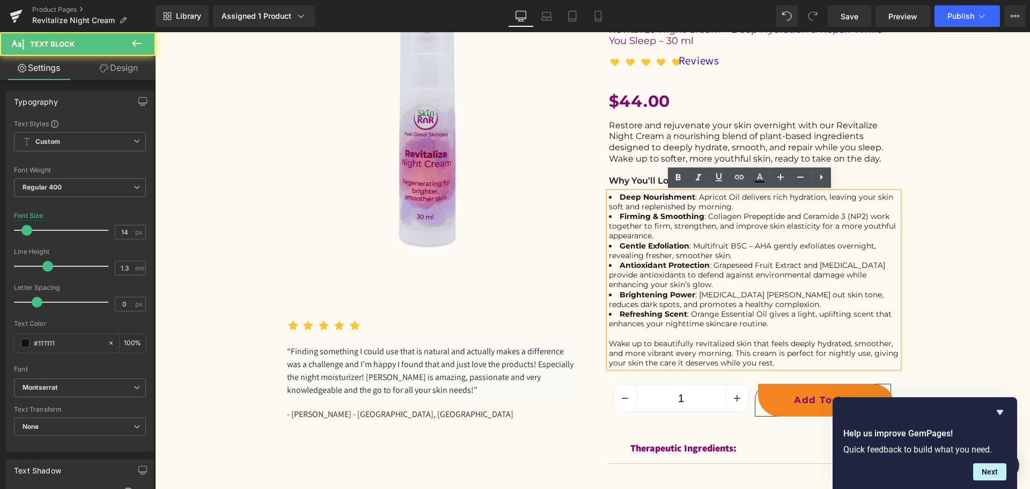
click at [774, 361] on p "Wake up to beautifully revitalized skin that feels deeply hydrated, smoother, a…" at bounding box center [754, 354] width 290 height 30
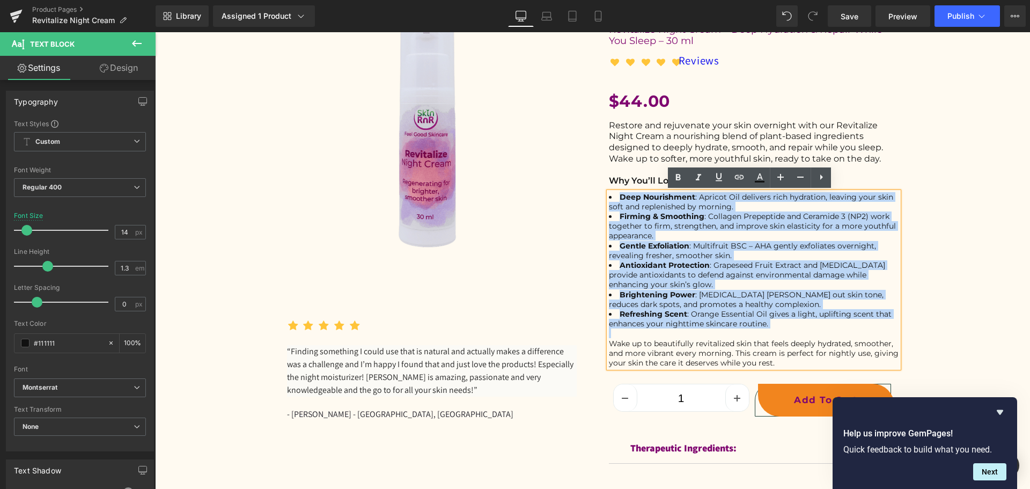
drag, startPoint x: 769, startPoint y: 328, endPoint x: 601, endPoint y: 199, distance: 212.3
click at [601, 199] on div "Wake Up to Rejuvenated, Smooth, and Healthy-Looking Skin Heading Revitalize Nig…" at bounding box center [754, 234] width 322 height 490
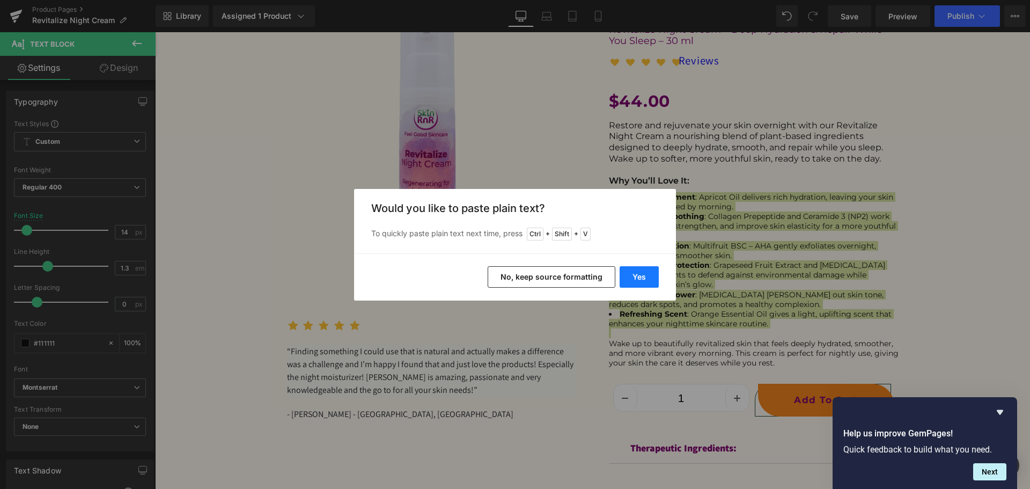
click at [641, 282] on button "Yes" at bounding box center [639, 276] width 39 height 21
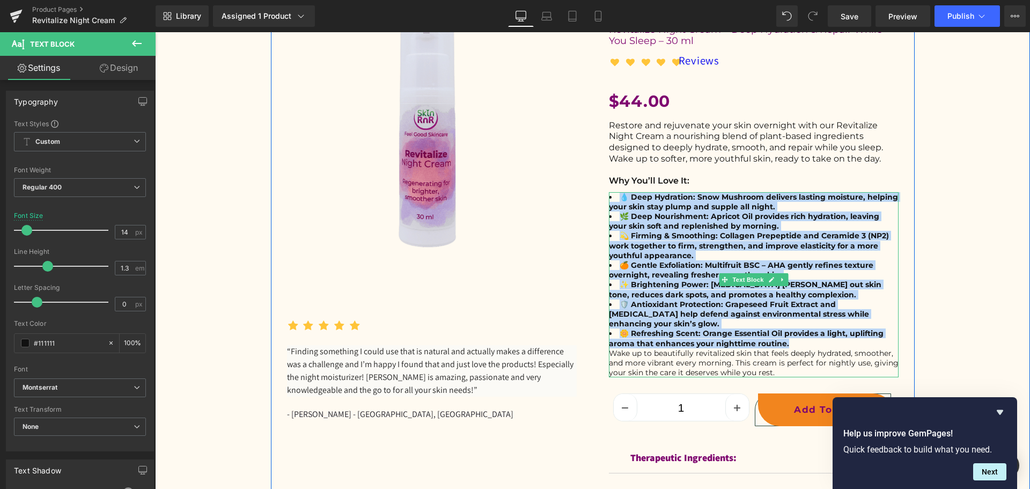
drag, startPoint x: 793, startPoint y: 333, endPoint x: 611, endPoint y: 199, distance: 226.8
click at [611, 199] on ul "💧 Deep Hydration: Snow Mushroom delivers lasting moisture, helping your skin st…" at bounding box center [754, 270] width 290 height 156
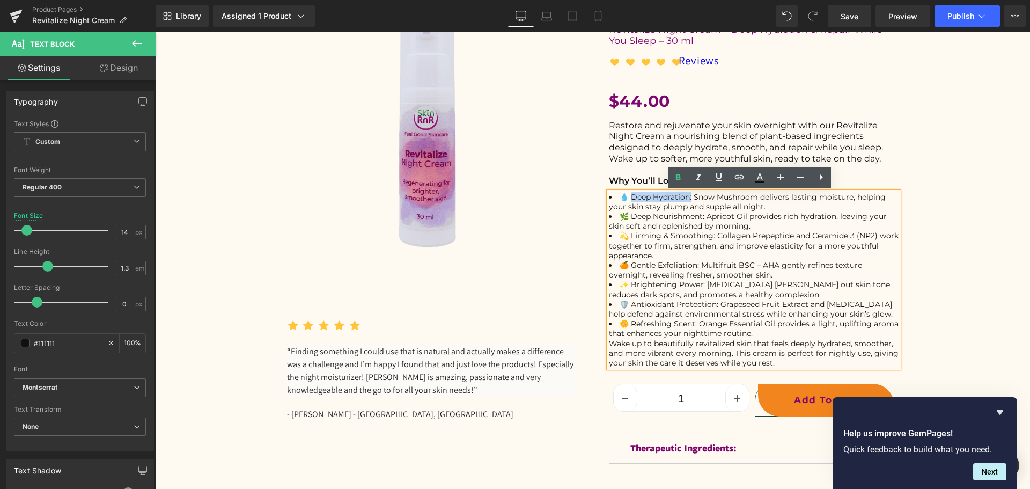
drag, startPoint x: 689, startPoint y: 197, endPoint x: 628, endPoint y: 194, distance: 60.7
click at [628, 194] on li "💧 Deep Hydration: Snow Mushroom delivers lasting moisture, helping your skin st…" at bounding box center [754, 201] width 290 height 19
drag, startPoint x: 702, startPoint y: 216, endPoint x: 628, endPoint y: 215, distance: 74.6
click at [628, 215] on li "🌿 Deep Nourishment: Apricot Oil provides rich hydration, leaving your skin soft…" at bounding box center [754, 220] width 290 height 19
drag, startPoint x: 711, startPoint y: 236, endPoint x: 629, endPoint y: 233, distance: 81.6
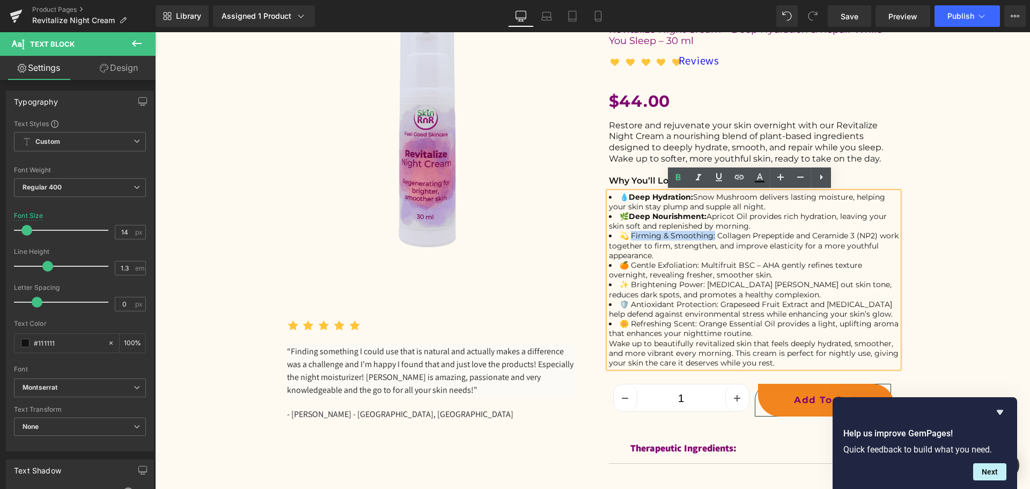
click at [629, 233] on li "💫 Firming & Smoothing: Collagen Prepeptide and Ceramide 3 (NP2) work together t…" at bounding box center [754, 246] width 290 height 30
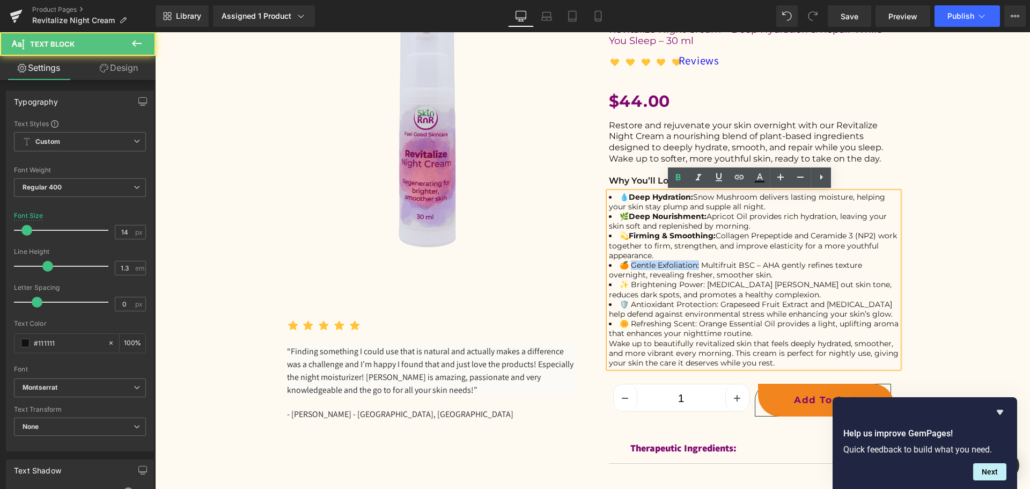
drag, startPoint x: 695, startPoint y: 265, endPoint x: 628, endPoint y: 264, distance: 67.1
click at [628, 264] on li "🍊 Gentle Exfoliation: Multifruit BSC – AHA gently refines texture overnight, re…" at bounding box center [754, 269] width 290 height 19
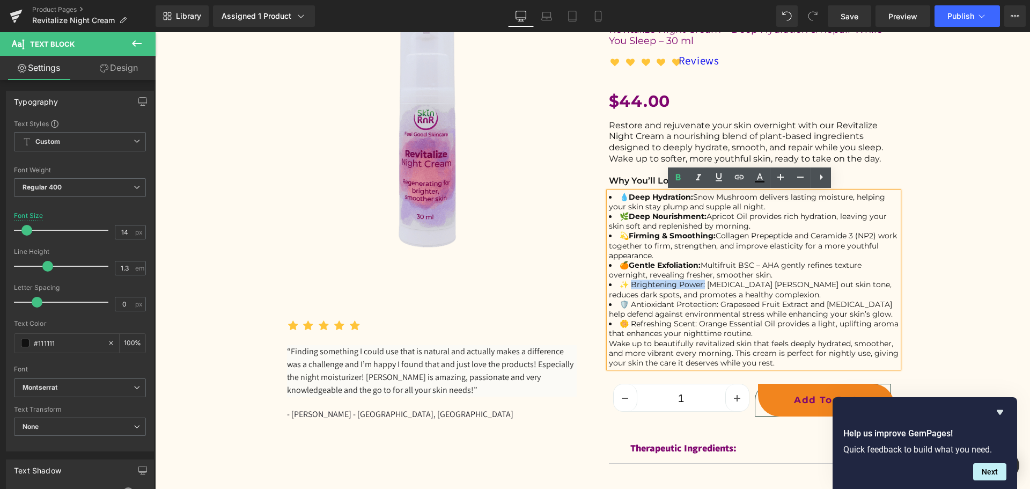
drag, startPoint x: 702, startPoint y: 283, endPoint x: 630, endPoint y: 282, distance: 71.9
click at [630, 282] on li "✨ Brightening Power: [MEDICAL_DATA] [PERSON_NAME] out skin tone, reduces dark s…" at bounding box center [754, 289] width 290 height 19
drag, startPoint x: 715, startPoint y: 305, endPoint x: 630, endPoint y: 302, distance: 84.8
click at [630, 302] on li "🛡️ Antioxidant Protection: Grapeseed Fruit Extract and [MEDICAL_DATA] help defe…" at bounding box center [754, 308] width 290 height 19
drag, startPoint x: 694, startPoint y: 324, endPoint x: 629, endPoint y: 320, distance: 65.6
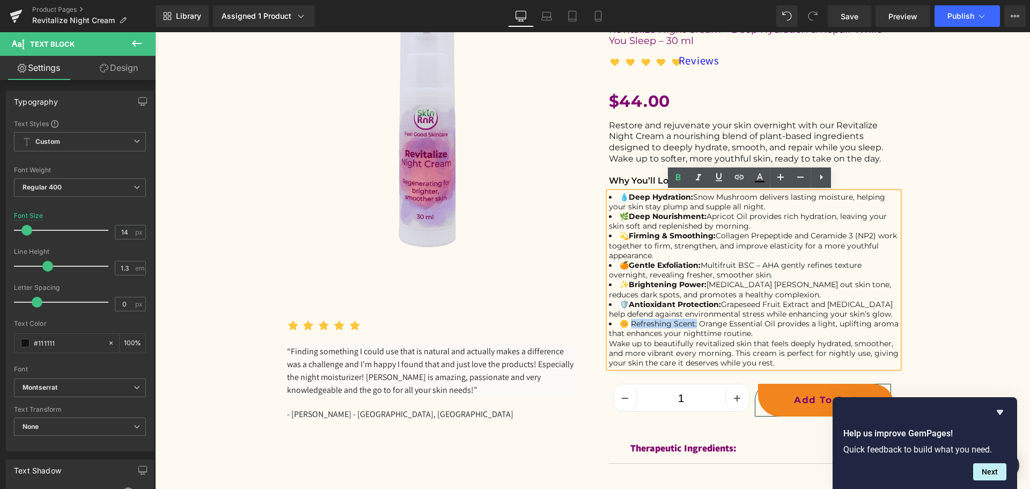
click at [629, 320] on li "🌼 Refreshing Scent: Orange Essential Oil provides a light, uplifting aroma that…" at bounding box center [754, 328] width 290 height 19
click at [760, 204] on li "💧 Deep Hydration: Snow Mushroom delivers lasting moisture, helping your skin st…" at bounding box center [754, 201] width 290 height 19
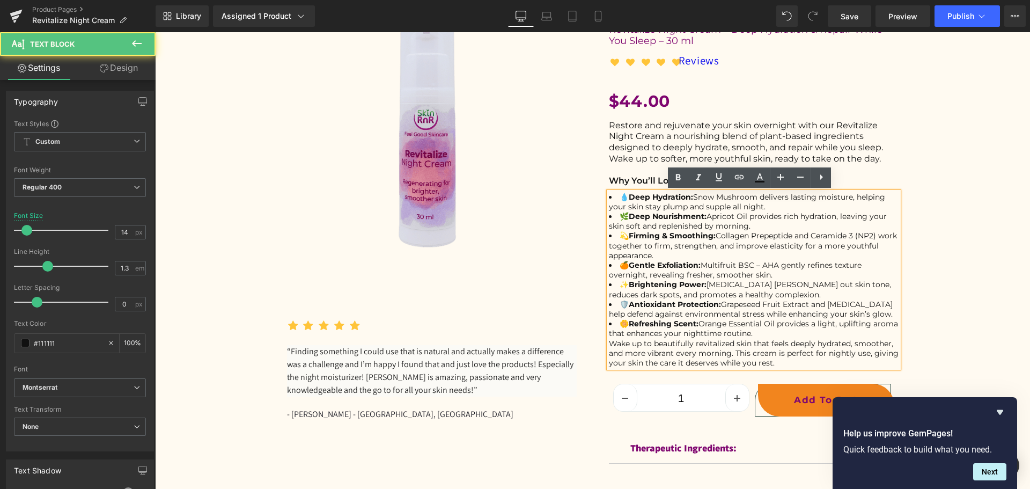
click at [764, 207] on li "💧 Deep Hydration: Snow Mushroom delivers lasting moisture, helping your skin st…" at bounding box center [754, 201] width 290 height 19
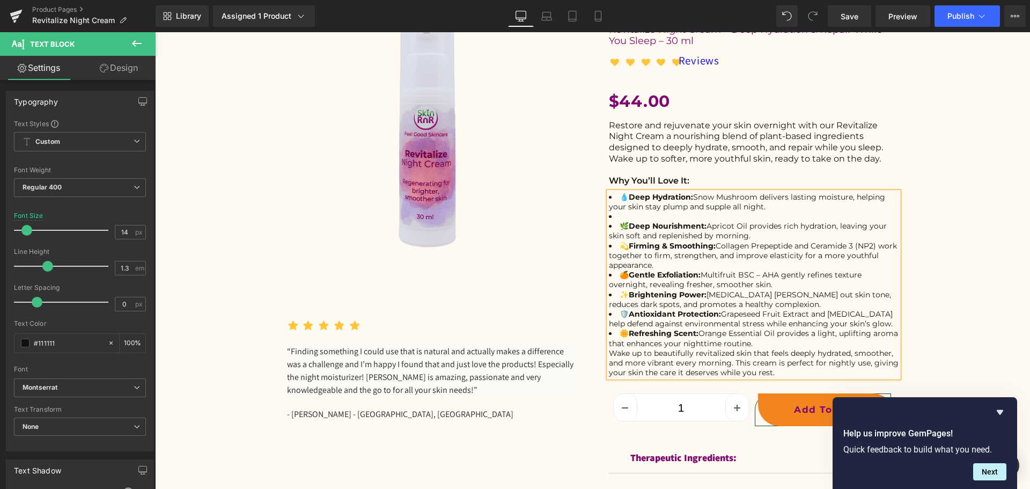
click at [749, 236] on li "🌿 Deep Nourishment: Apricot Oil provides rich hydration, leaving your skin soft…" at bounding box center [754, 230] width 290 height 19
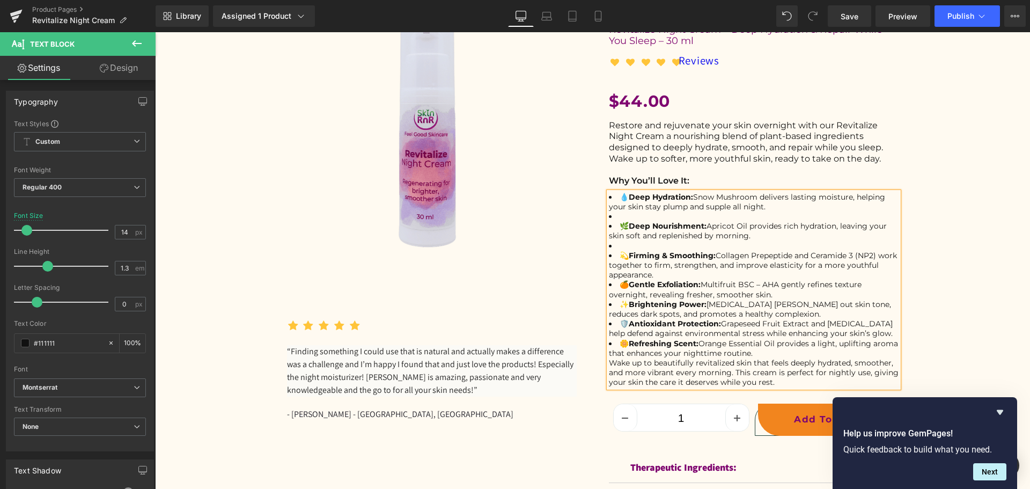
click at [672, 275] on li "💫 Firming & Smoothing: Collagen Prepeptide and Ceramide 3 (NP2) work together t…" at bounding box center [754, 266] width 290 height 30
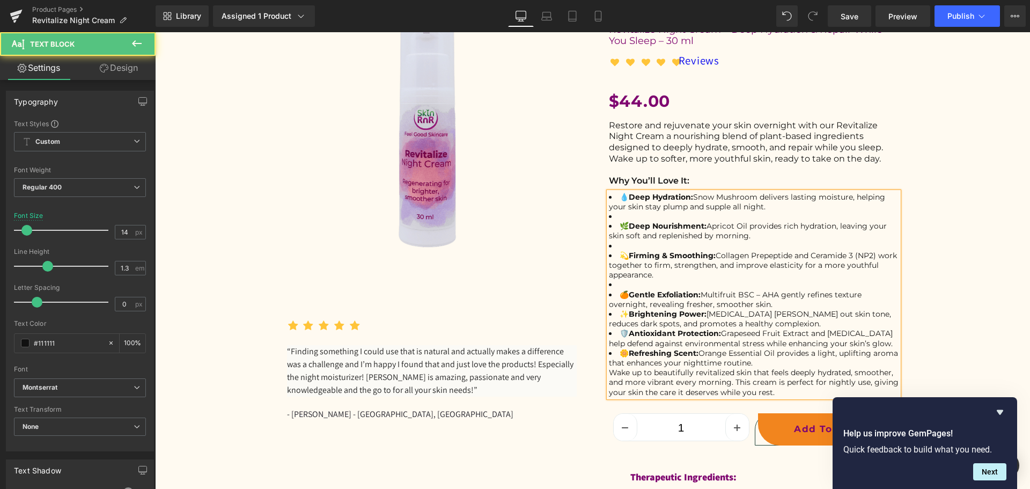
click at [769, 306] on li "🍊 Gentle Exfoliation: Multifruit BSC – AHA gently refines texture overnight, re…" at bounding box center [754, 299] width 290 height 19
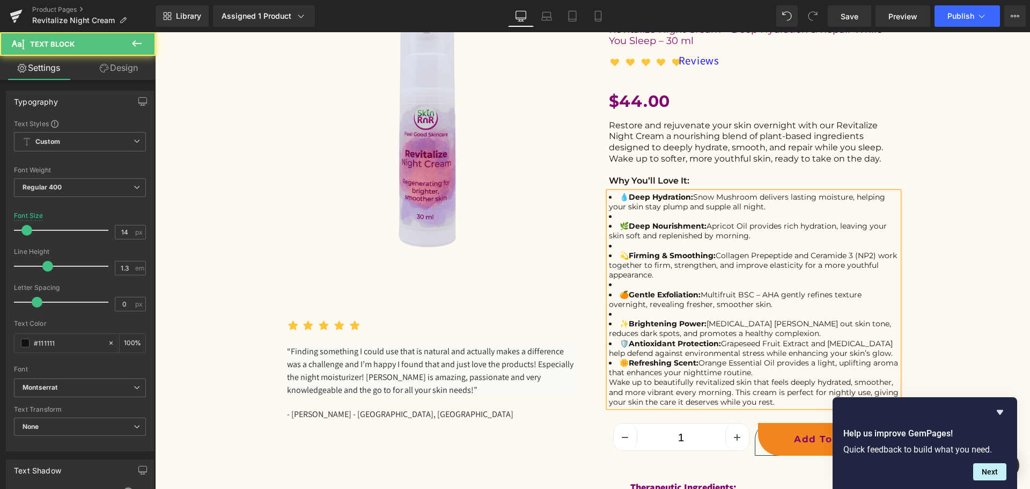
click at [772, 335] on li "✨ Brightening Power: [MEDICAL_DATA] [PERSON_NAME] out skin tone, reduces dark s…" at bounding box center [754, 328] width 290 height 19
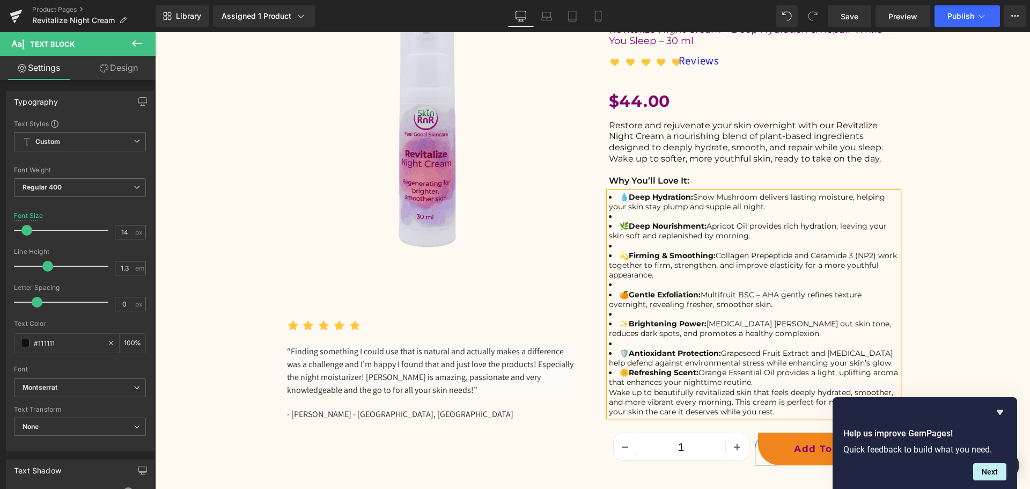
click at [876, 364] on li "🛡️ Antioxidant Protection: Grapeseed Fruit Extract and [MEDICAL_DATA] help defe…" at bounding box center [754, 357] width 290 height 19
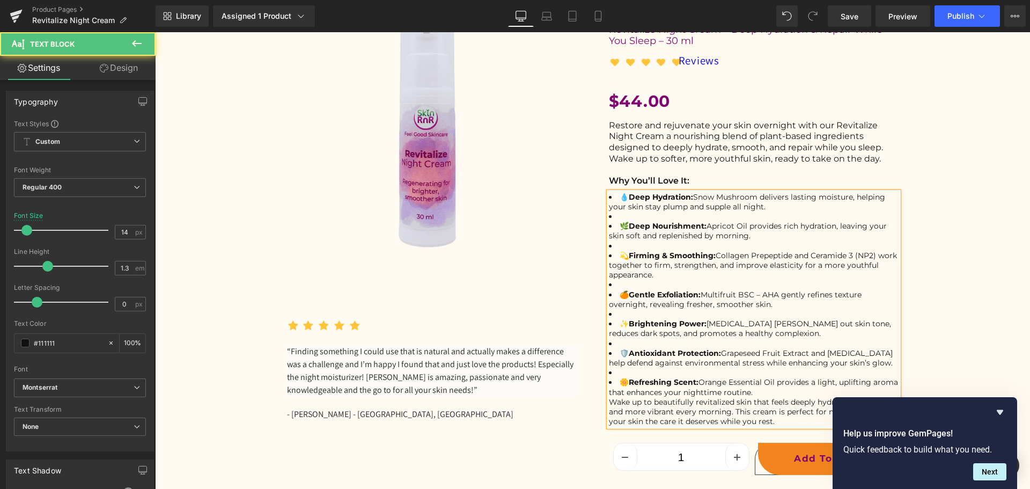
click at [619, 214] on li at bounding box center [754, 216] width 290 height 10
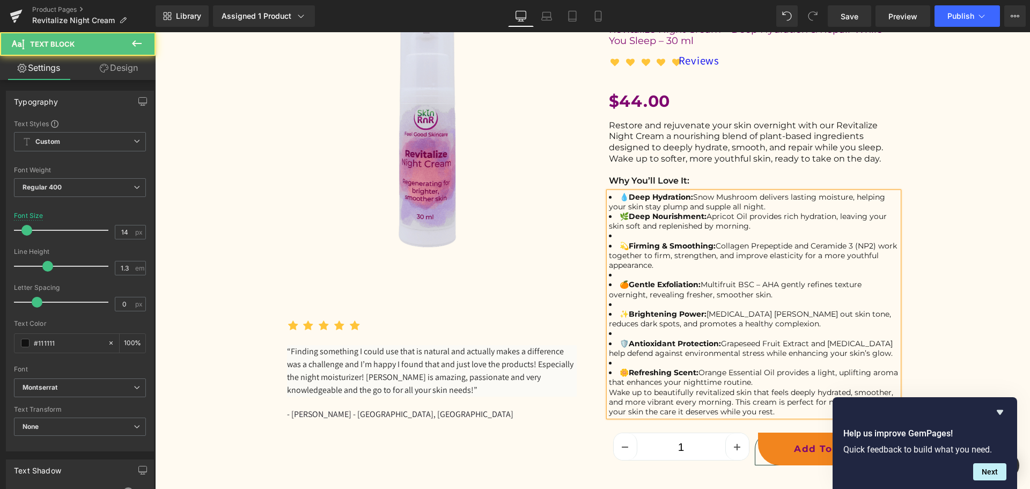
click at [613, 234] on li at bounding box center [754, 236] width 290 height 10
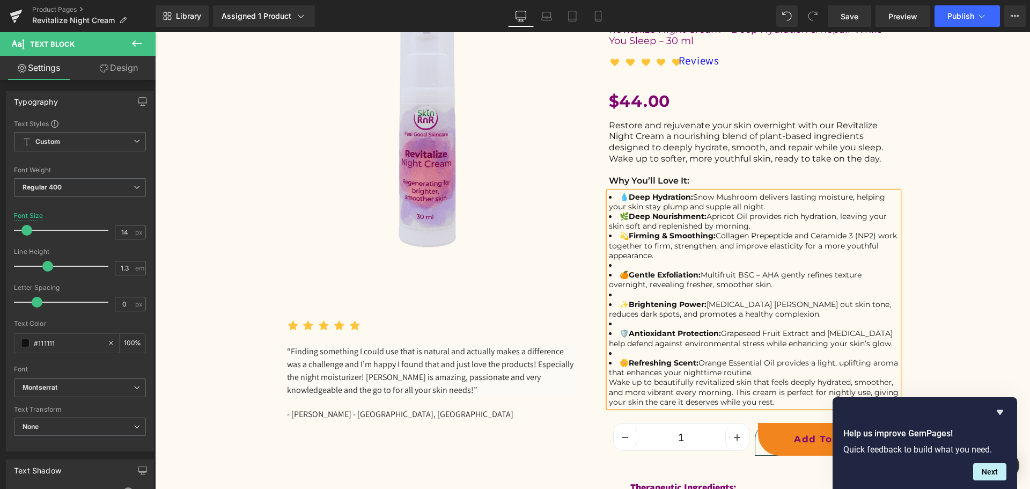
click at [618, 195] on li "💧 Deep Hydration: Snow Mushroom delivers lasting moisture, helping your skin st…" at bounding box center [754, 201] width 290 height 19
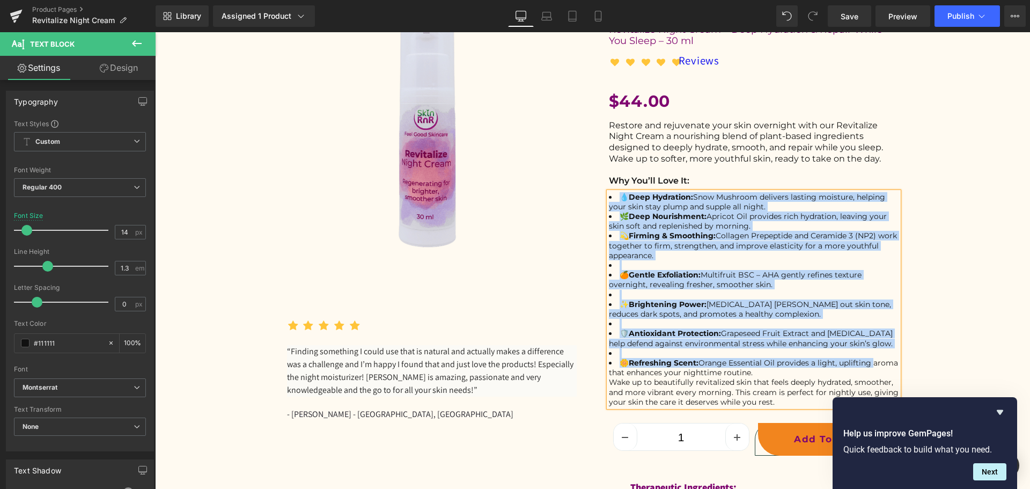
drag, startPoint x: 618, startPoint y: 196, endPoint x: 594, endPoint y: 318, distance: 124.6
click at [879, 367] on ul "💧 Deep Hydration: Snow Mushroom delivers lasting moisture, helping your skin st…" at bounding box center [754, 285] width 290 height 186
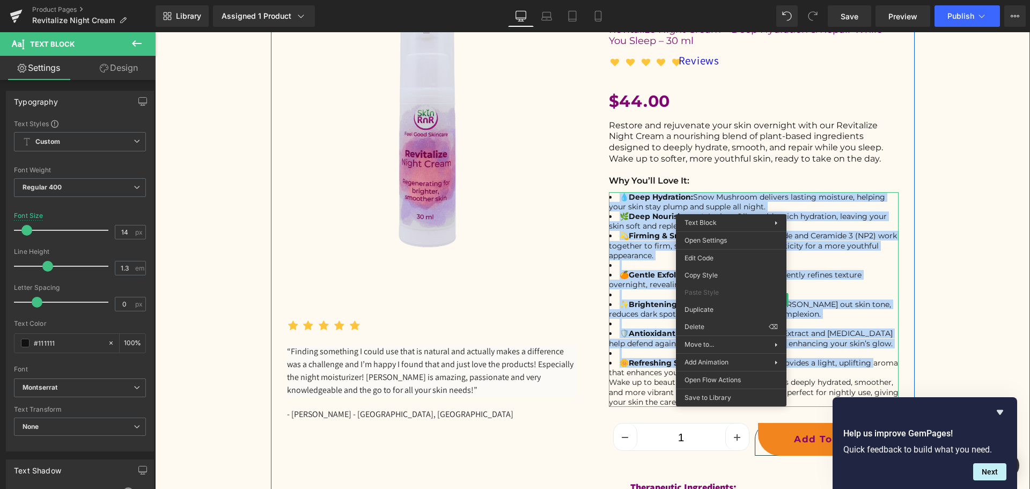
click at [829, 266] on li at bounding box center [754, 265] width 290 height 10
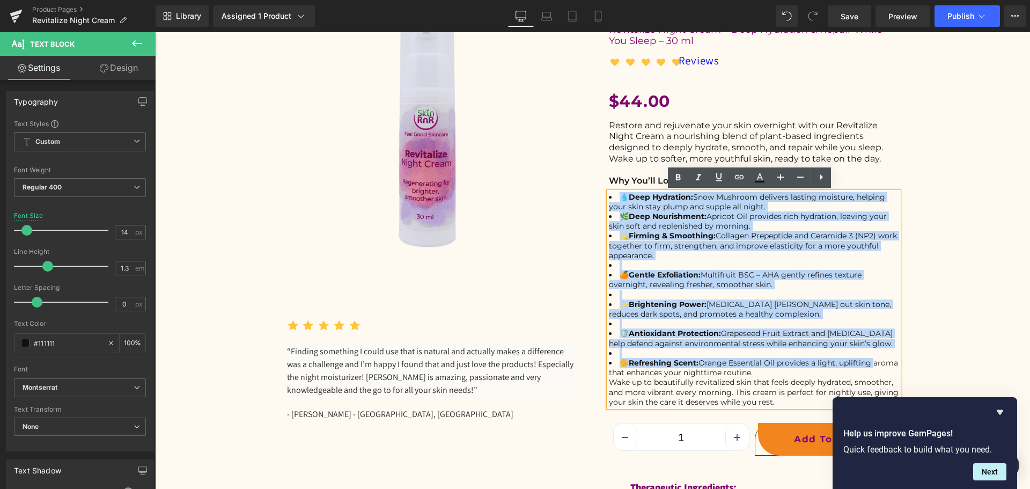
drag, startPoint x: 877, startPoint y: 362, endPoint x: 582, endPoint y: 199, distance: 337.6
click at [582, 199] on div "(P) Image Icon Icon Icon Icon Icon Icon List Hoz Text Block" at bounding box center [593, 256] width 644 height 535
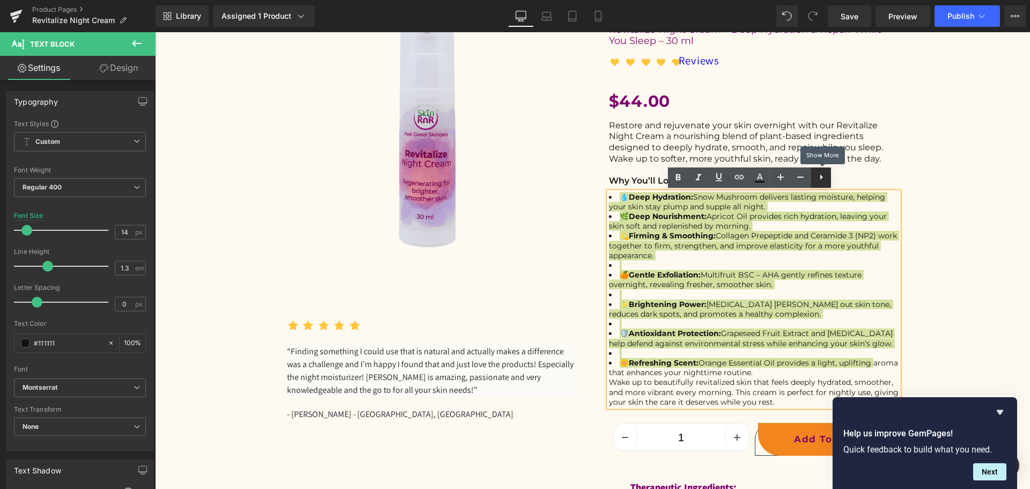
click at [821, 177] on icon at bounding box center [821, 176] width 3 height 5
click at [821, 177] on icon at bounding box center [820, 177] width 13 height 13
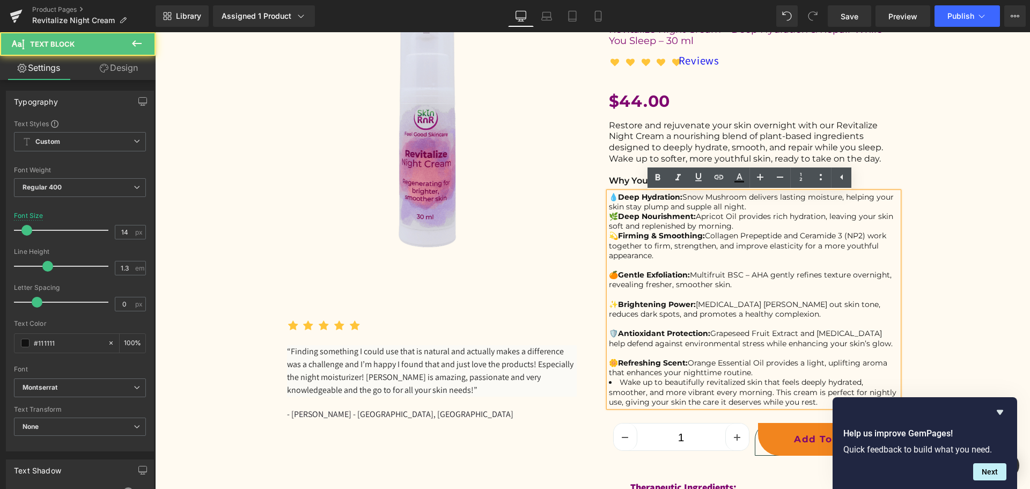
click at [751, 224] on div "💧 Deep Hydration: Snow Mushroom delivers lasting moisture, helping your skin st…" at bounding box center [754, 299] width 290 height 215
click at [748, 210] on div "💧 Deep Hydration: Snow Mushroom delivers lasting moisture, helping your skin st…" at bounding box center [754, 299] width 290 height 215
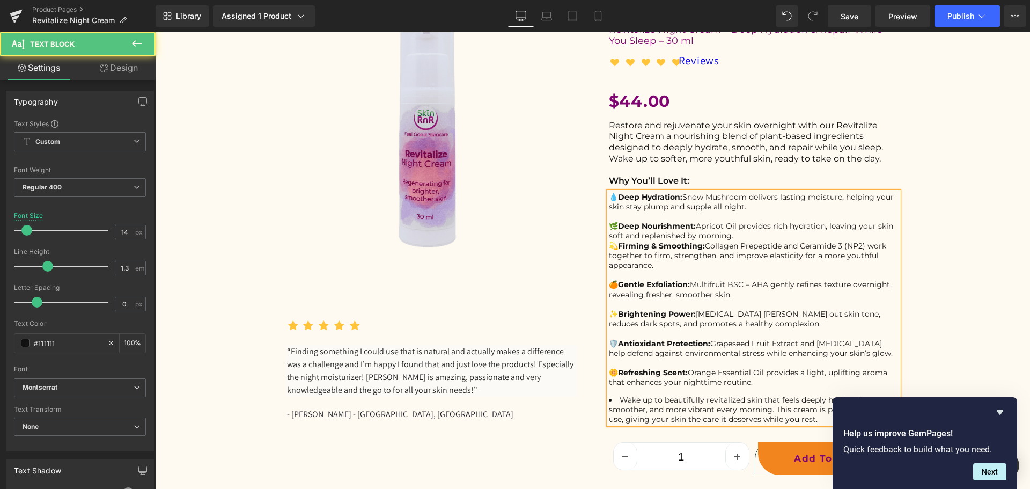
click at [738, 239] on div "🌿 Deep Nourishment: Apricot Oil provides rich hydration, leaving your skin soft…" at bounding box center [754, 317] width 290 height 212
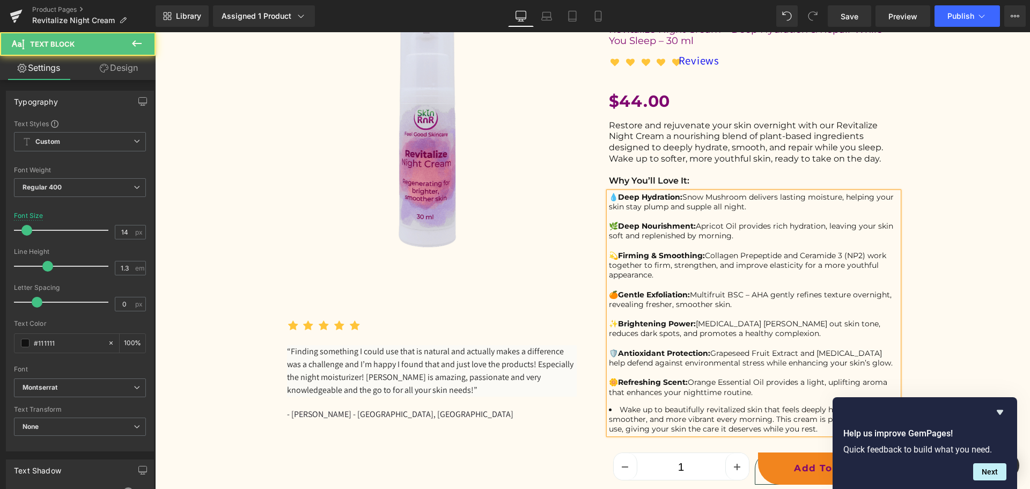
click at [619, 410] on li "Wake up to beautifully revitalized skin that feels deeply hydrated, smoother, a…" at bounding box center [754, 420] width 290 height 30
click at [685, 195] on span "Snow Mushroom delivers lasting moisture, helping your skin stay plump and suppl…" at bounding box center [751, 201] width 285 height 19
click at [741, 194] on span "Tremella "Snow Mushroom delivers lasting moisture, helping your skin stay plump…" at bounding box center [745, 201] width 273 height 19
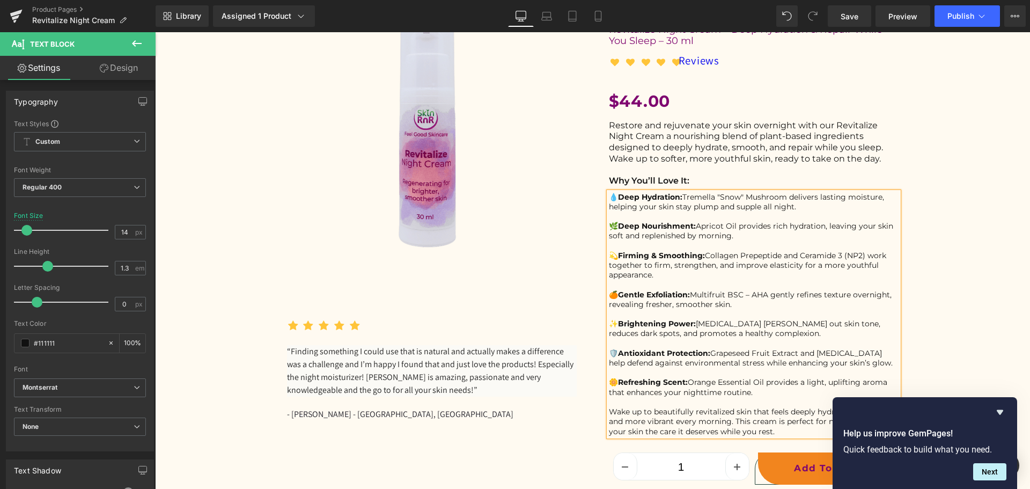
drag, startPoint x: 752, startPoint y: 393, endPoint x: 615, endPoint y: 381, distance: 137.4
click at [615, 381] on div "💫 Firming & Smoothing: Collagen Prepeptide and Ceramide 3 (NP2) work together t…" at bounding box center [754, 319] width 290 height 156
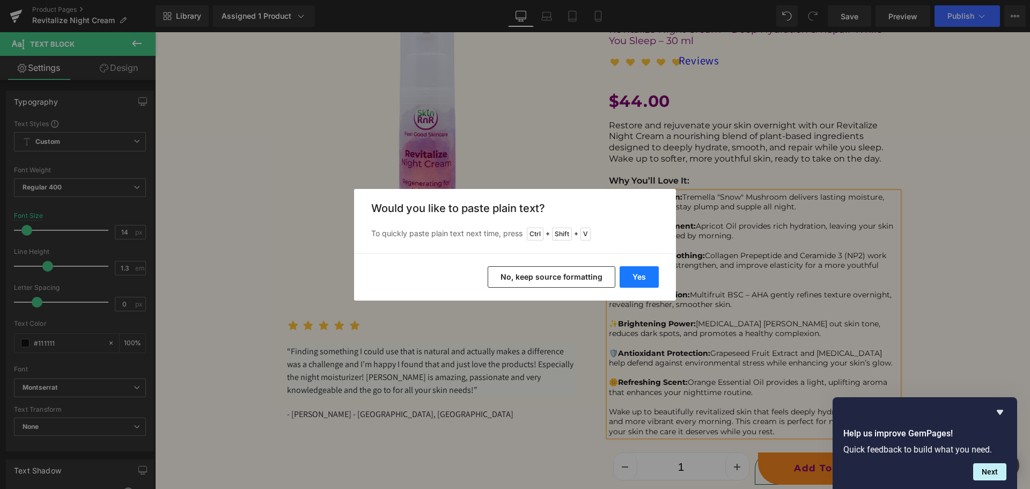
click at [638, 281] on button "Yes" at bounding box center [639, 276] width 39 height 21
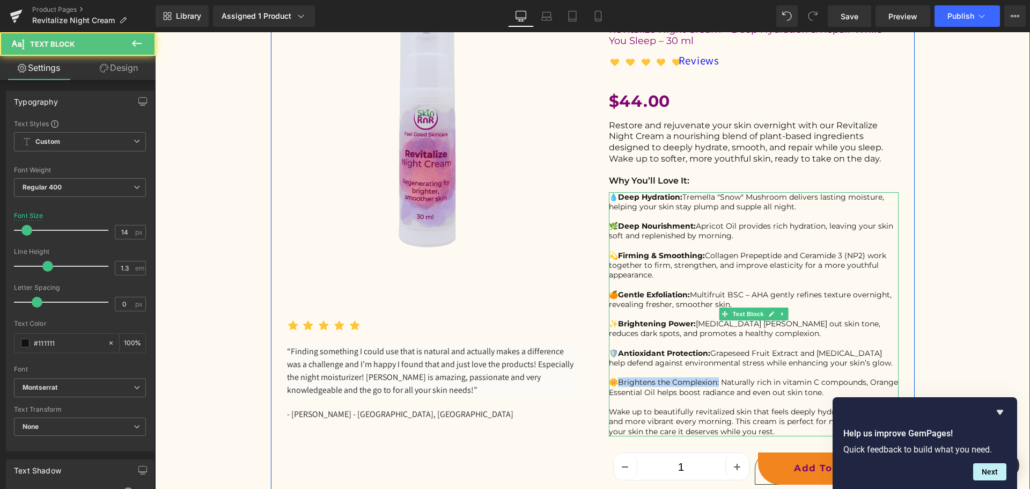
drag, startPoint x: 716, startPoint y: 383, endPoint x: 618, endPoint y: 381, distance: 98.7
click at [618, 381] on span "🌼Brightens the Complexion: Naturally rich in vitamin C compounds, Orange Essent…" at bounding box center [753, 386] width 289 height 19
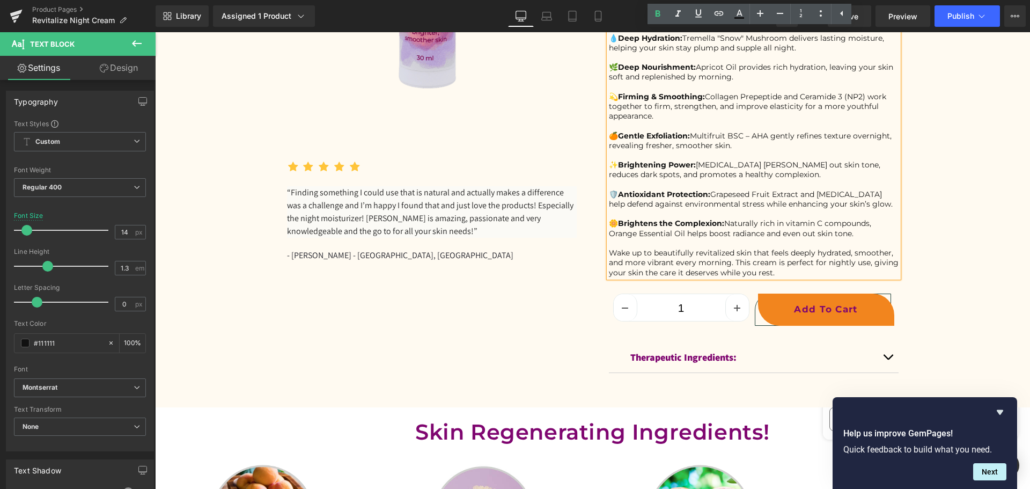
scroll to position [268, 0]
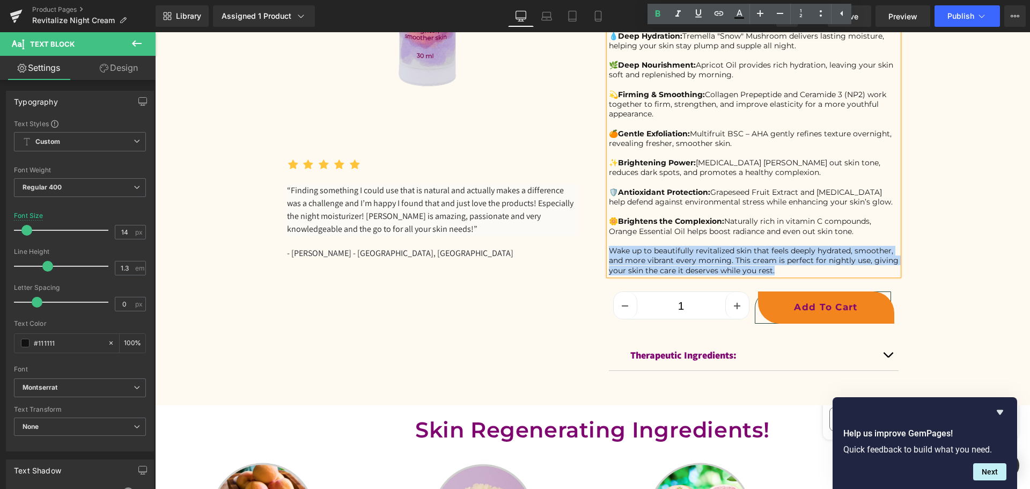
drag, startPoint x: 776, startPoint y: 271, endPoint x: 605, endPoint y: 253, distance: 172.7
click at [609, 253] on div "Wake up to beautifully revitalized skin that feels deeply hydrated, smoother, a…" at bounding box center [754, 261] width 290 height 30
copy span "Wake up to beautifully revitalized skin that feels deeply hydrated, smoother, a…"
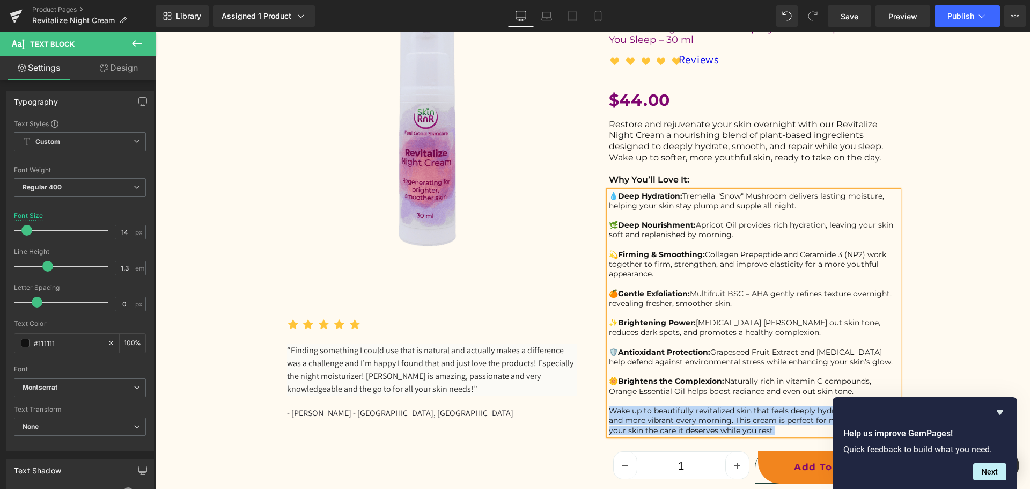
scroll to position [107, 0]
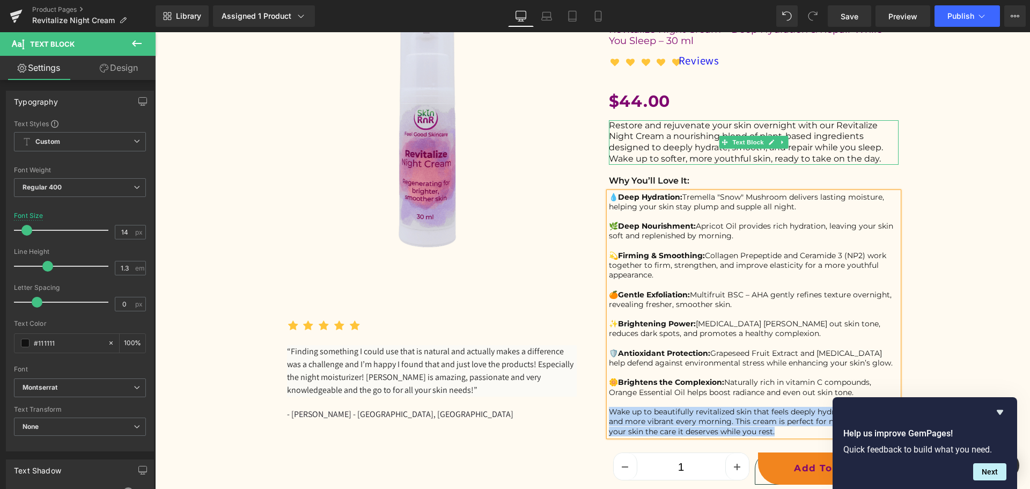
click at [699, 146] on p "Restore and rejuvenate your skin overnight with our Revitalize Night Cream a no…" at bounding box center [754, 142] width 290 height 45
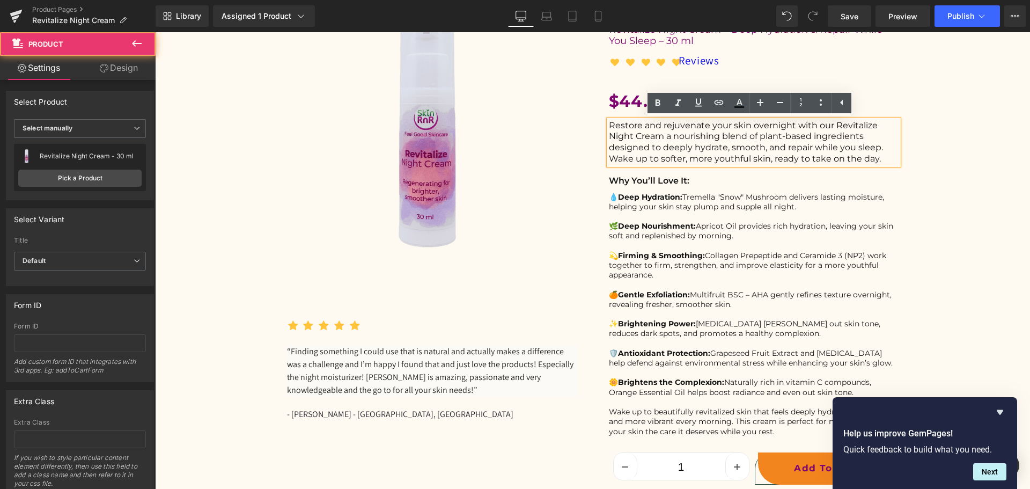
click at [920, 142] on div "(P) Image Icon Icon" at bounding box center [592, 271] width 864 height 564
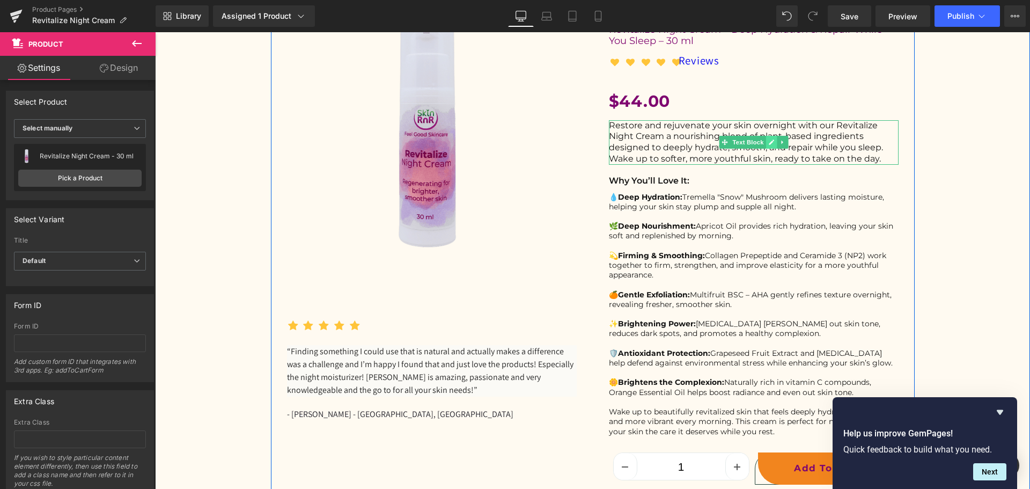
click at [769, 141] on icon at bounding box center [771, 141] width 5 height 5
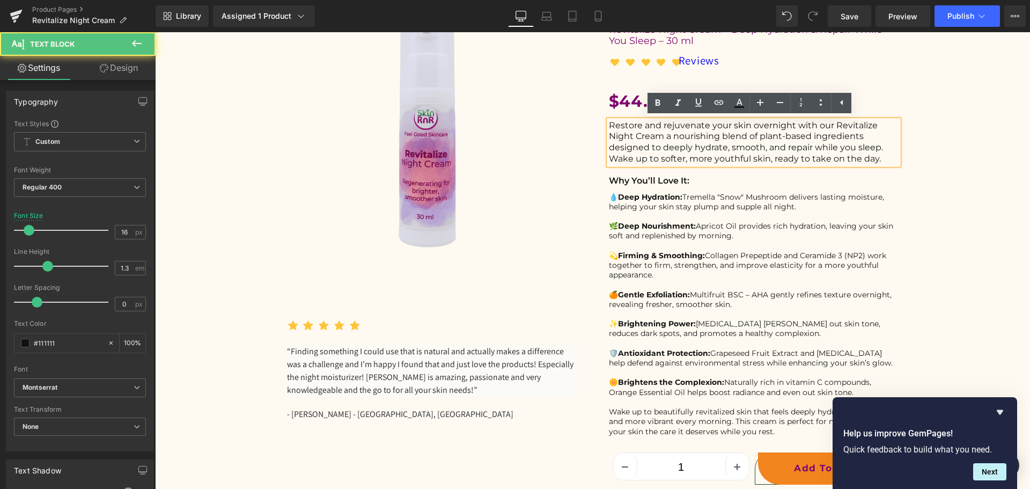
click at [711, 145] on p "Restore and rejuvenate your skin overnight with our Revitalize Night Cream a no…" at bounding box center [754, 142] width 290 height 45
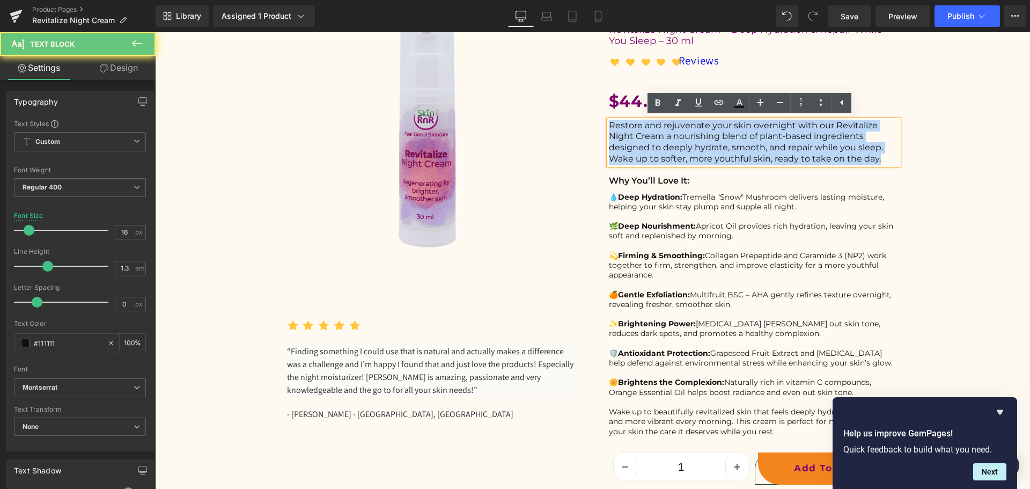
click at [711, 145] on p "Restore and rejuvenate your skin overnight with our Revitalize Night Cream a no…" at bounding box center [754, 142] width 290 height 45
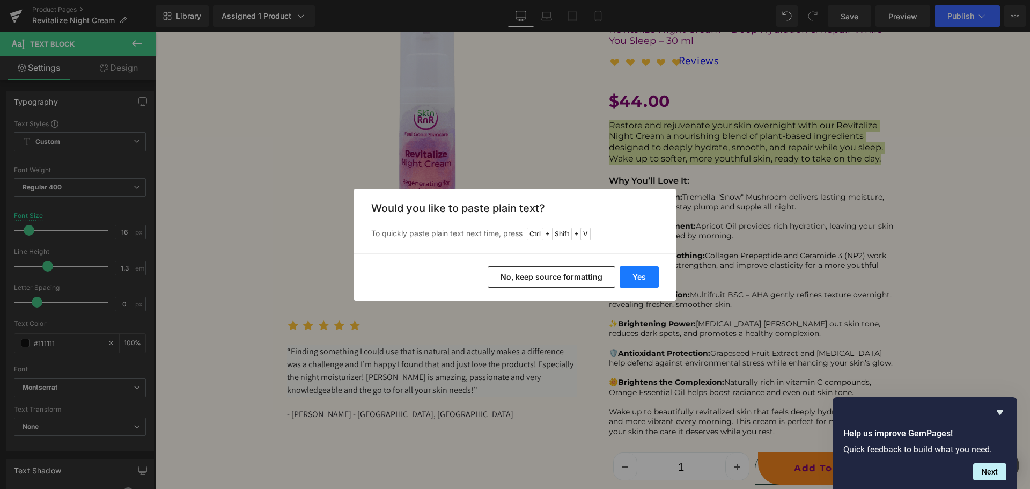
click at [643, 279] on button "Yes" at bounding box center [639, 276] width 39 height 21
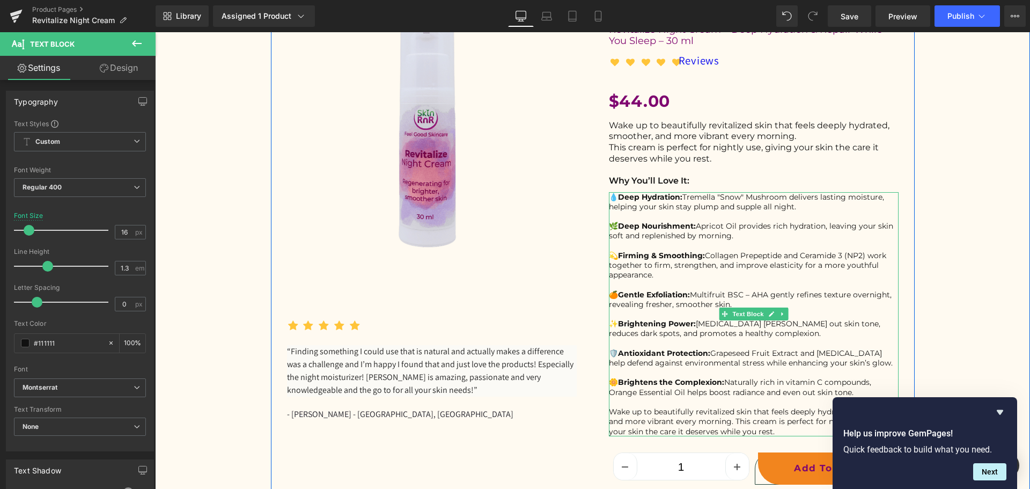
click at [745, 415] on span "Wake up to beautifully revitalized skin that feels deeply hydrated, smoother, a…" at bounding box center [754, 421] width 290 height 29
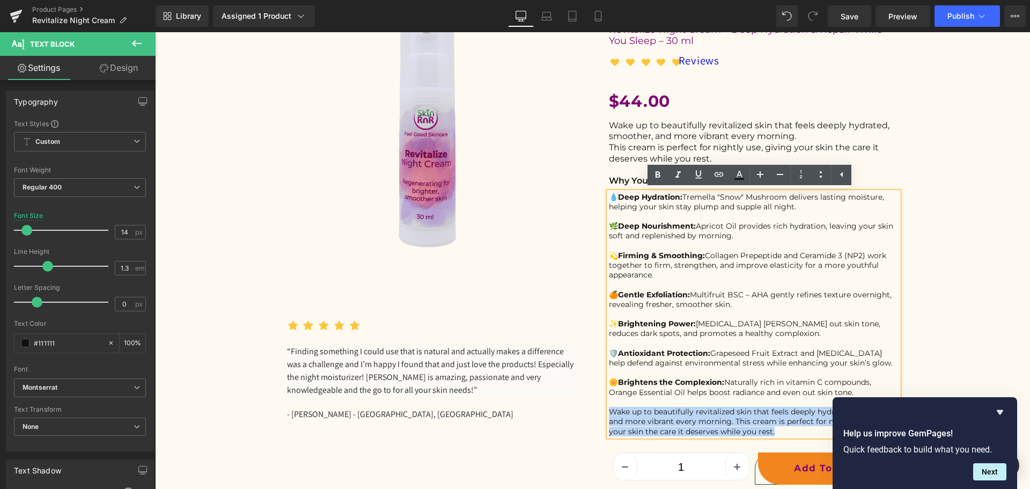
drag, startPoint x: 776, startPoint y: 432, endPoint x: 606, endPoint y: 414, distance: 171.0
click at [609, 414] on div "Wake up to beautifully revitalized skin that feels deeply hydrated, smoother, a…" at bounding box center [754, 422] width 290 height 30
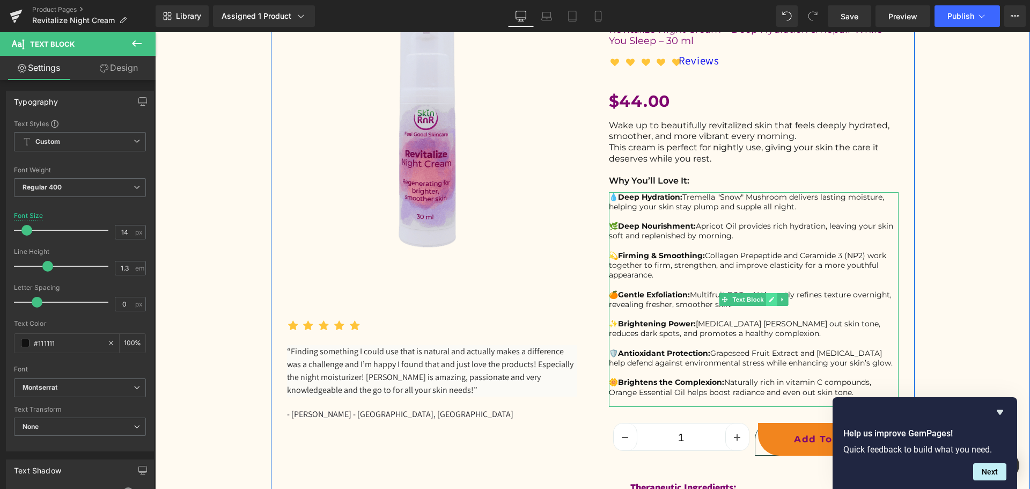
click at [768, 297] on icon at bounding box center [771, 299] width 6 height 6
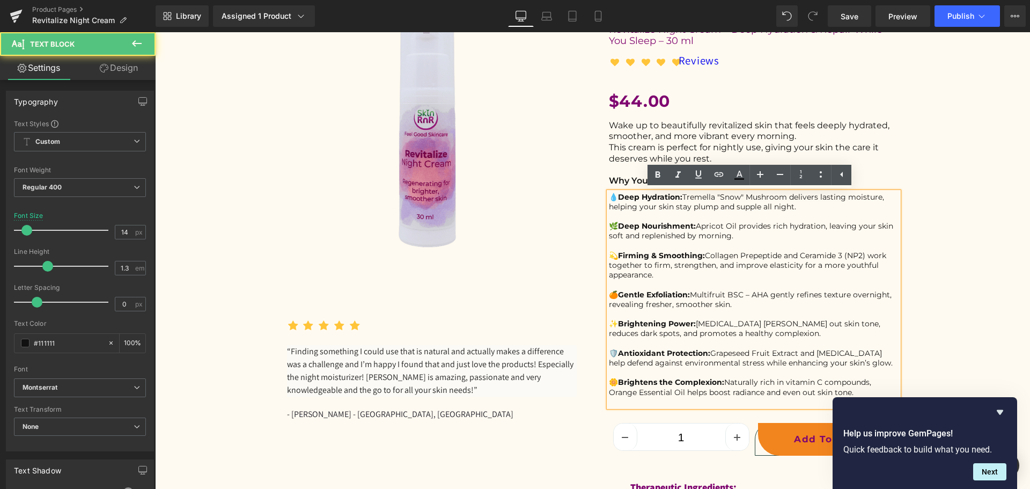
click at [609, 200] on span "💧" at bounding box center [613, 197] width 9 height 10
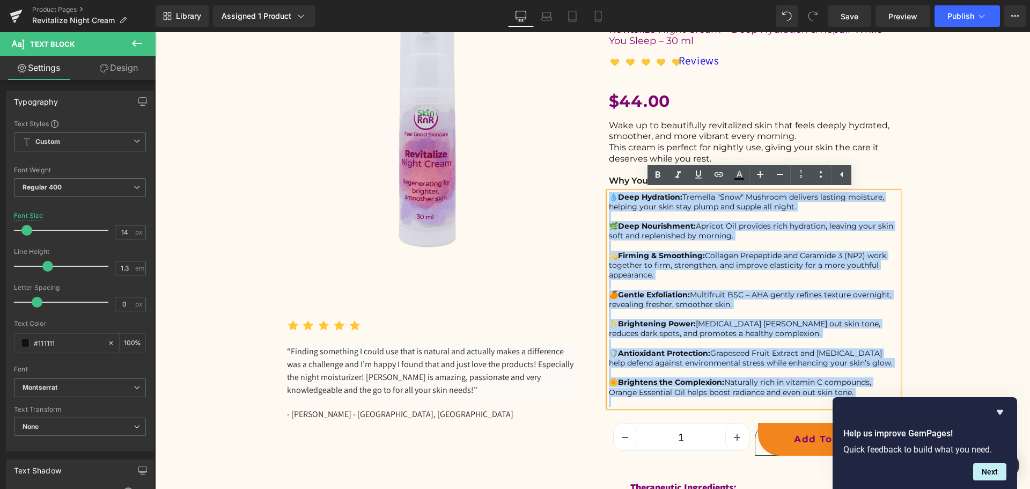
drag, startPoint x: 608, startPoint y: 200, endPoint x: 878, endPoint y: 395, distance: 332.7
click at [878, 395] on div "💧 Deep Hydration: Tremella "Snow" Mushroom delivers lasting moisture, helping y…" at bounding box center [754, 299] width 290 height 215
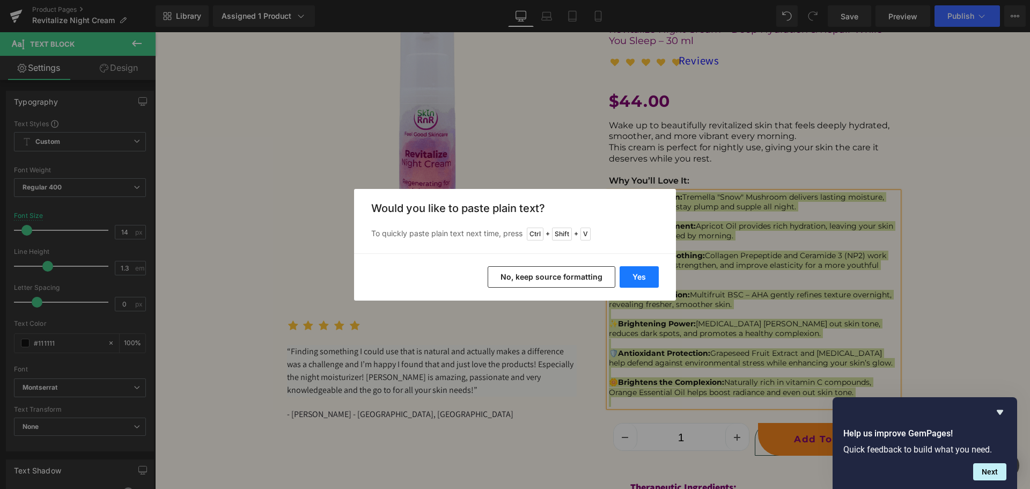
click at [645, 268] on button "Yes" at bounding box center [639, 276] width 39 height 21
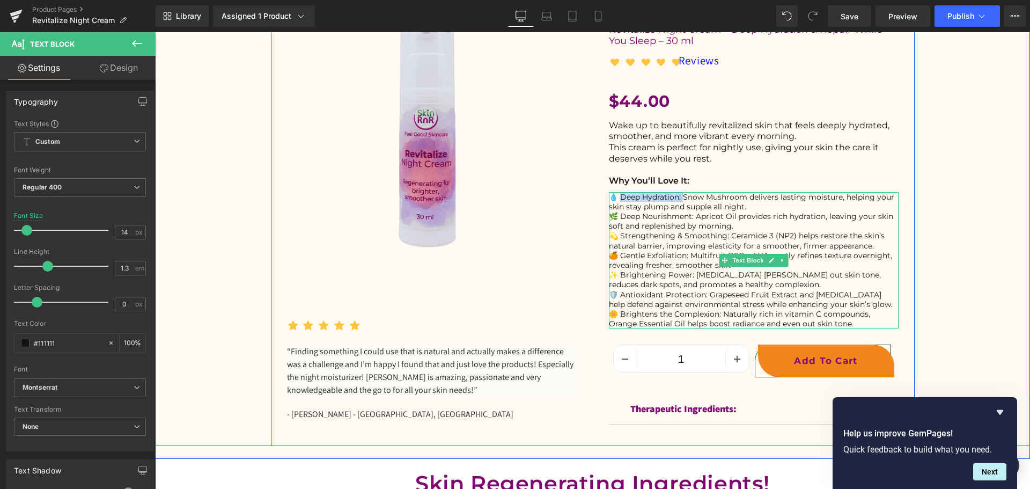
drag, startPoint x: 680, startPoint y: 198, endPoint x: 619, endPoint y: 196, distance: 60.7
click at [619, 196] on div "💧 Deep Hydration: Snow Mushroom delivers lasting moisture, helping your skin st…" at bounding box center [754, 201] width 290 height 19
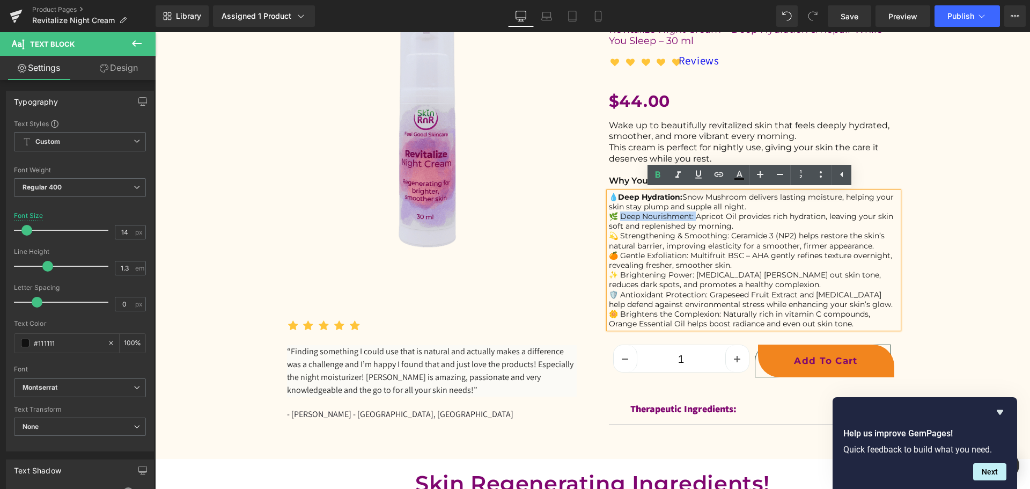
drag, startPoint x: 692, startPoint y: 218, endPoint x: 618, endPoint y: 217, distance: 74.6
click at [618, 217] on div "🌿 Deep Nourishment: Apricot Oil provides rich hydration, leaving your skin soft…" at bounding box center [754, 220] width 290 height 19
drag, startPoint x: 725, startPoint y: 238, endPoint x: 619, endPoint y: 237, distance: 105.7
click at [619, 237] on div "💫 Strengthening & Smoothing: Ceramide 3 (NP2) helps restore the skin’s natural …" at bounding box center [754, 240] width 290 height 19
drag, startPoint x: 685, startPoint y: 256, endPoint x: 620, endPoint y: 256, distance: 64.9
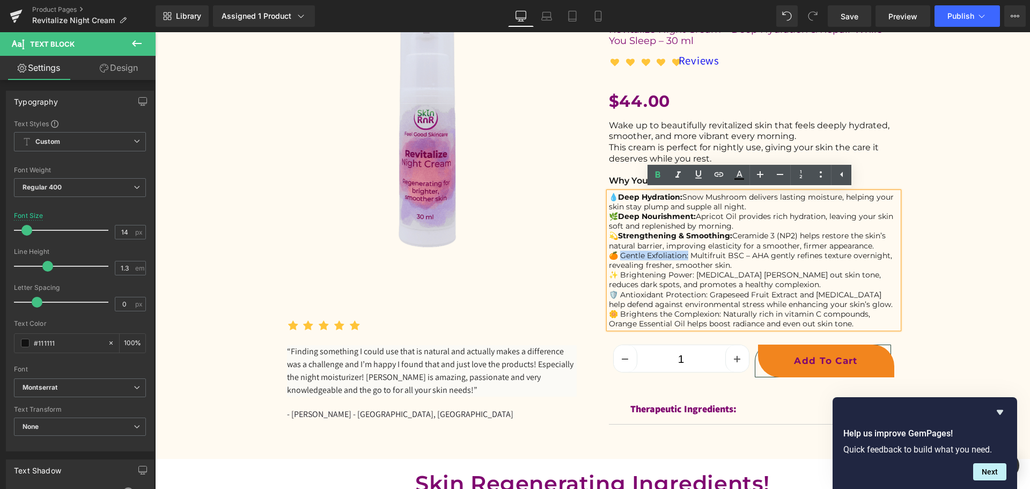
click at [620, 256] on div "🍊 Gentle Exfoliation: Multifruit BSC – AHA gently refines texture overnight, re…" at bounding box center [754, 260] width 290 height 19
drag, startPoint x: 690, startPoint y: 274, endPoint x: 620, endPoint y: 275, distance: 70.3
click at [620, 275] on div "✨ Brightening Power: [MEDICAL_DATA] [PERSON_NAME] out skin tone, reduces dark s…" at bounding box center [754, 279] width 290 height 19
drag, startPoint x: 703, startPoint y: 293, endPoint x: 619, endPoint y: 292, distance: 84.8
click at [619, 292] on div "🛡️ Antioxidant Protection: Grapeseed Fruit Extract and [MEDICAL_DATA] help defe…" at bounding box center [754, 299] width 290 height 19
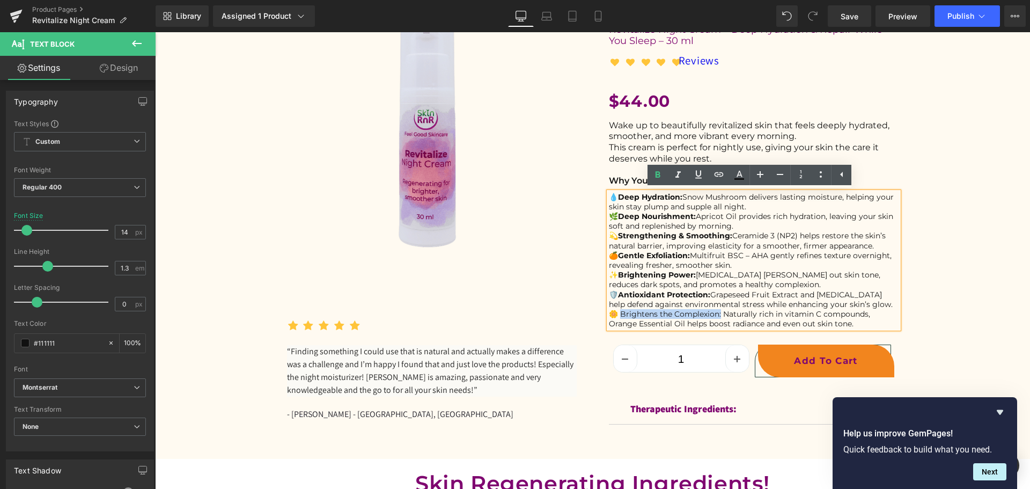
drag, startPoint x: 717, startPoint y: 313, endPoint x: 618, endPoint y: 311, distance: 99.3
click at [618, 311] on div "🌼 Brightens the Complexion: Naturally rich in vitamin C compounds, Orange Essen…" at bounding box center [754, 318] width 290 height 19
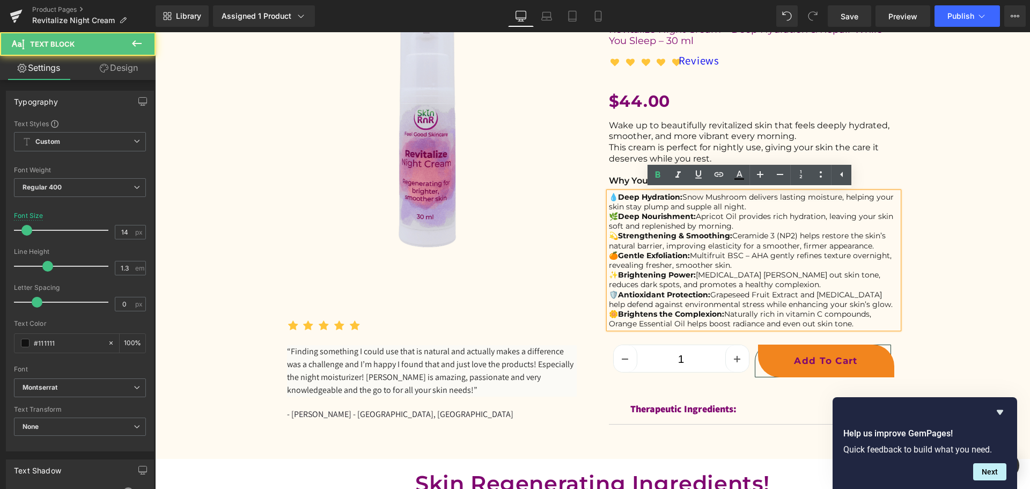
click at [747, 208] on div "💧 Deep Hydration: Snow Mushroom delivers lasting moisture, helping your skin st…" at bounding box center [754, 201] width 290 height 19
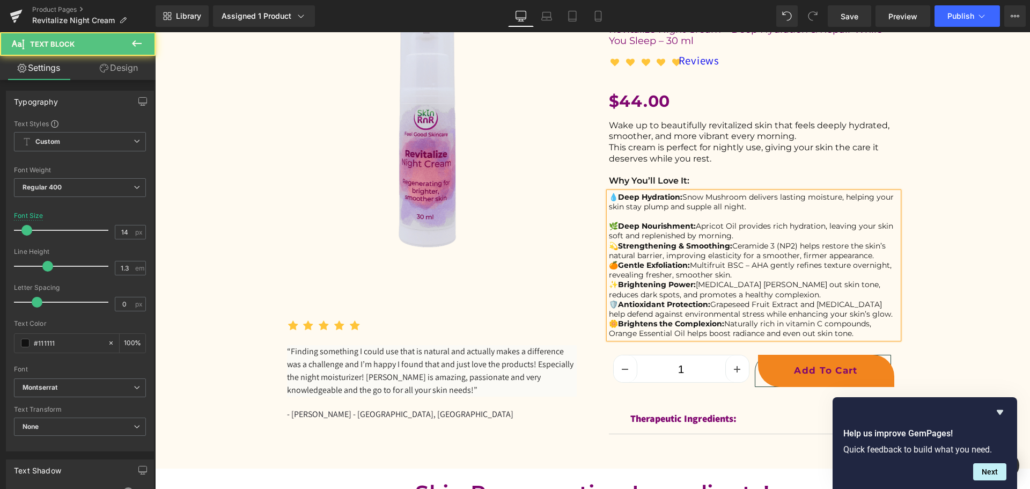
click at [736, 238] on div "🌿 Deep Nourishment: Apricot Oil provides rich hydration, leaving your skin soft…" at bounding box center [754, 230] width 290 height 19
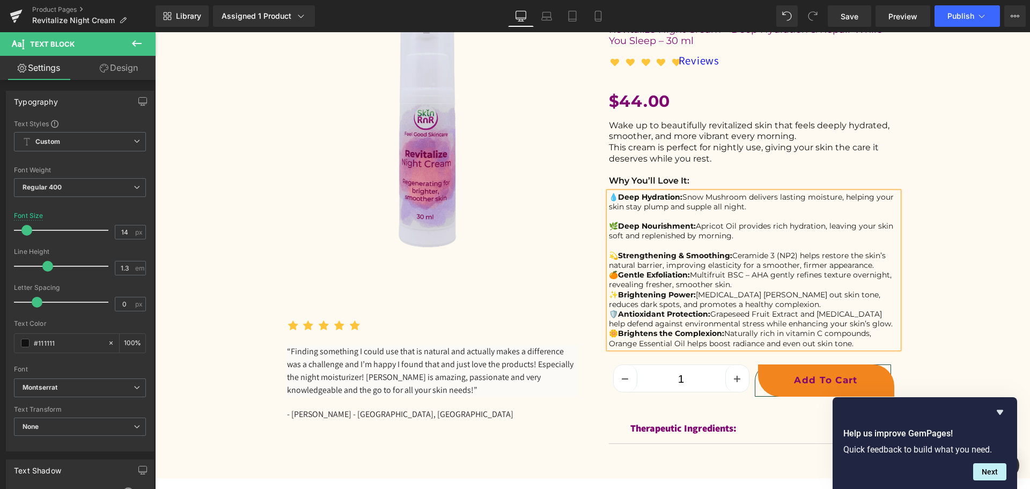
click at [873, 266] on div "💫 Strengthening & Smoothing: Ceramide 3 (NP2) helps restore the skin’s natural …" at bounding box center [754, 260] width 290 height 19
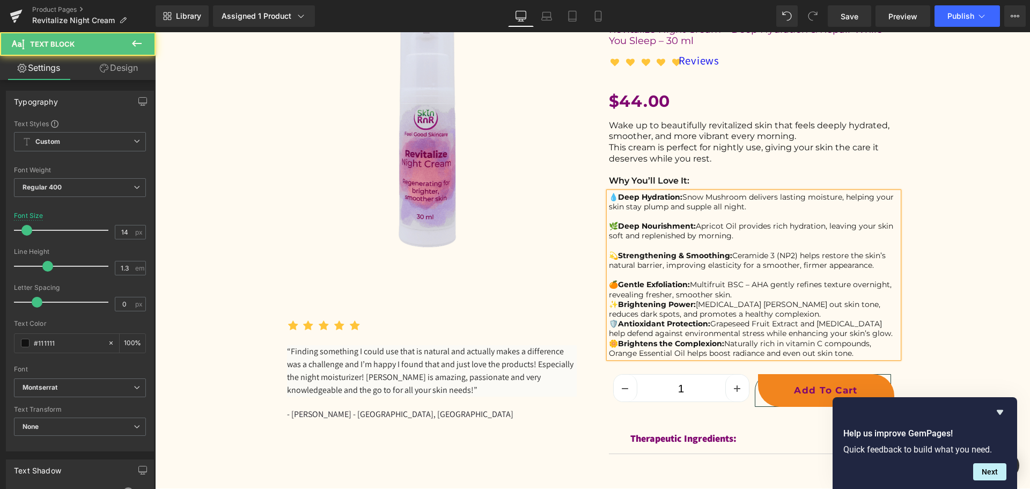
click at [732, 295] on div "🍊 Gentle Exfoliation: Multifruit BSC – AHA gently refines texture overnight, re…" at bounding box center [754, 289] width 290 height 19
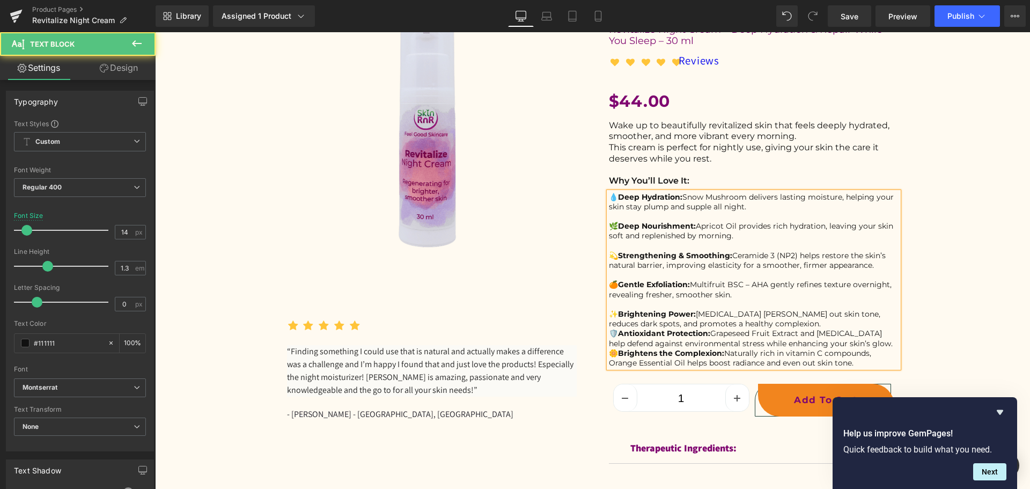
click at [776, 322] on div "✨ Brightening Power: [MEDICAL_DATA] [PERSON_NAME] out skin tone, reduces dark s…" at bounding box center [754, 318] width 290 height 19
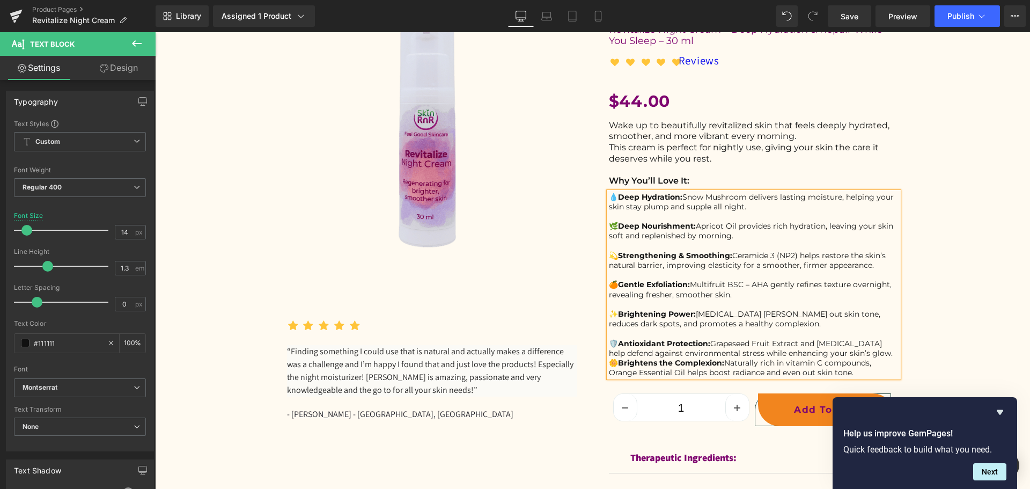
click at [872, 355] on div "🛡️ Antioxidant Protection: Grapeseed Fruit Extract and [MEDICAL_DATA] help defe…" at bounding box center [754, 348] width 290 height 19
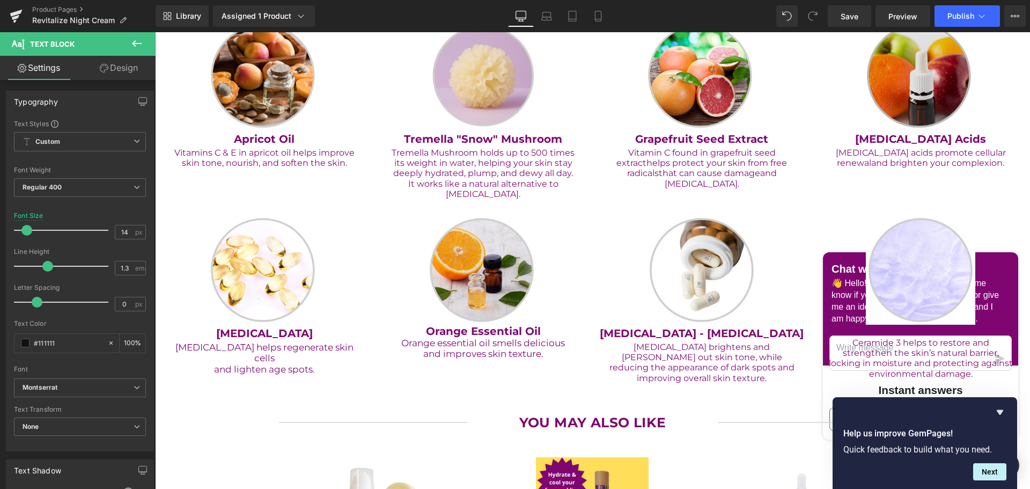
scroll to position [590, 0]
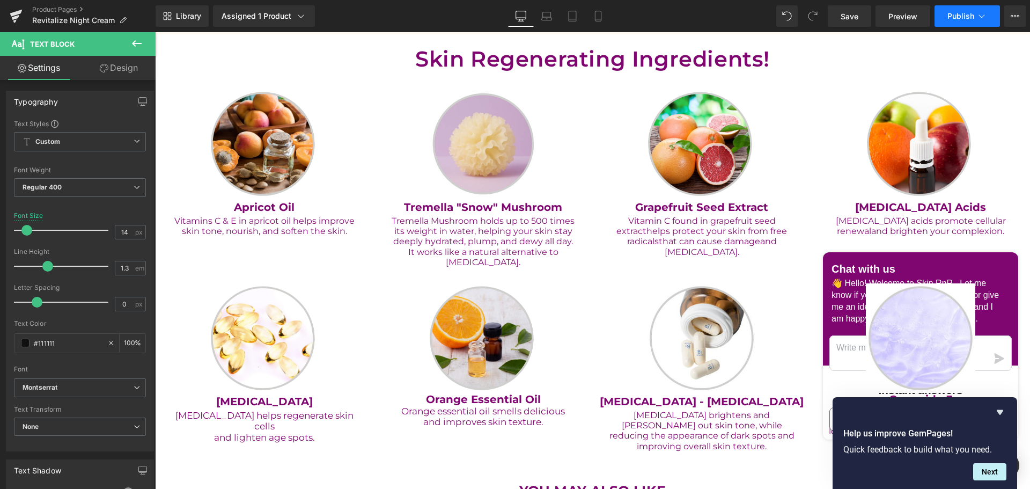
click at [952, 14] on span "Publish" at bounding box center [960, 16] width 27 height 9
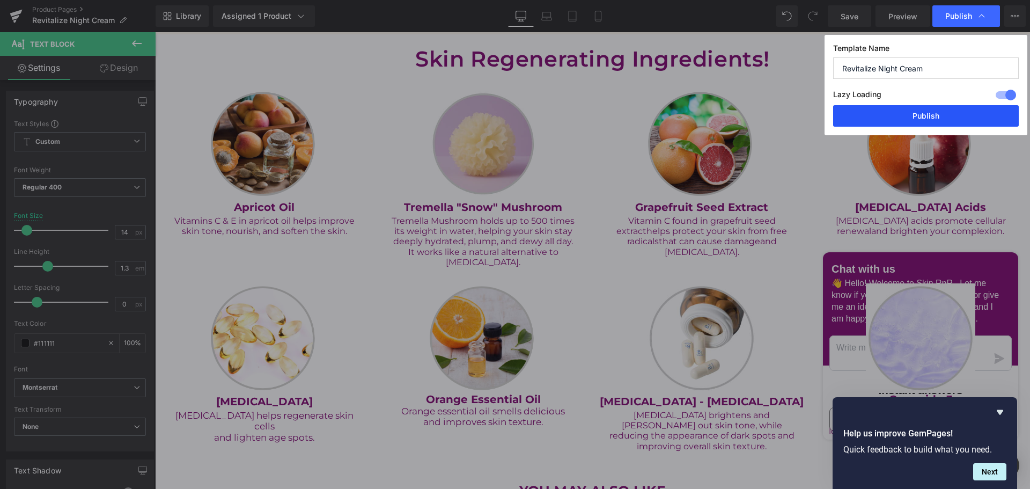
click at [895, 122] on button "Publish" at bounding box center [926, 115] width 186 height 21
